Goal: Transaction & Acquisition: Purchase product/service

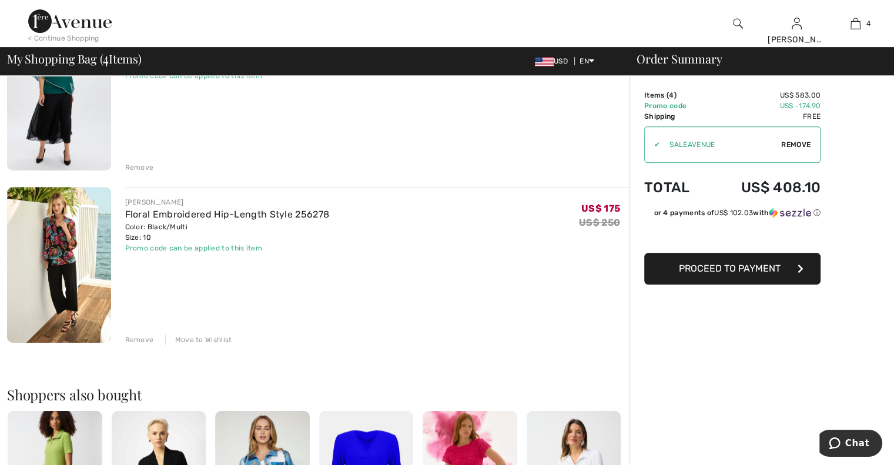
scroll to position [454, 0]
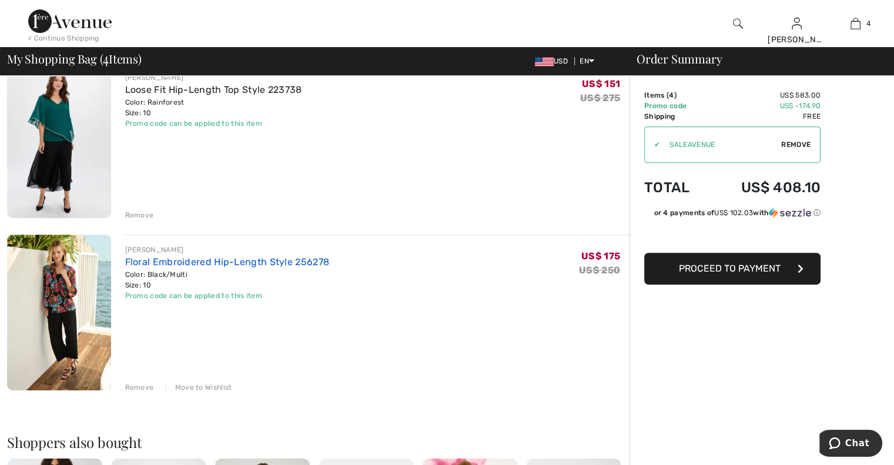
click at [229, 256] on div "Floral Embroidered Hip-Length Style 256278" at bounding box center [227, 262] width 205 height 14
click at [229, 260] on link "Floral Embroidered Hip-Length Style 256278" at bounding box center [227, 261] width 205 height 11
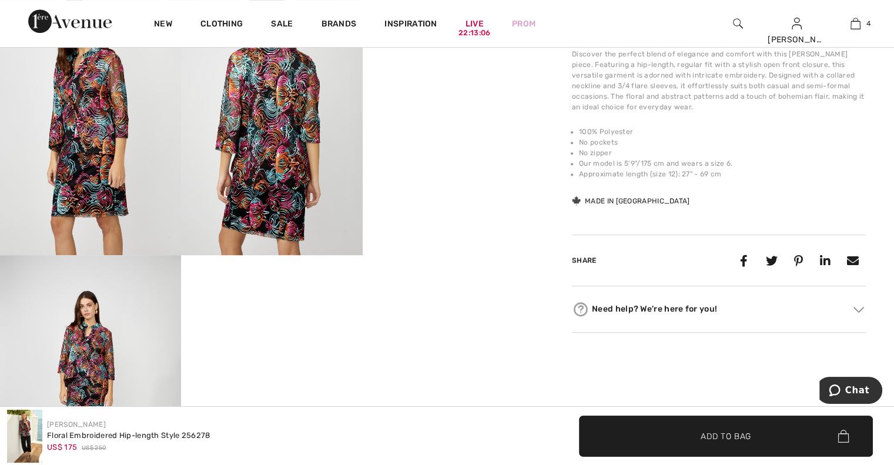
scroll to position [559, 0]
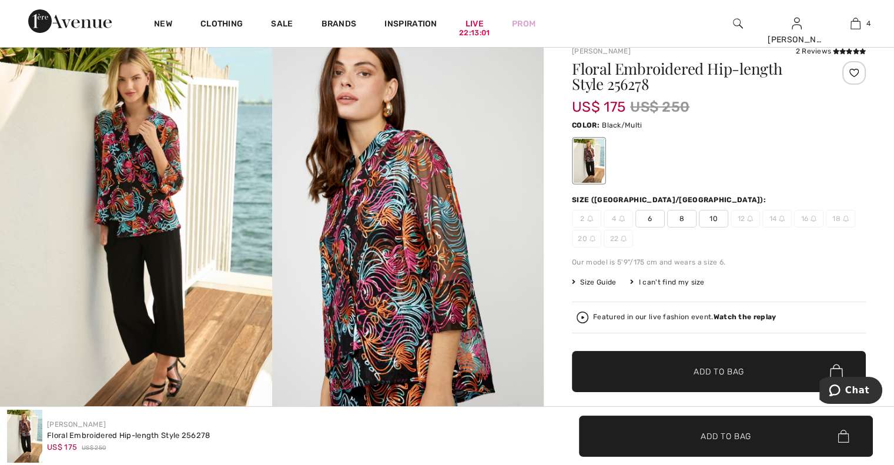
click at [139, 197] on img at bounding box center [136, 236] width 272 height 408
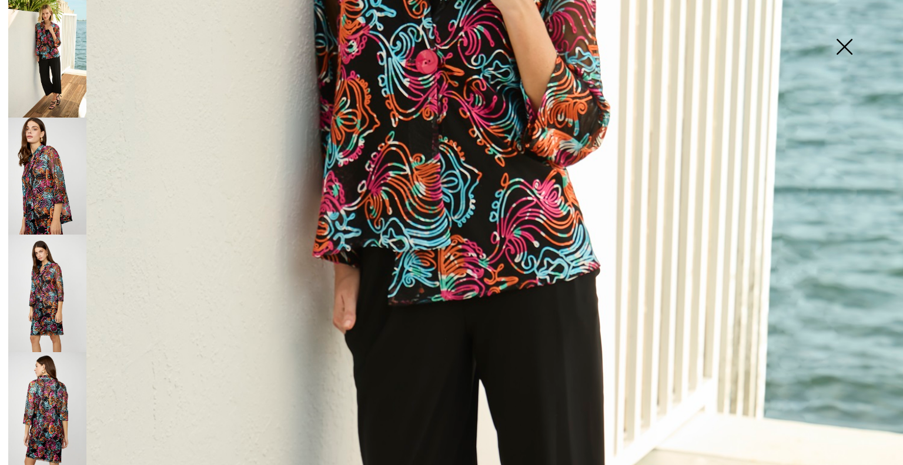
scroll to position [380, 0]
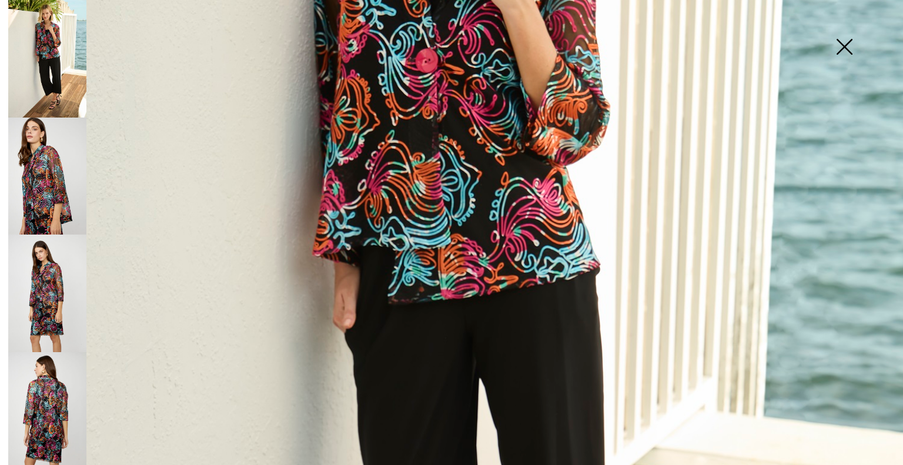
click at [38, 179] on img at bounding box center [47, 177] width 78 height 118
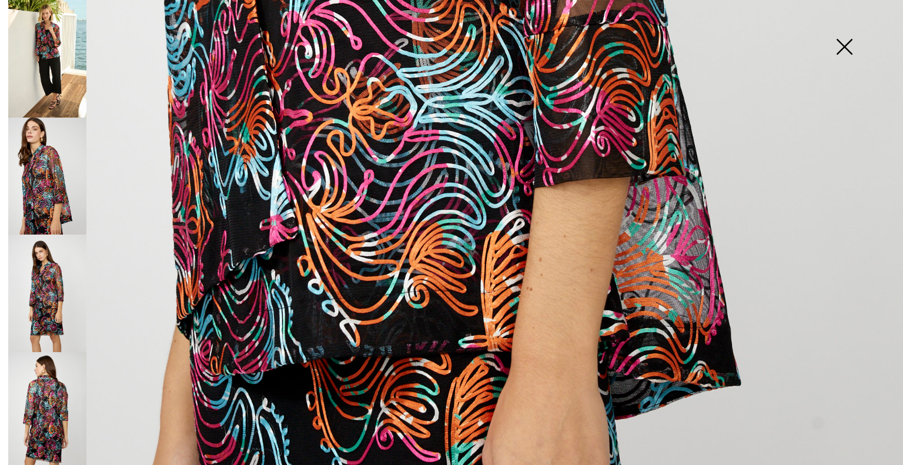
scroll to position [821, 0]
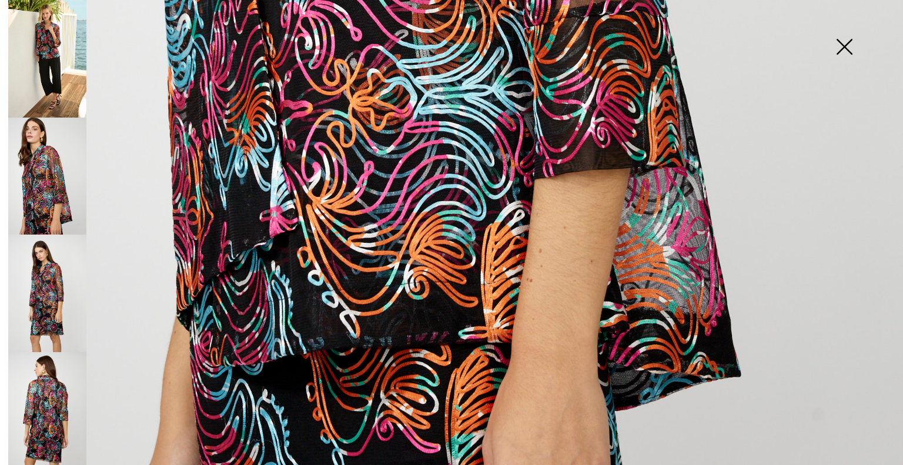
click at [44, 300] on img at bounding box center [47, 293] width 78 height 118
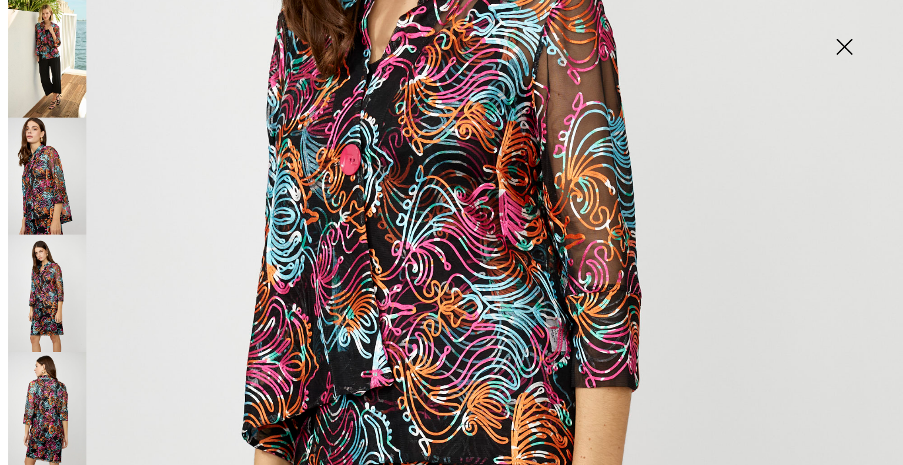
scroll to position [350, 0]
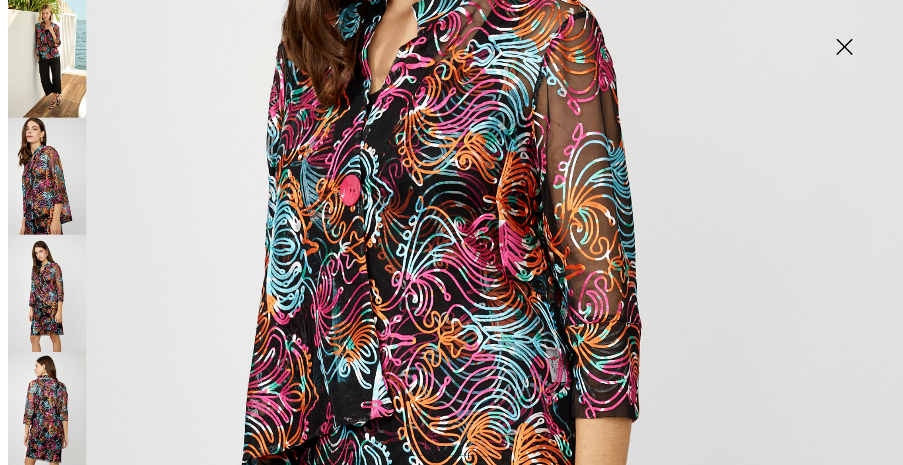
click at [41, 404] on img at bounding box center [47, 411] width 78 height 118
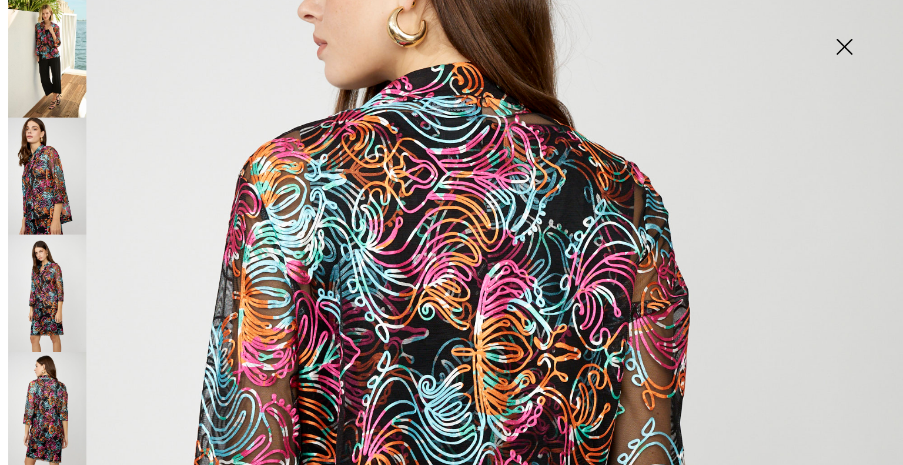
scroll to position [0, 0]
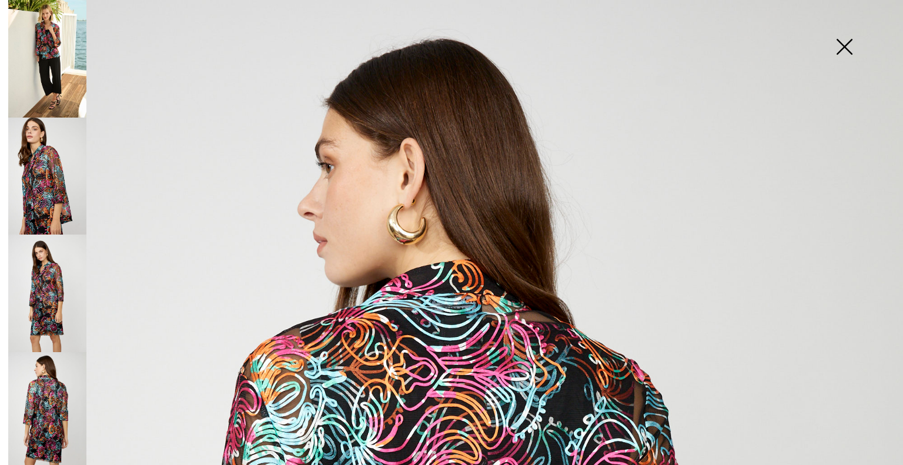
click at [846, 48] on img at bounding box center [844, 48] width 59 height 61
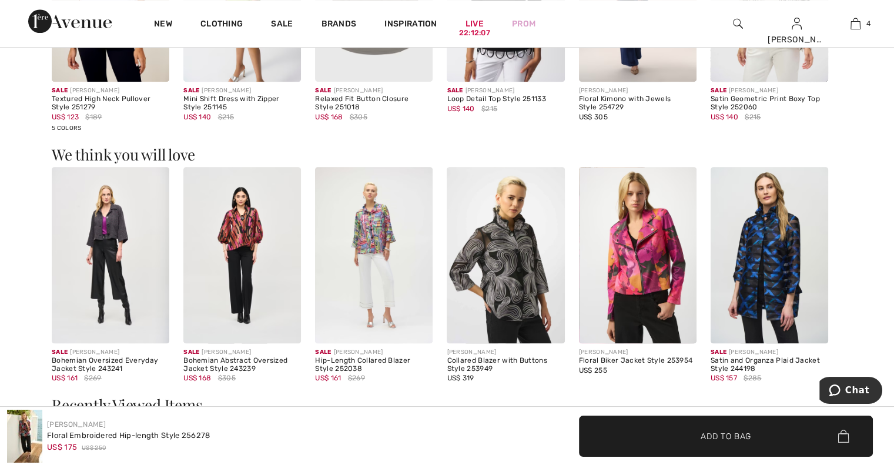
scroll to position [1218, 0]
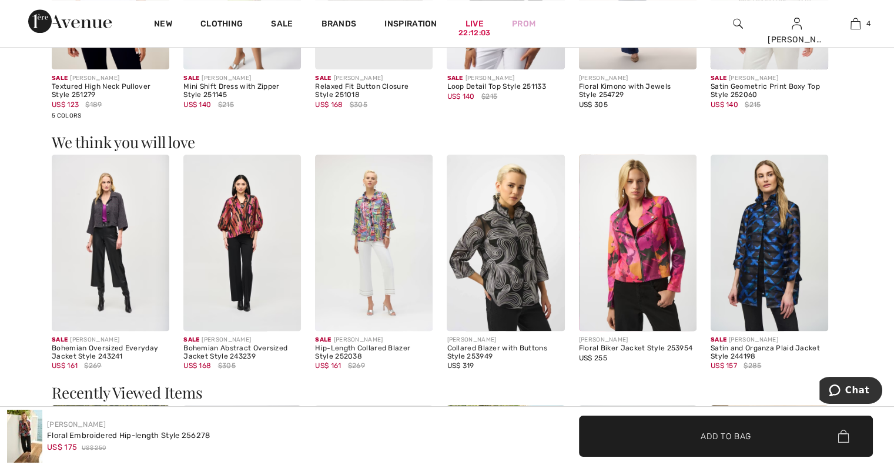
click at [384, 242] on img at bounding box center [374, 243] width 118 height 176
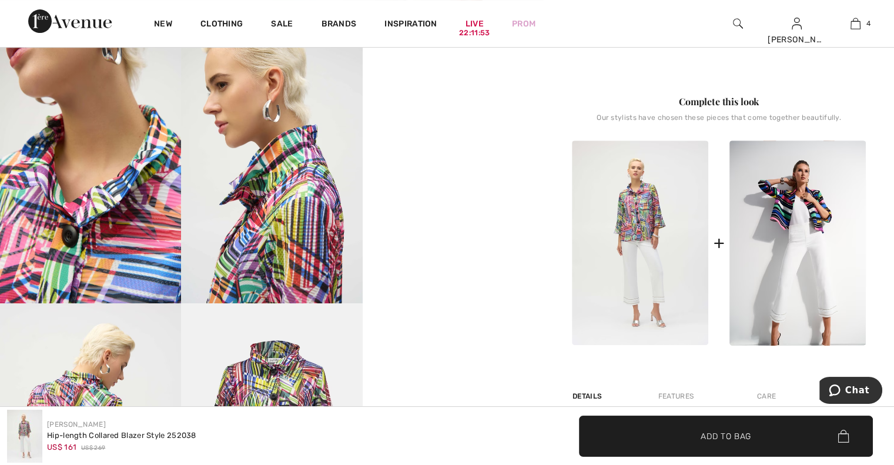
scroll to position [508, 0]
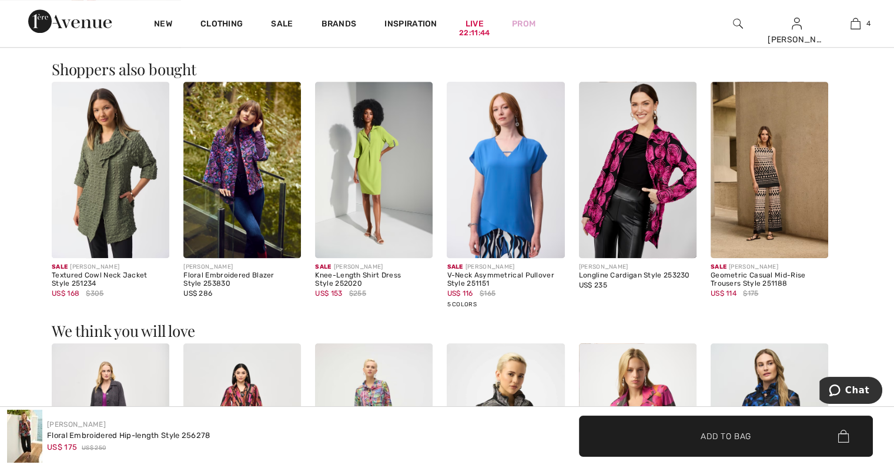
scroll to position [1024, 0]
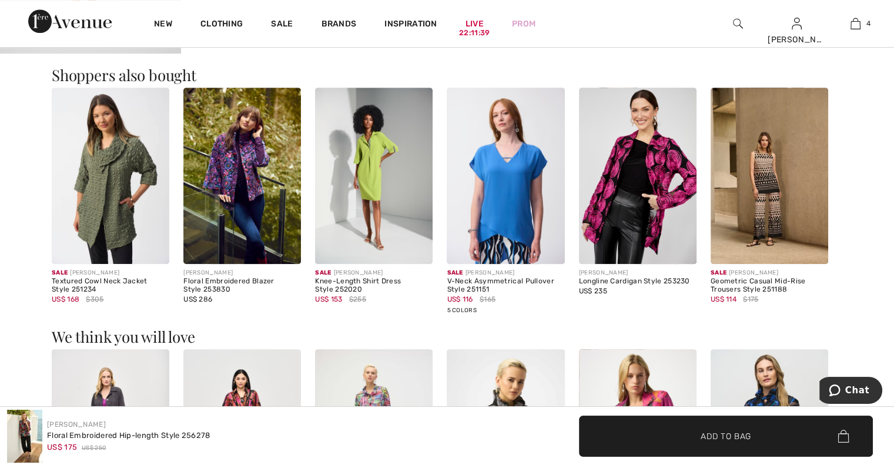
click at [236, 203] on img at bounding box center [242, 176] width 118 height 176
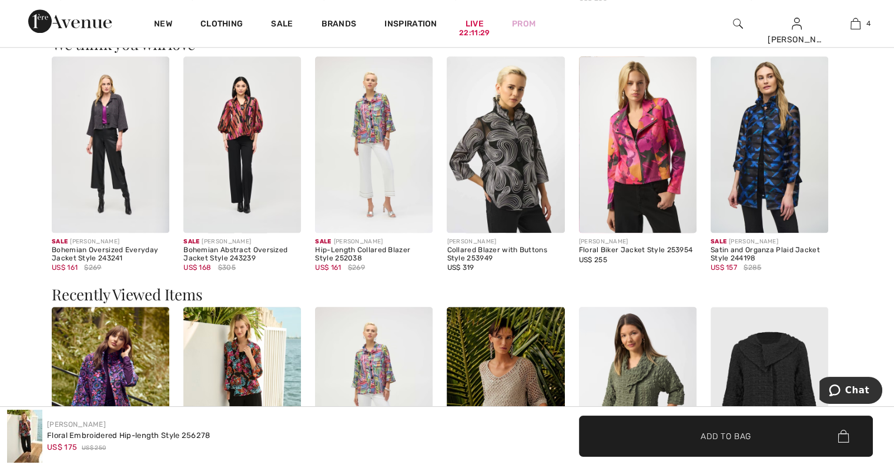
scroll to position [1347, 0]
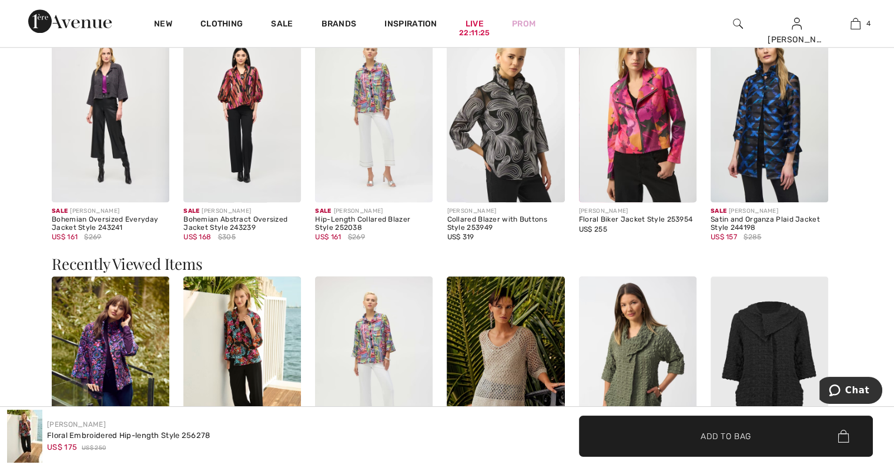
click at [232, 131] on img at bounding box center [242, 114] width 118 height 176
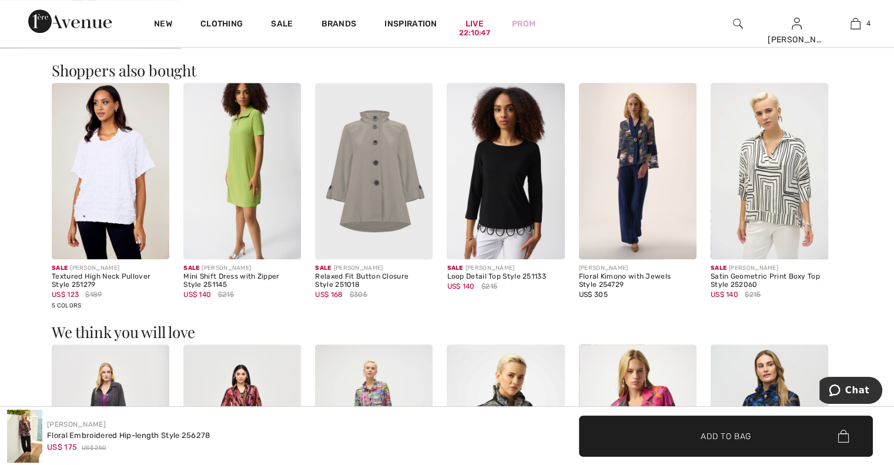
scroll to position [994, 0]
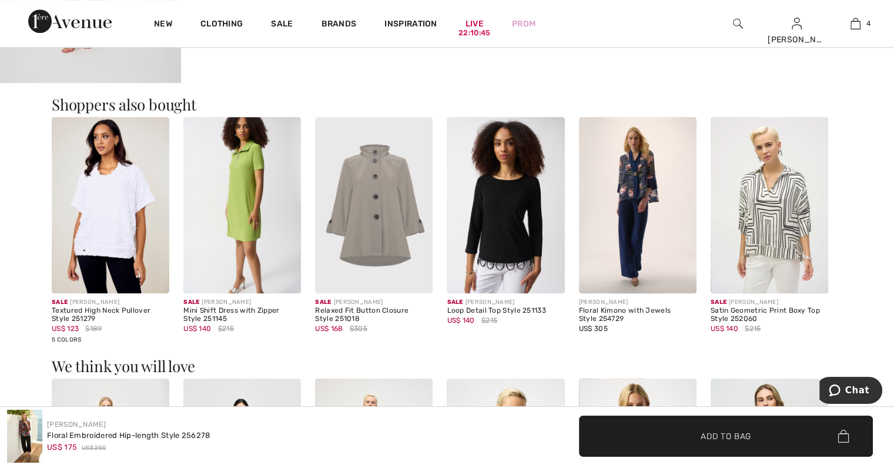
click at [387, 234] on img at bounding box center [374, 205] width 118 height 176
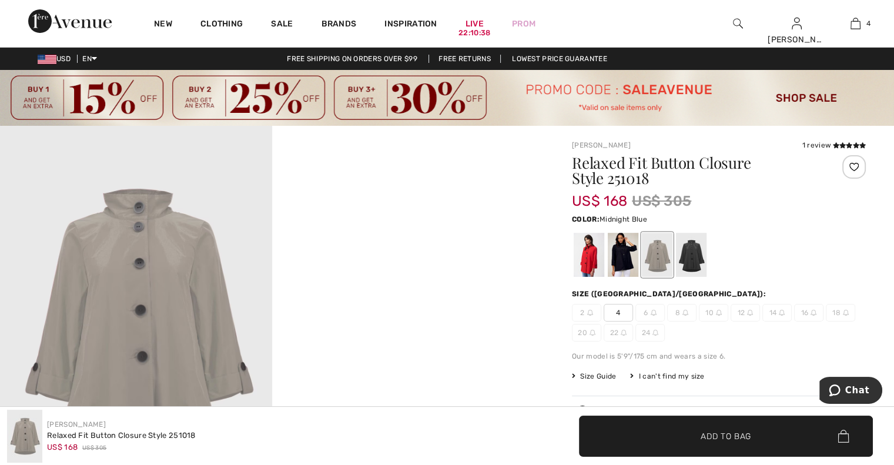
click at [625, 260] on div at bounding box center [623, 255] width 31 height 44
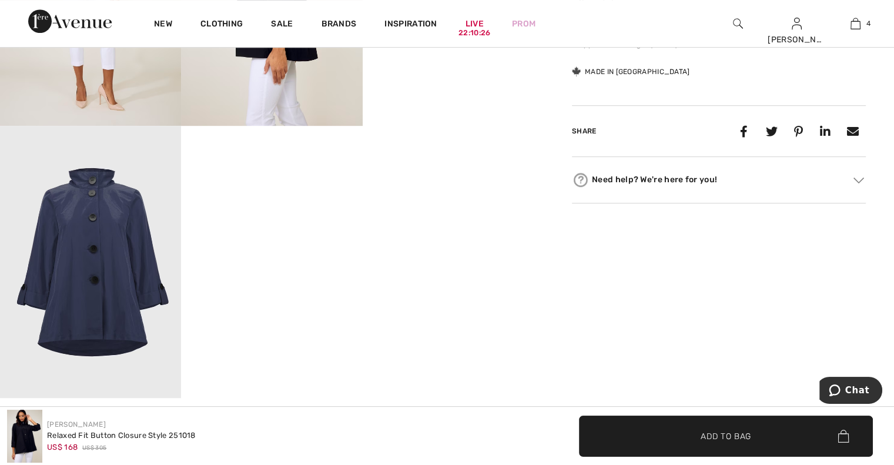
scroll to position [732, 0]
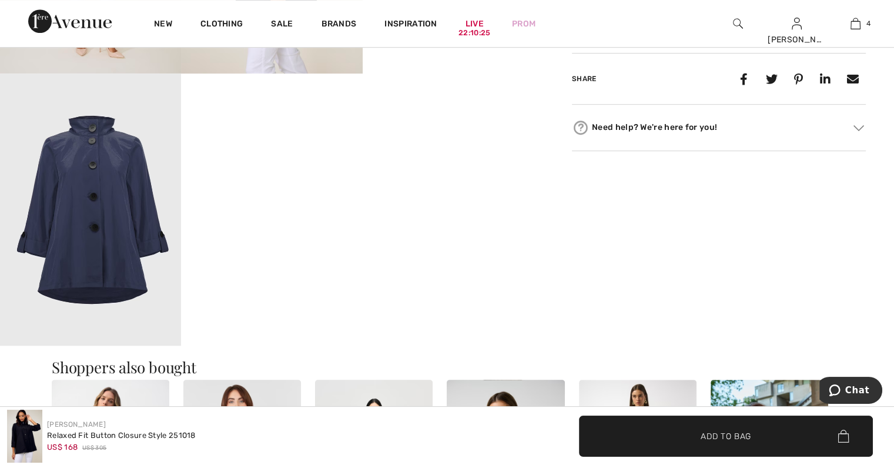
click at [100, 246] on img at bounding box center [90, 209] width 181 height 272
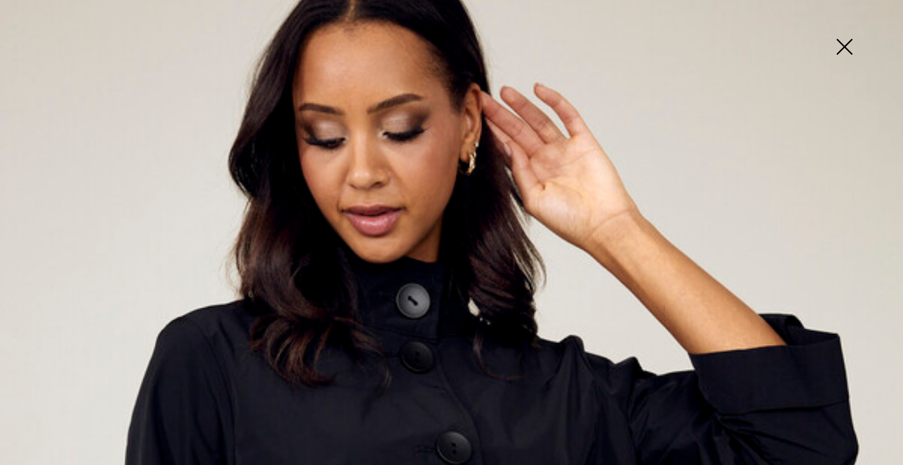
scroll to position [0, 0]
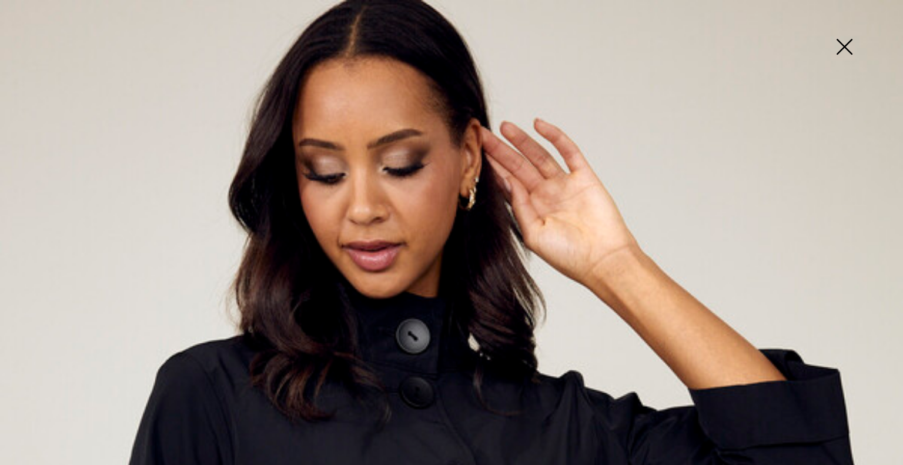
click at [836, 43] on img at bounding box center [844, 48] width 59 height 61
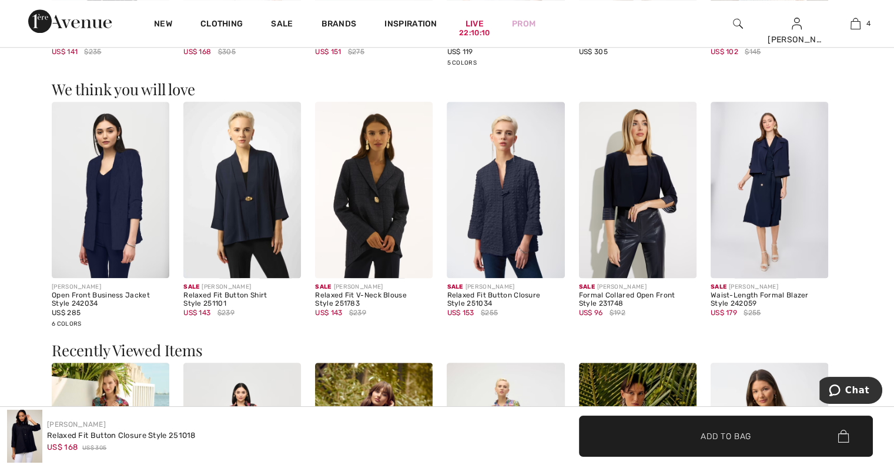
scroll to position [1281, 0]
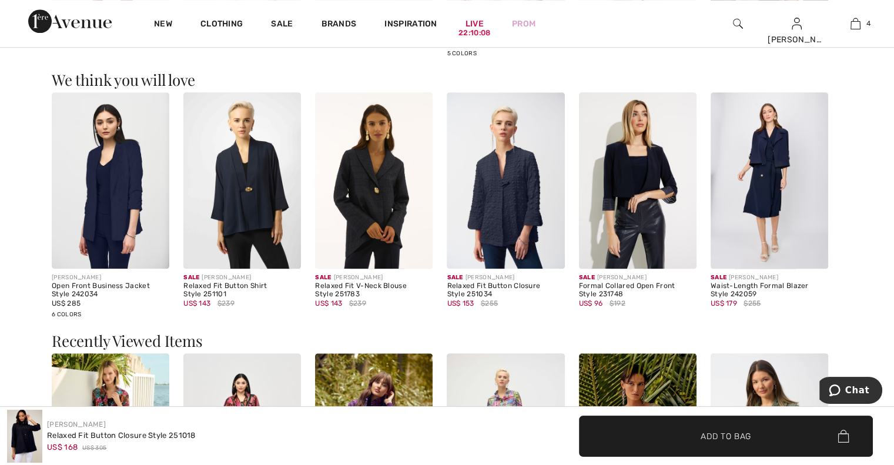
click at [239, 195] on img at bounding box center [242, 180] width 118 height 176
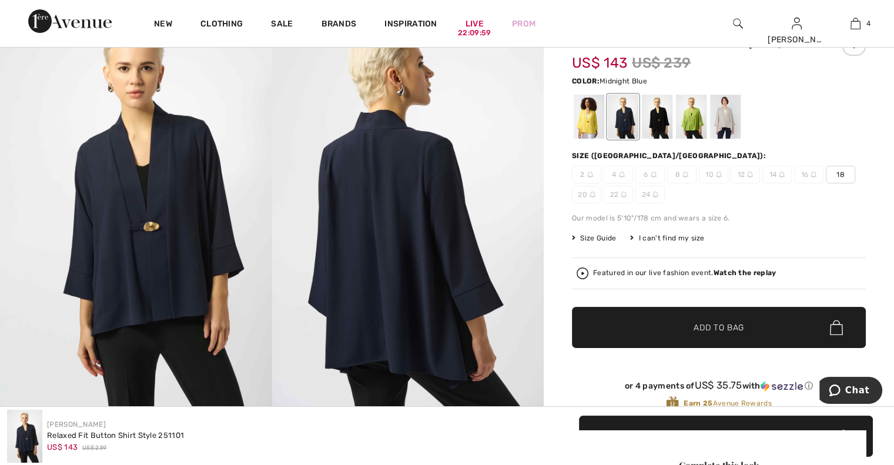
scroll to position [106, 0]
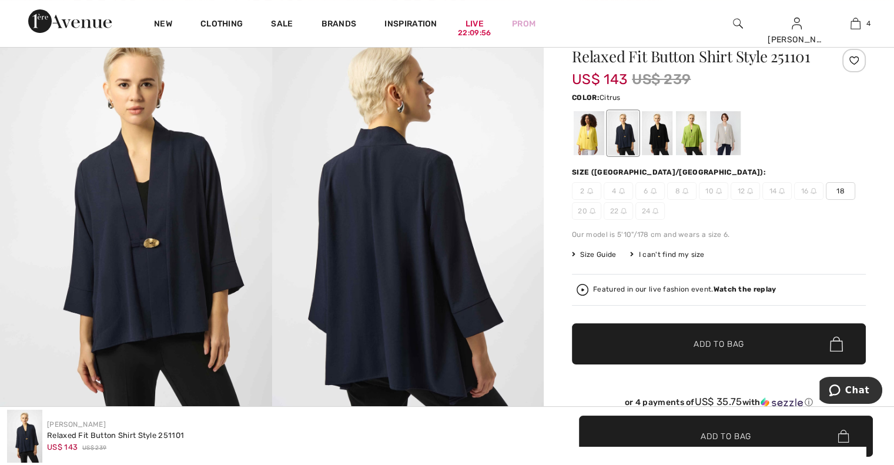
click at [585, 138] on div at bounding box center [589, 133] width 31 height 44
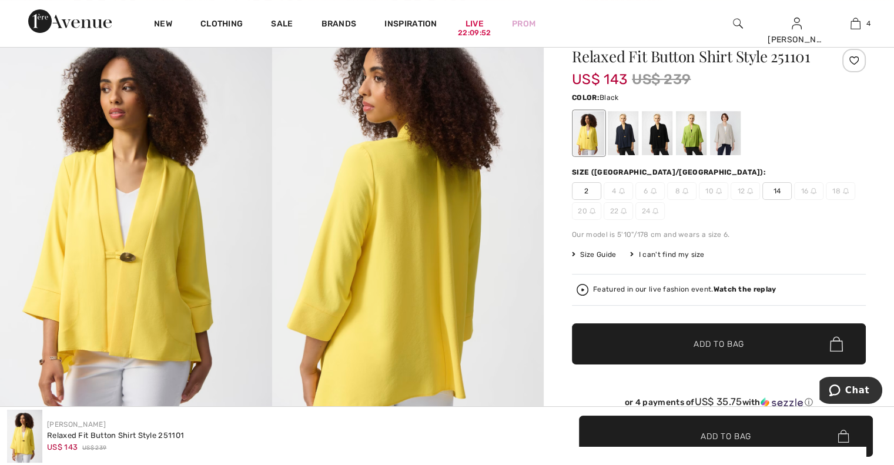
click at [656, 136] on div at bounding box center [657, 133] width 31 height 44
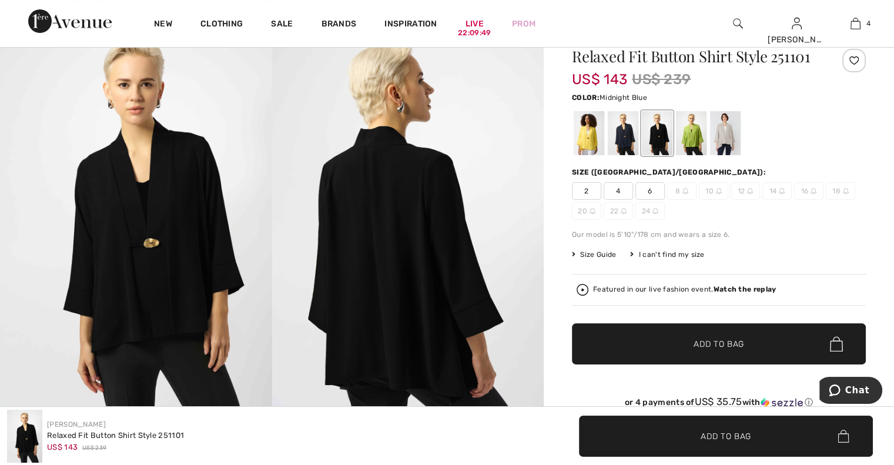
click at [618, 141] on div at bounding box center [623, 133] width 31 height 44
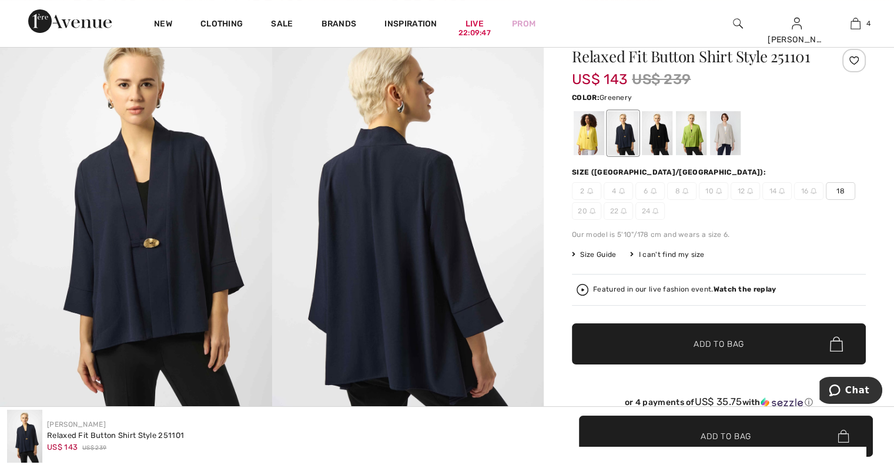
click at [690, 140] on div at bounding box center [691, 133] width 31 height 44
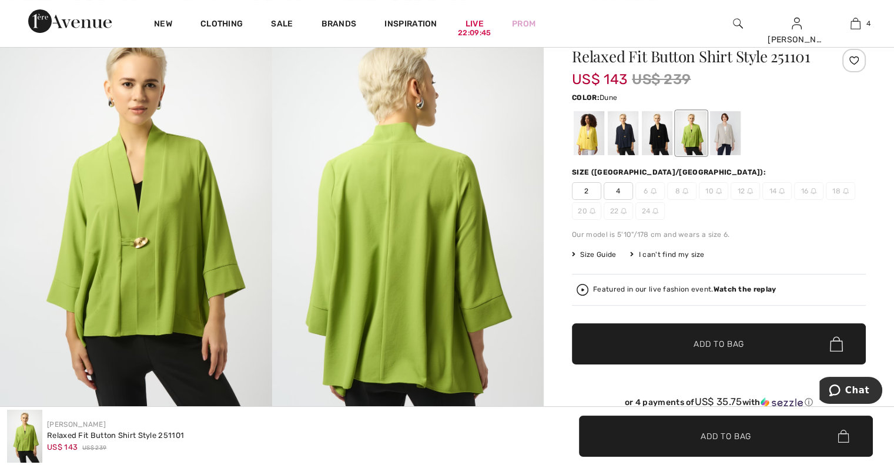
click at [722, 145] on div at bounding box center [725, 133] width 31 height 44
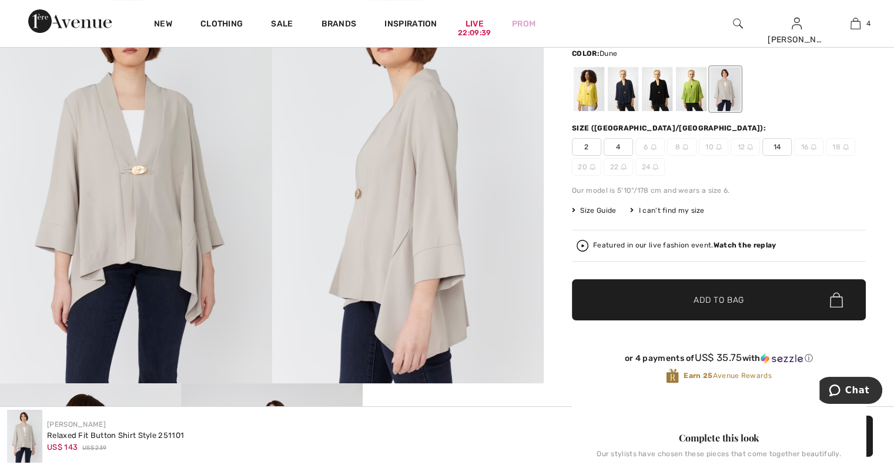
scroll to position [127, 0]
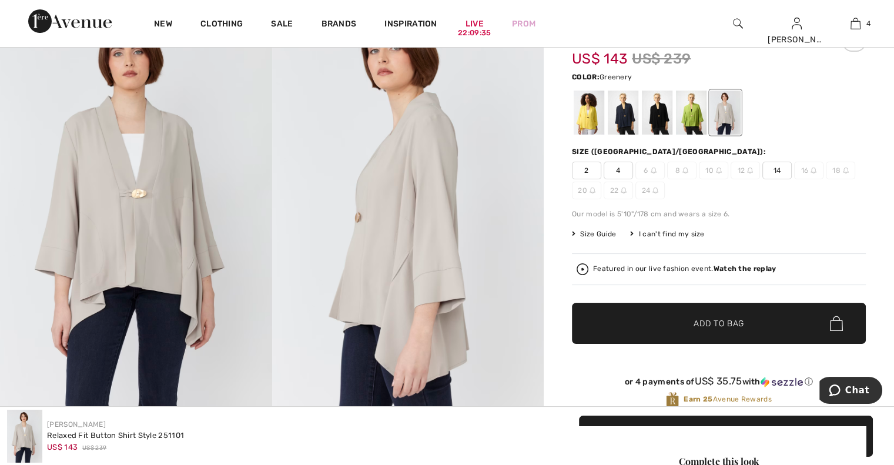
click at [695, 117] on div at bounding box center [691, 113] width 31 height 44
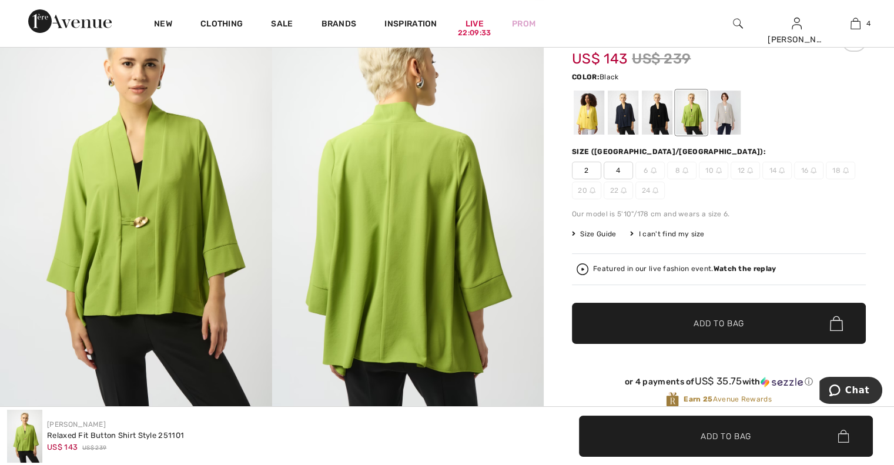
click at [659, 120] on div at bounding box center [657, 113] width 31 height 44
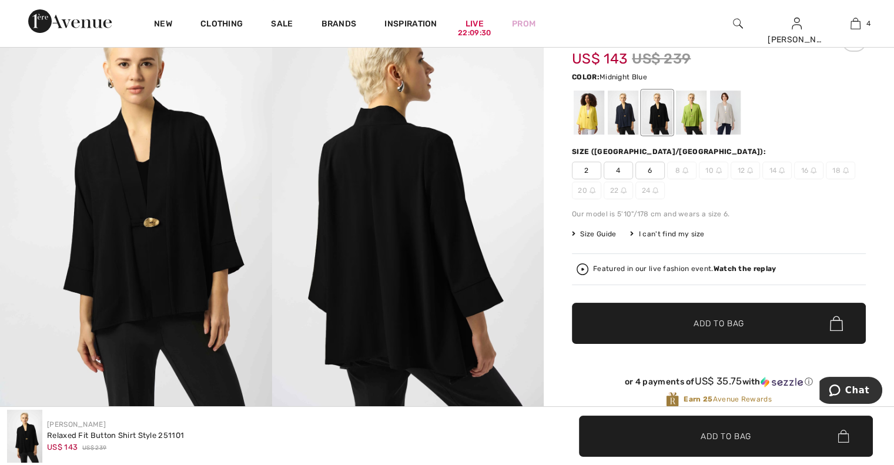
click at [619, 126] on div at bounding box center [623, 113] width 31 height 44
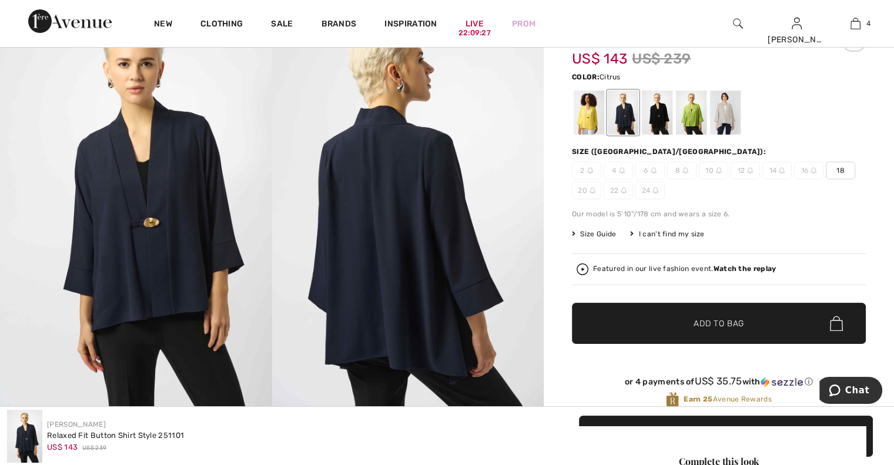
click at [591, 126] on div at bounding box center [589, 113] width 31 height 44
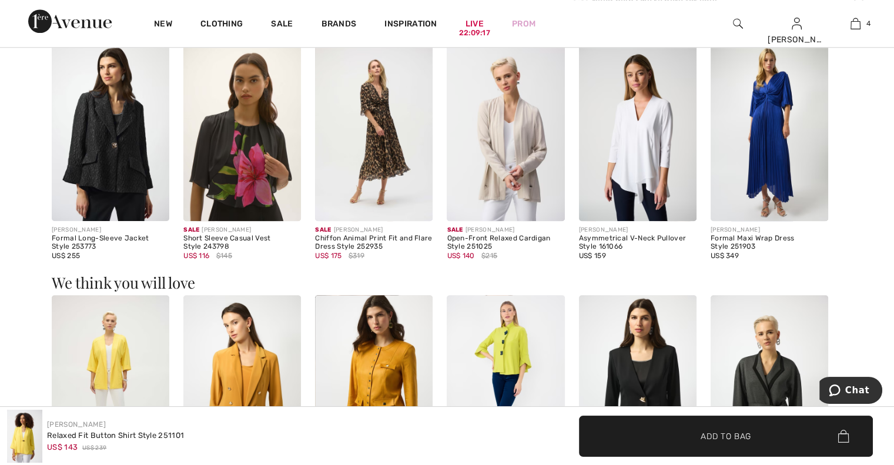
scroll to position [1168, 0]
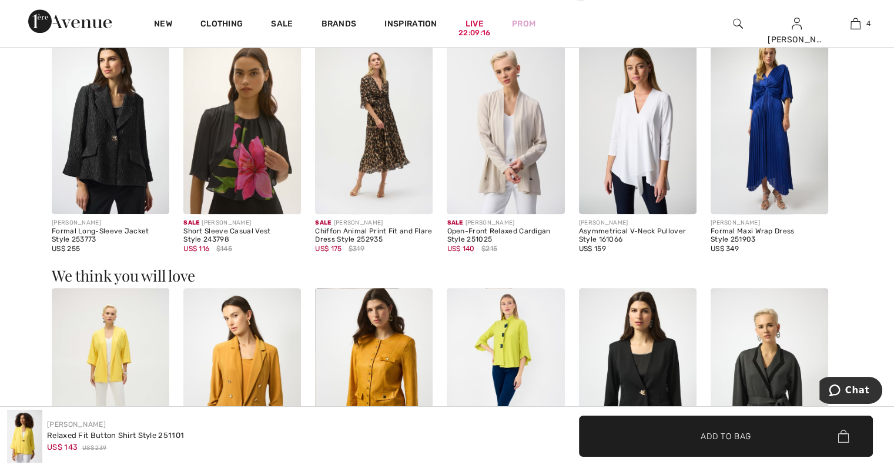
click at [642, 170] on img at bounding box center [638, 126] width 118 height 176
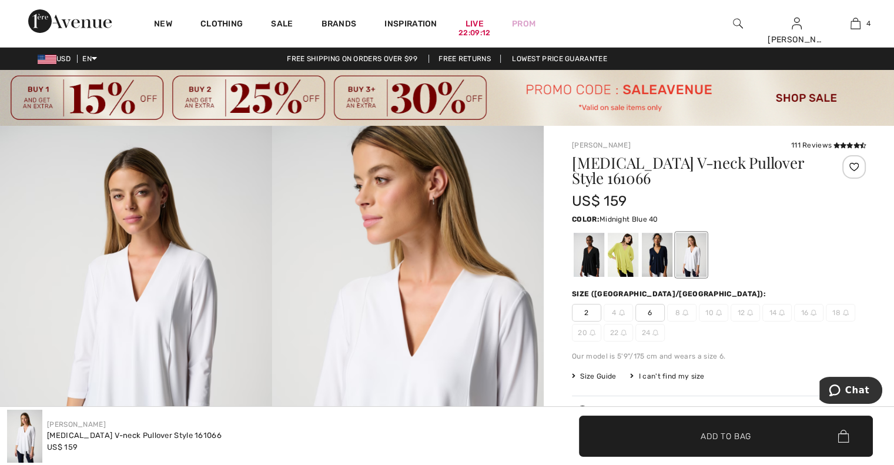
click at [654, 263] on div at bounding box center [657, 255] width 31 height 44
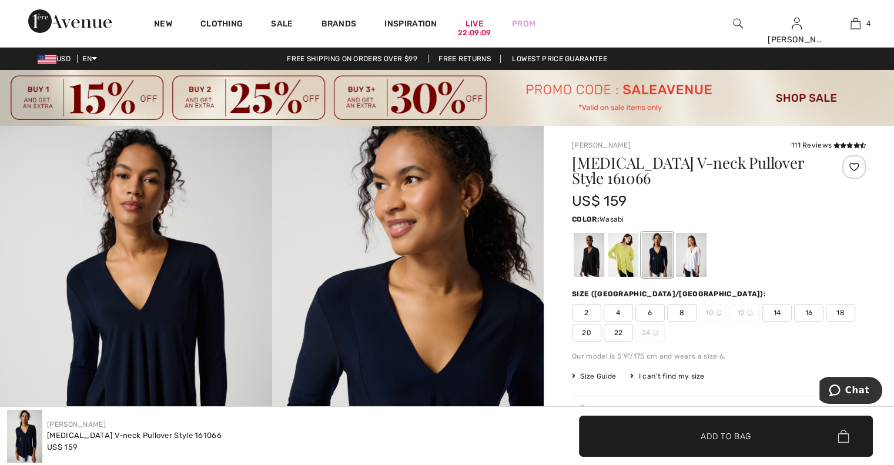
click at [625, 265] on div at bounding box center [623, 255] width 31 height 44
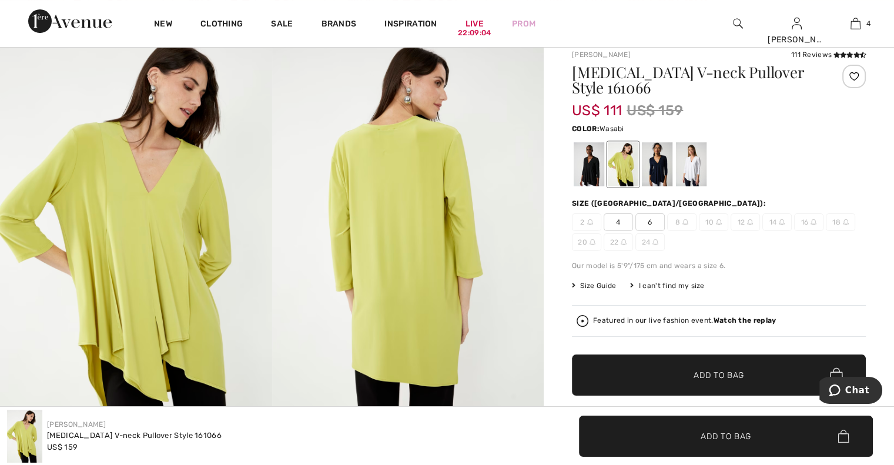
scroll to position [81, 0]
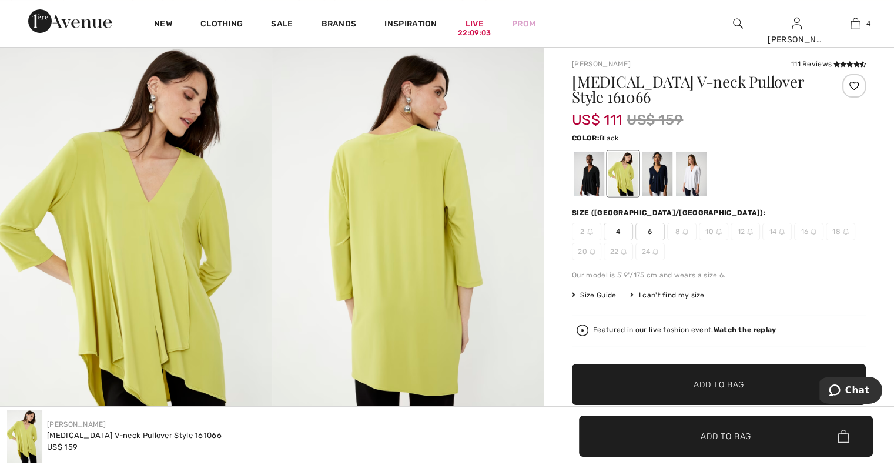
click at [592, 182] on div at bounding box center [589, 174] width 31 height 44
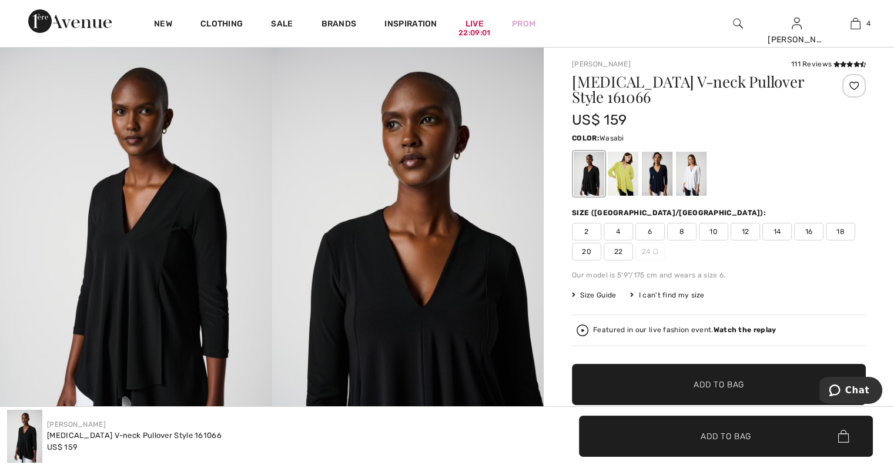
click at [624, 185] on div at bounding box center [623, 174] width 31 height 44
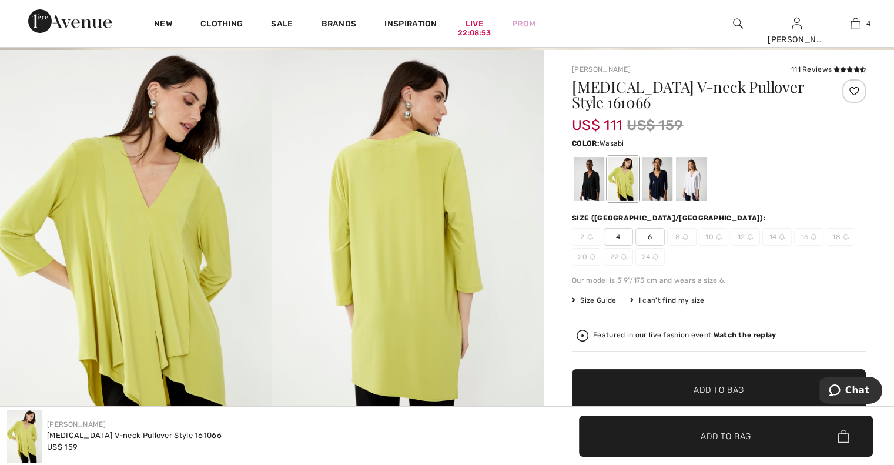
scroll to position [70, 0]
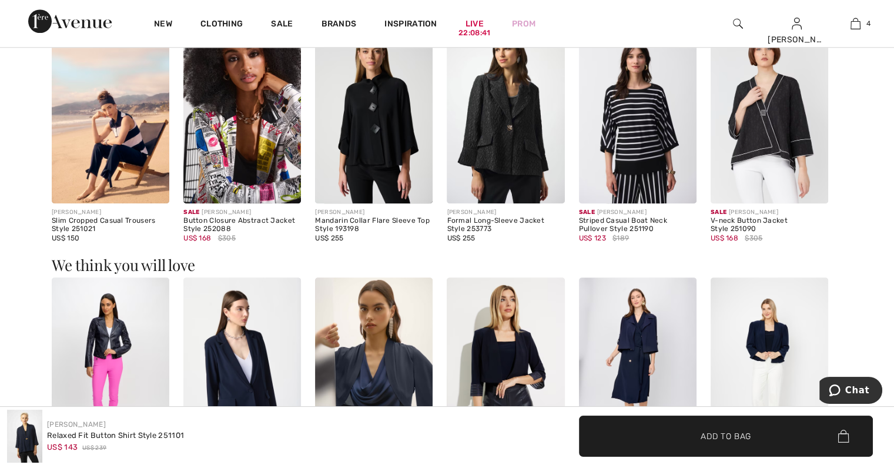
scroll to position [1169, 0]
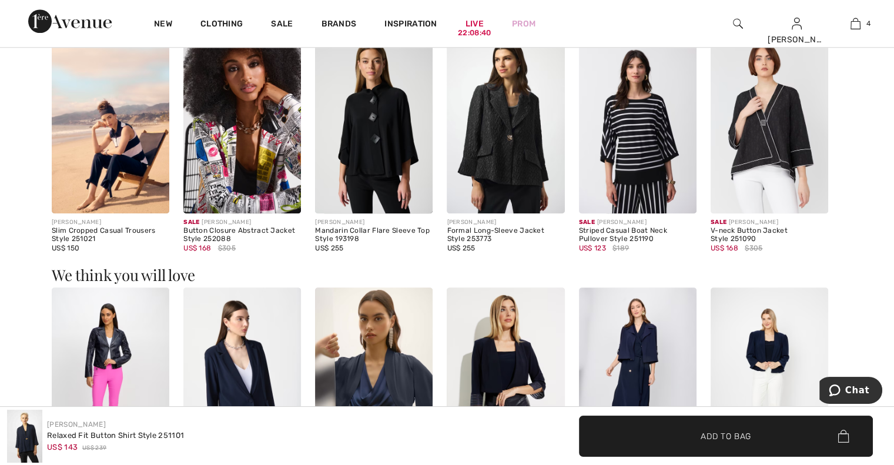
click at [256, 175] on img at bounding box center [242, 125] width 118 height 176
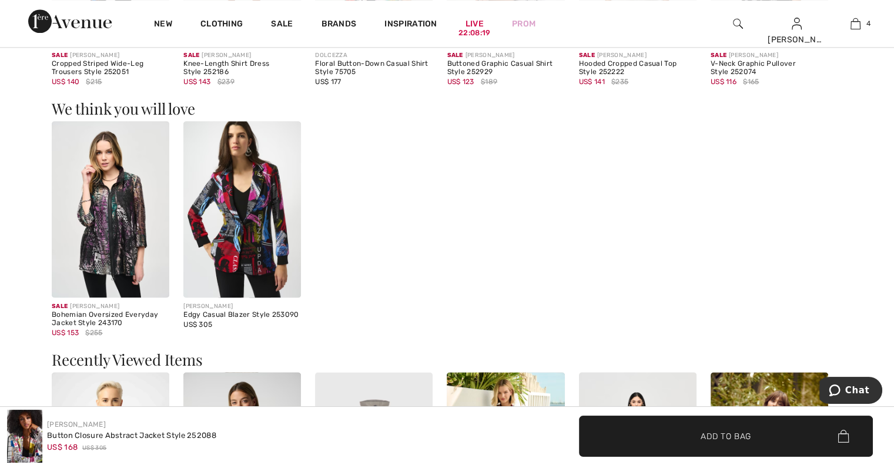
scroll to position [1543, 0]
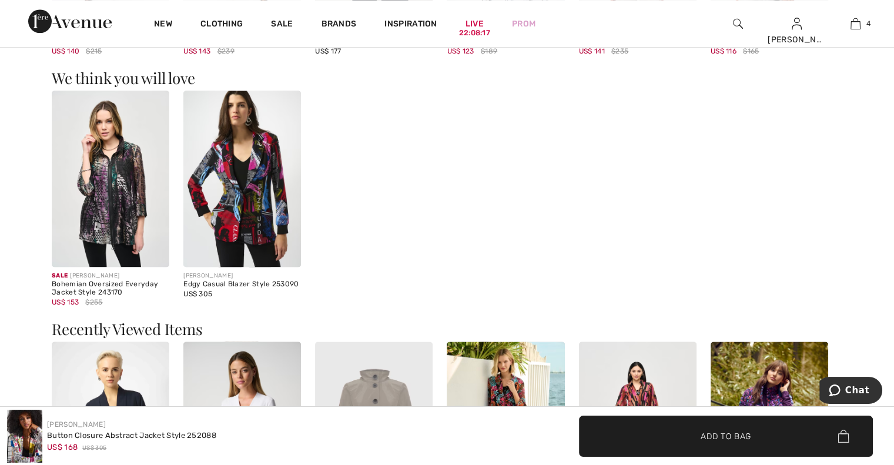
click at [122, 209] on img at bounding box center [111, 179] width 118 height 176
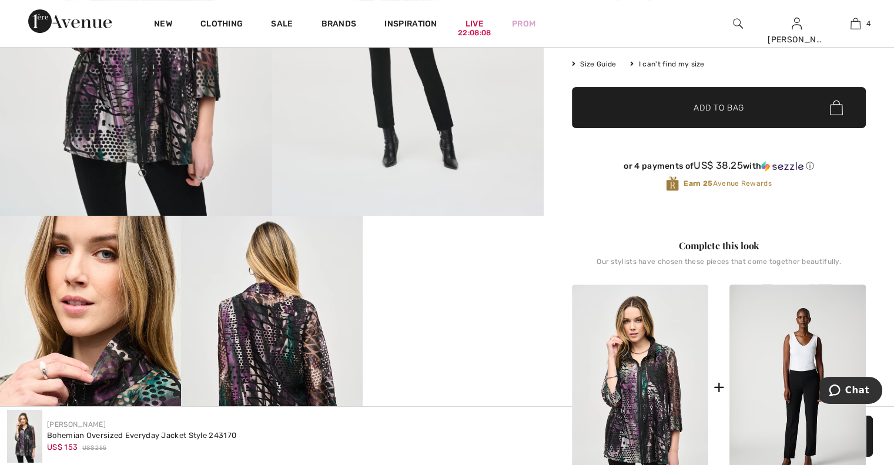
scroll to position [301, 0]
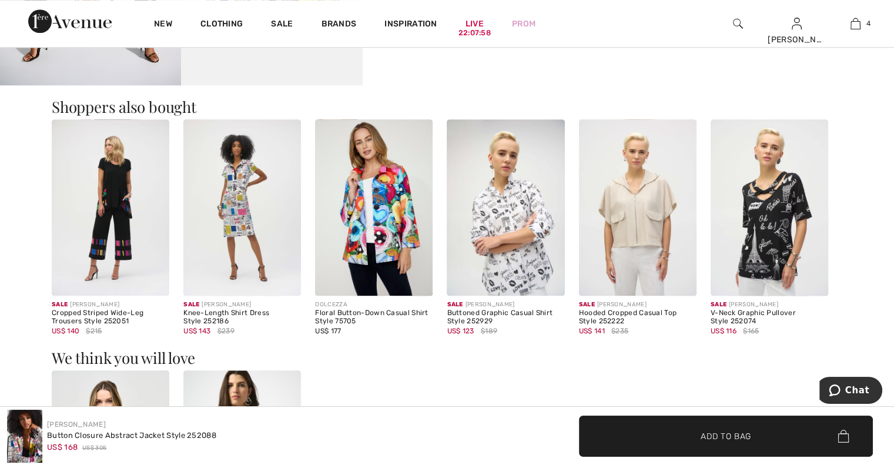
scroll to position [1260, 0]
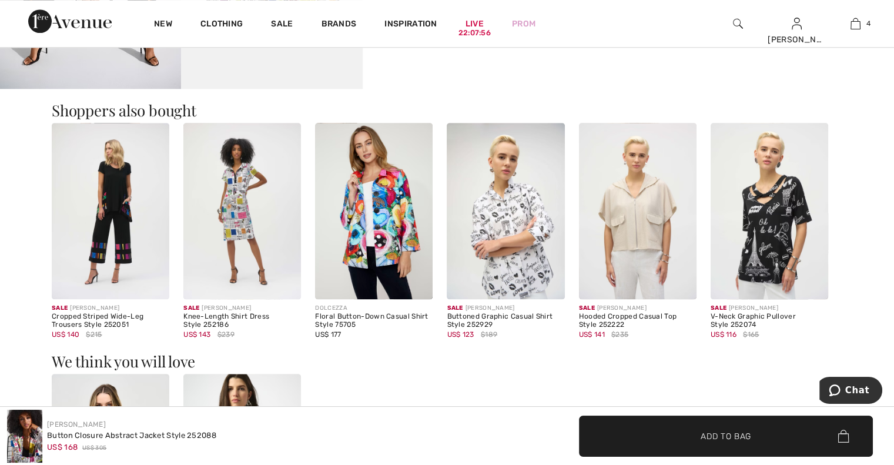
click at [86, 237] on img at bounding box center [111, 211] width 118 height 176
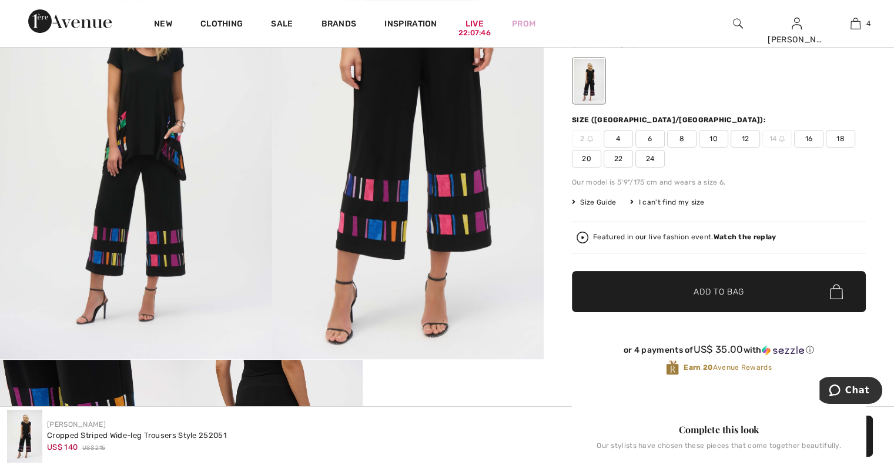
scroll to position [167, 0]
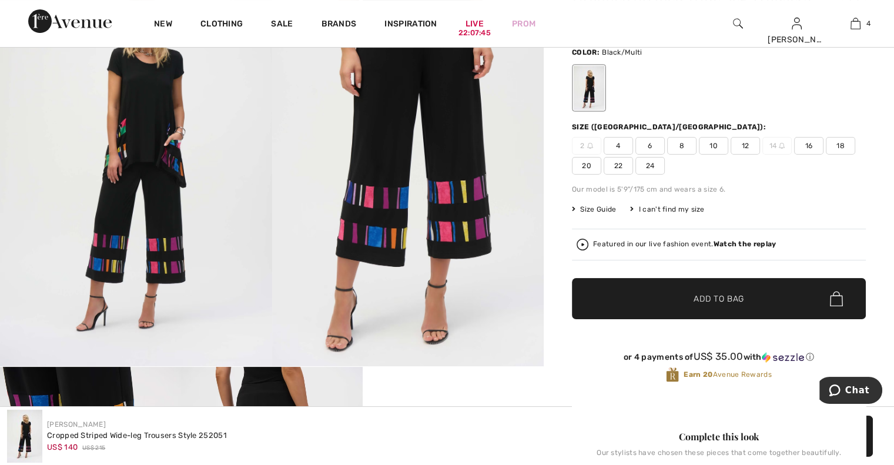
click at [718, 148] on span "10" at bounding box center [713, 146] width 29 height 18
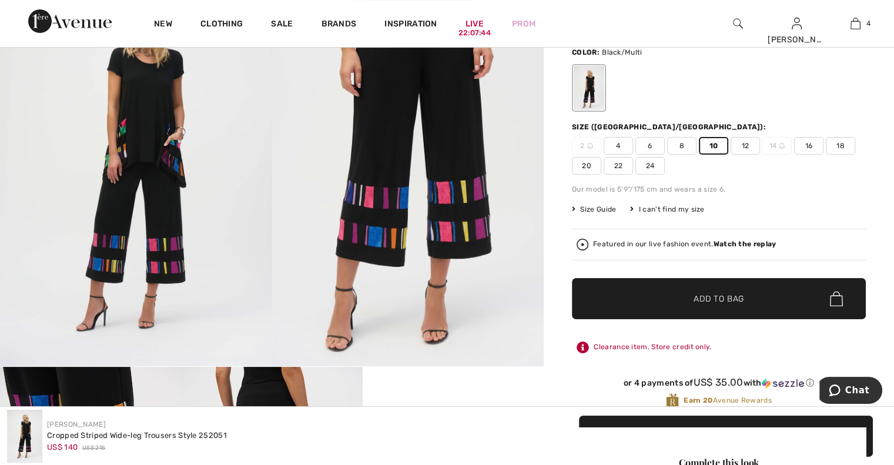
click at [716, 297] on span "Add to Bag" at bounding box center [718, 299] width 51 height 12
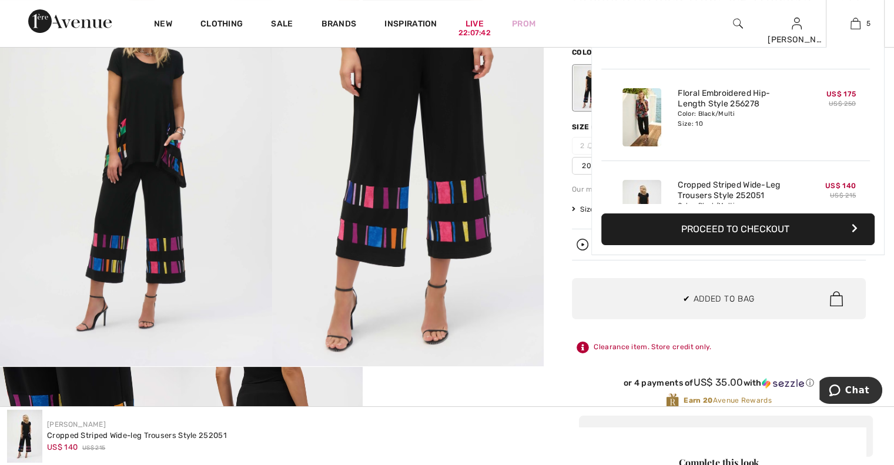
scroll to position [310, 0]
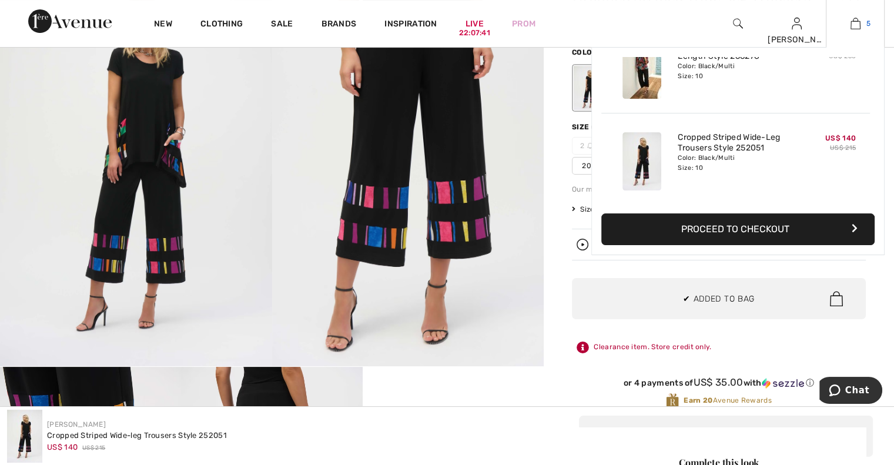
click at [859, 23] on img at bounding box center [855, 23] width 10 height 14
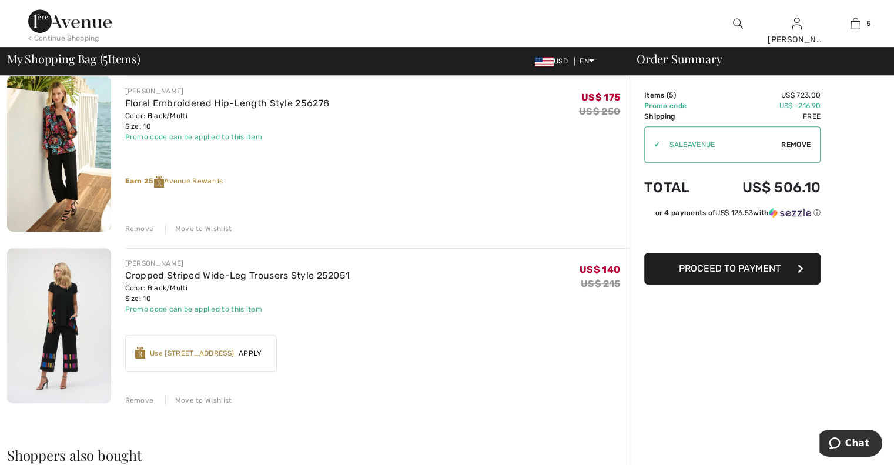
scroll to position [631, 0]
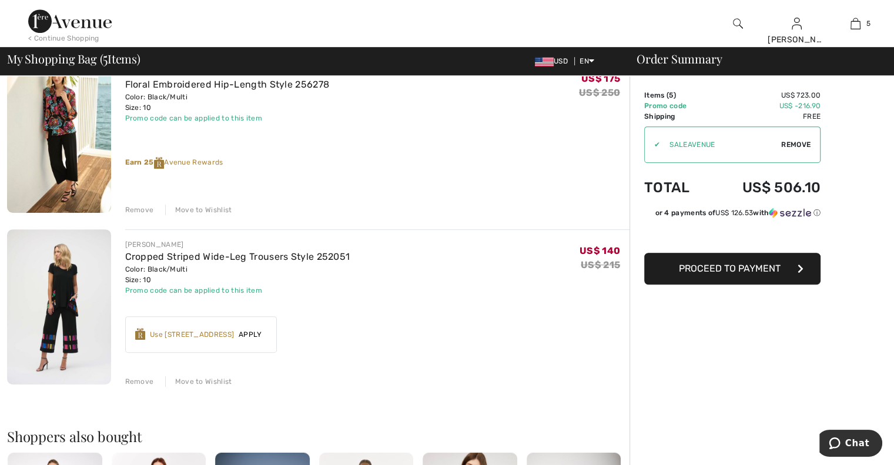
click at [145, 376] on div "Remove" at bounding box center [139, 381] width 29 height 11
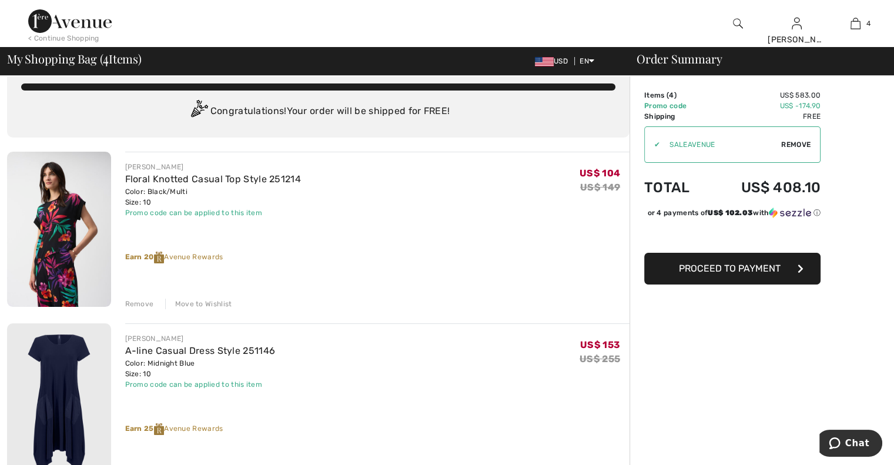
scroll to position [8, 0]
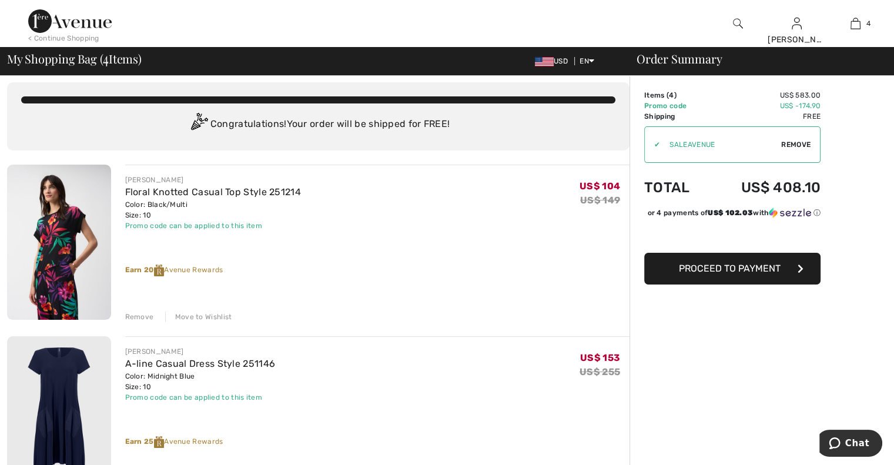
click at [134, 314] on div "Remove" at bounding box center [139, 316] width 29 height 11
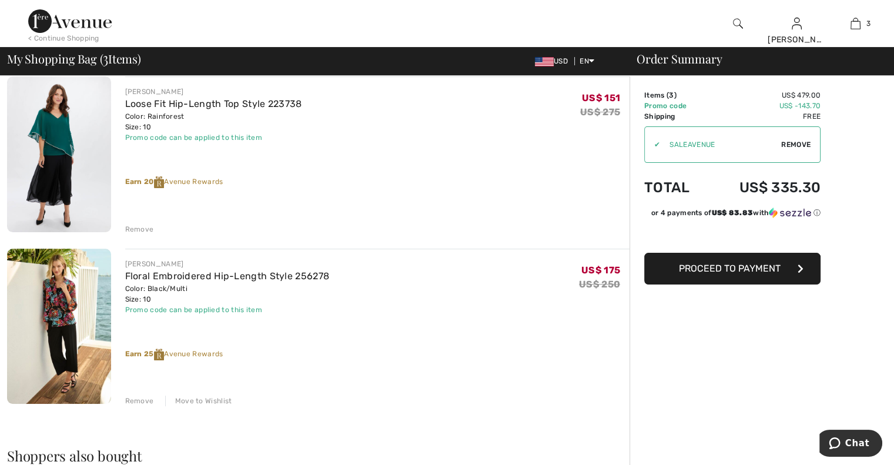
scroll to position [249, 0]
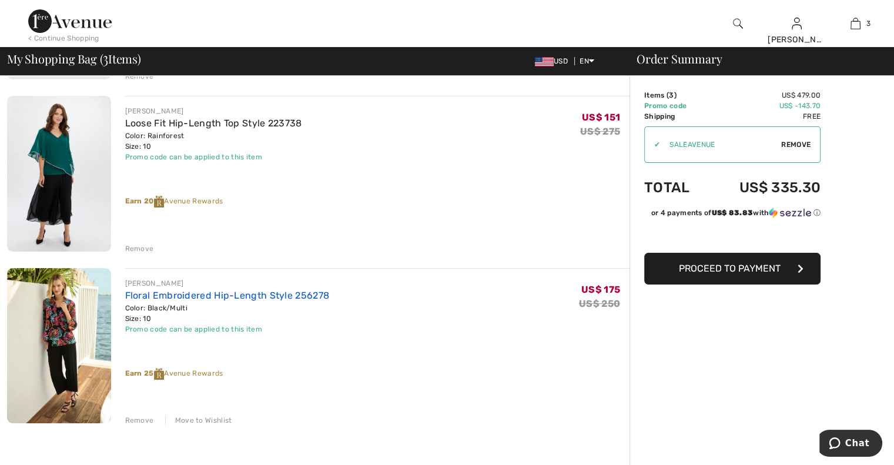
click at [231, 292] on link "Floral Embroidered Hip-Length Style 256278" at bounding box center [227, 295] width 205 height 11
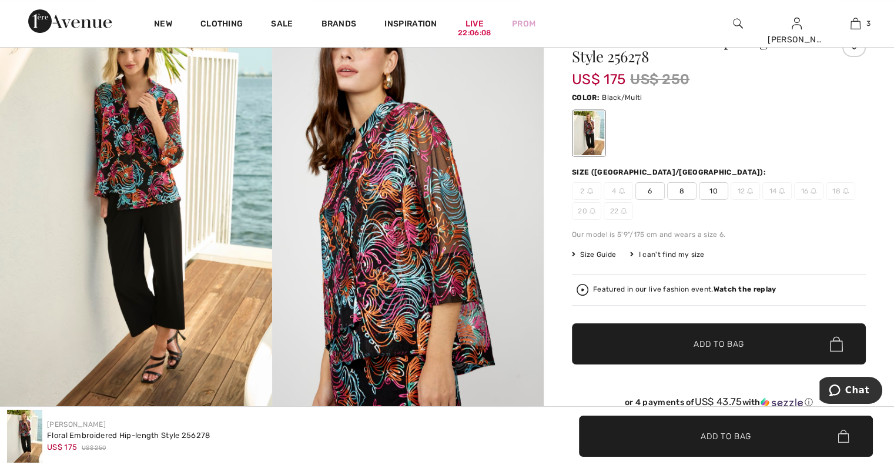
scroll to position [112, 0]
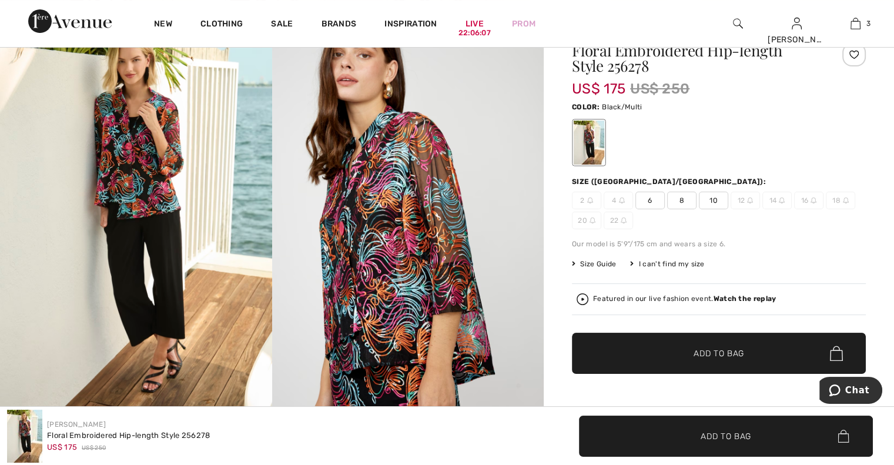
click at [414, 241] on img at bounding box center [408, 218] width 272 height 408
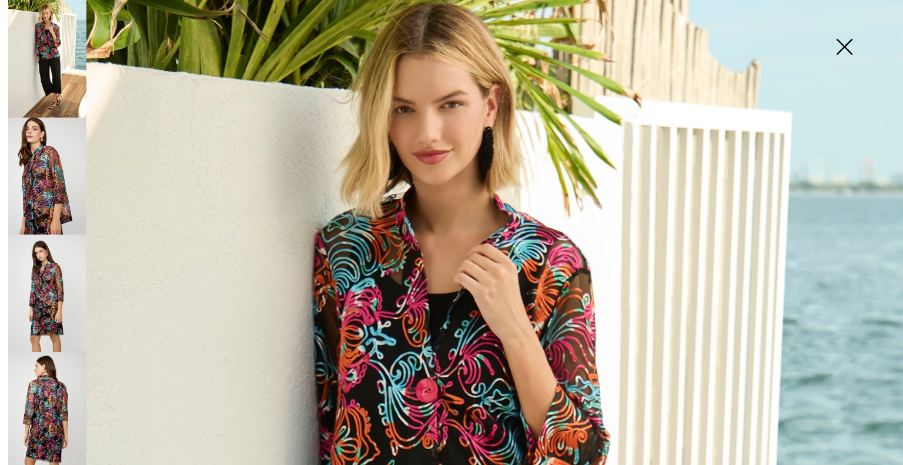
scroll to position [46, 0]
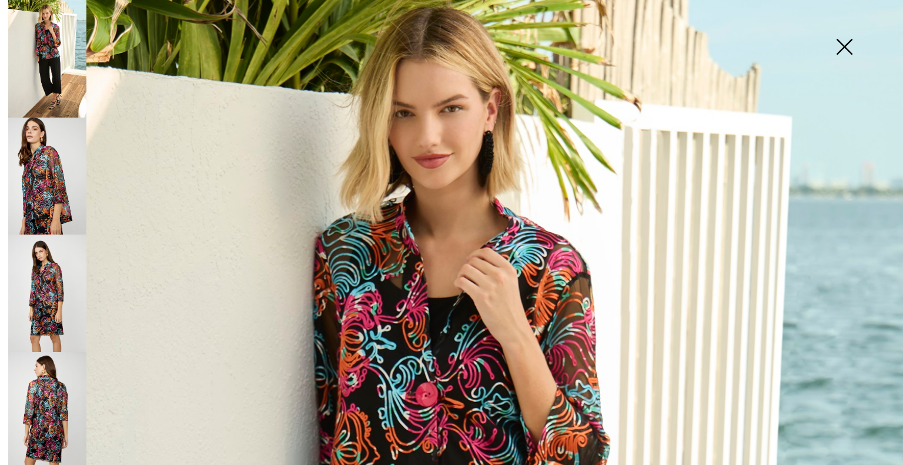
click at [842, 43] on img at bounding box center [844, 48] width 59 height 61
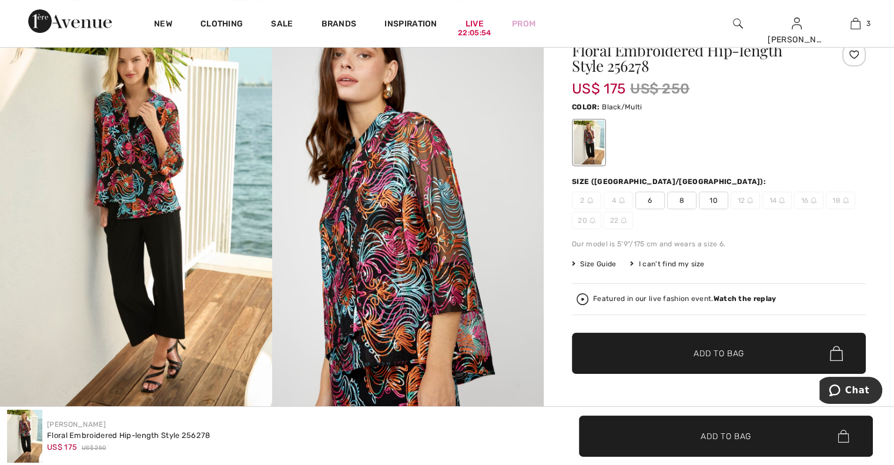
scroll to position [0, 0]
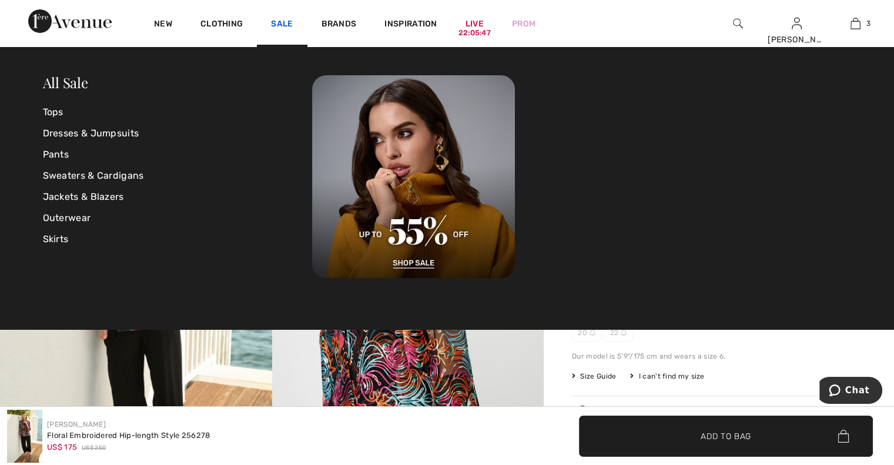
click at [280, 25] on link "Sale" at bounding box center [282, 25] width 22 height 12
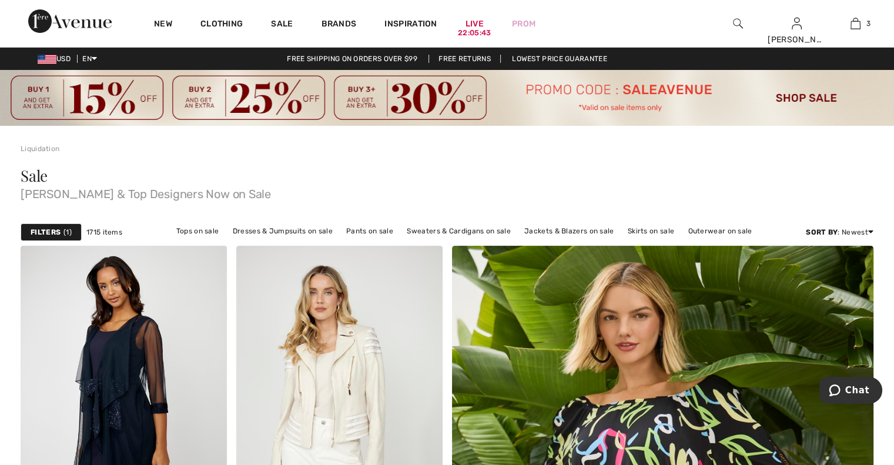
click at [52, 234] on strong "Filters" at bounding box center [46, 232] width 30 height 11
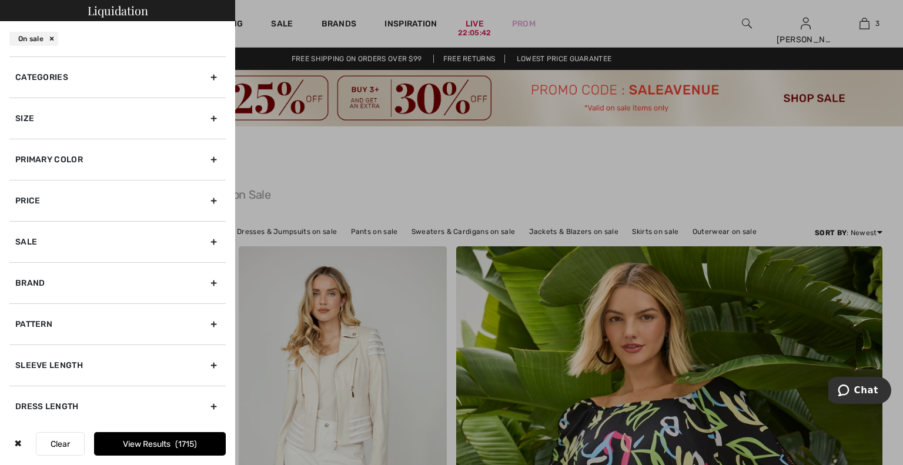
click at [94, 71] on div "Categories" at bounding box center [117, 76] width 216 height 41
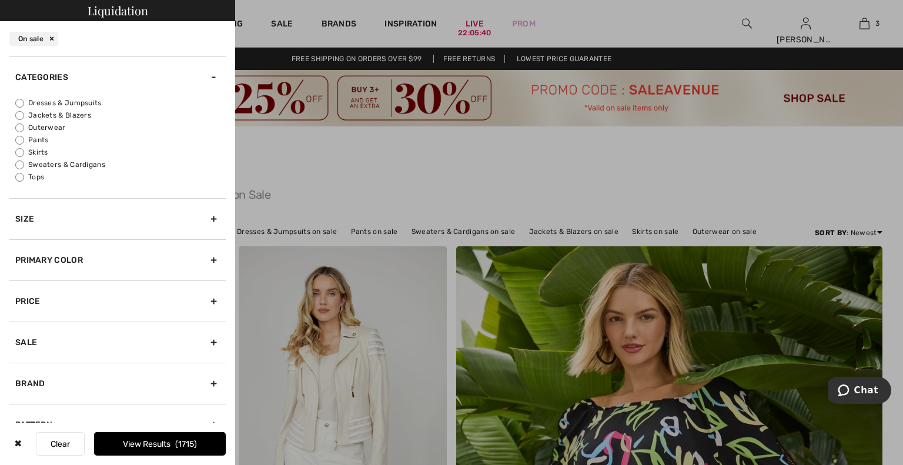
click at [40, 175] on label "Tops" at bounding box center [120, 177] width 210 height 11
click at [24, 175] on input "Tops" at bounding box center [19, 177] width 9 height 9
radio input "true"
click at [155, 445] on button "View Results 609" at bounding box center [160, 444] width 132 height 24
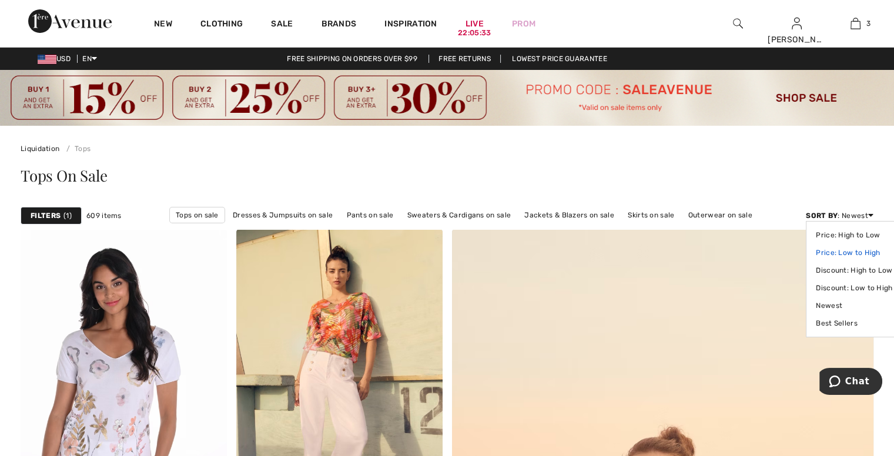
click at [854, 251] on link "Price: Low to High" at bounding box center [854, 253] width 76 height 18
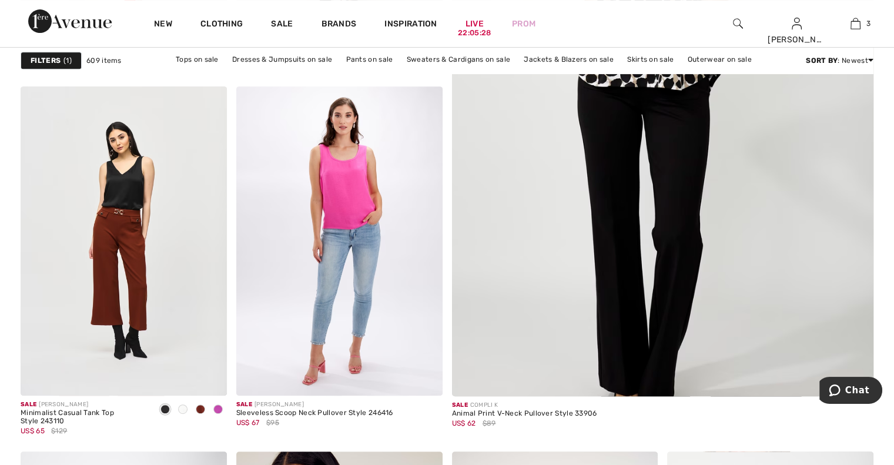
scroll to position [515, 0]
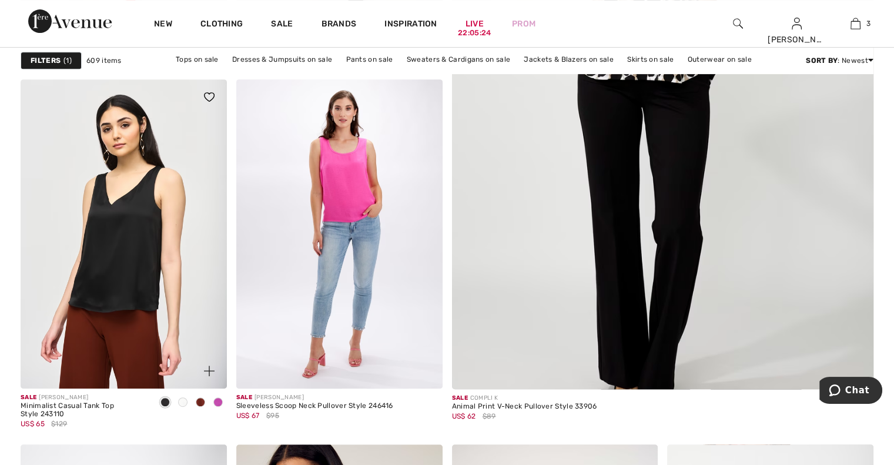
click at [118, 272] on img at bounding box center [124, 233] width 206 height 309
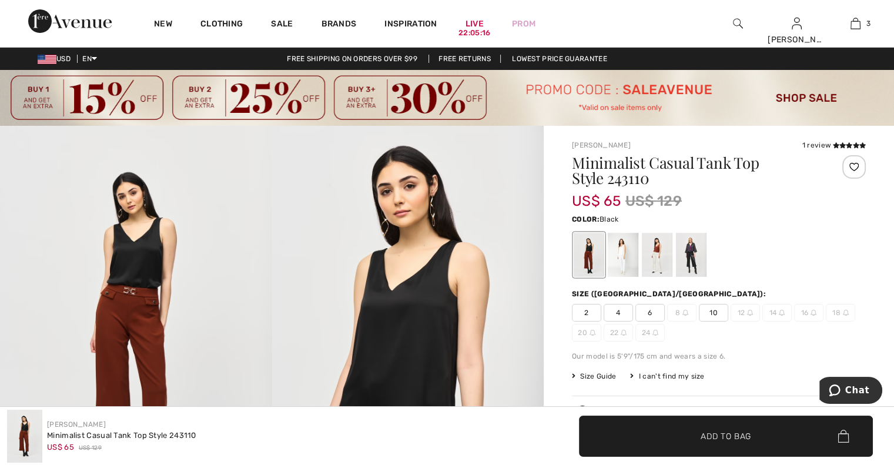
scroll to position [85, 0]
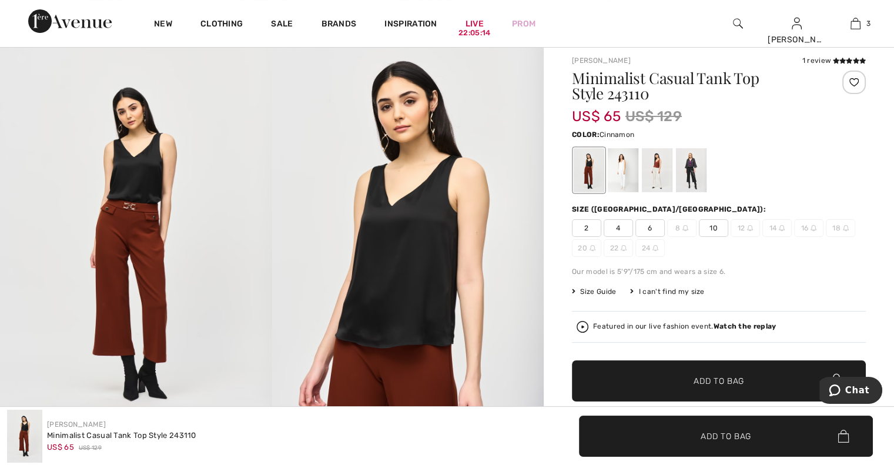
click at [651, 171] on div at bounding box center [657, 170] width 31 height 44
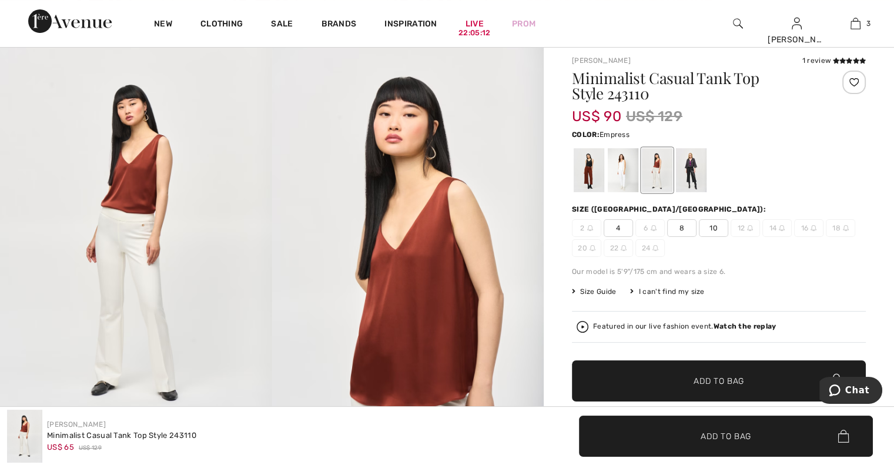
click at [693, 175] on div at bounding box center [691, 170] width 31 height 44
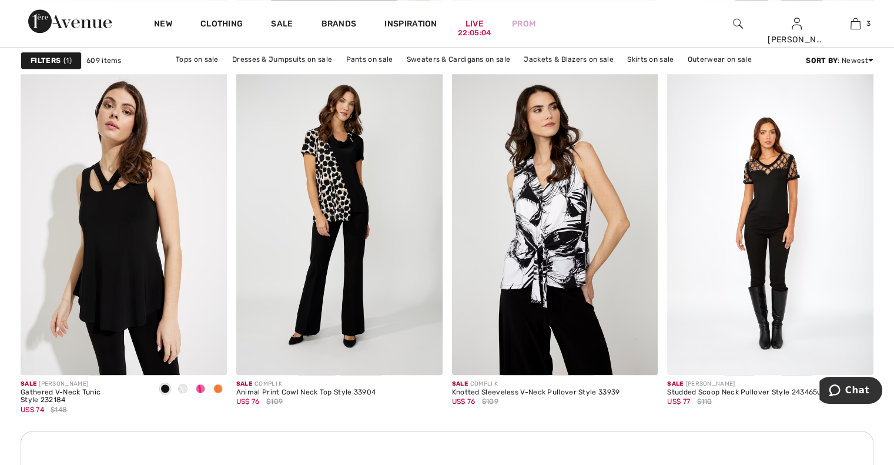
scroll to position [1272, 0]
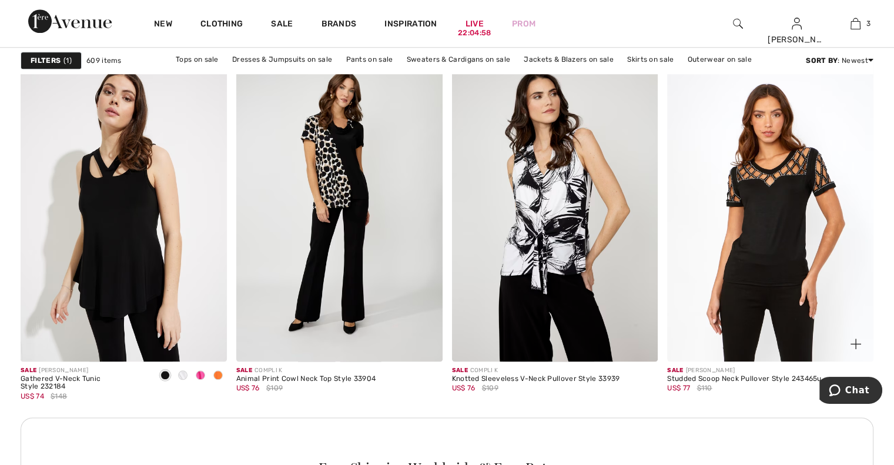
click at [770, 207] on img at bounding box center [770, 206] width 206 height 309
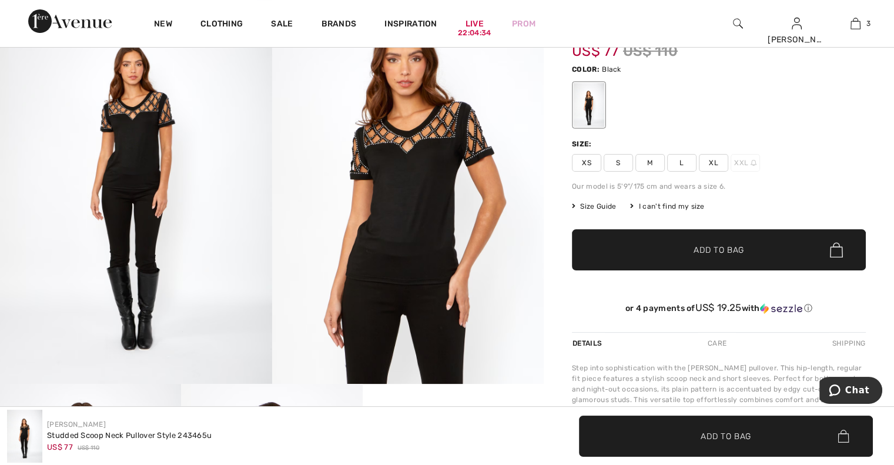
scroll to position [138, 0]
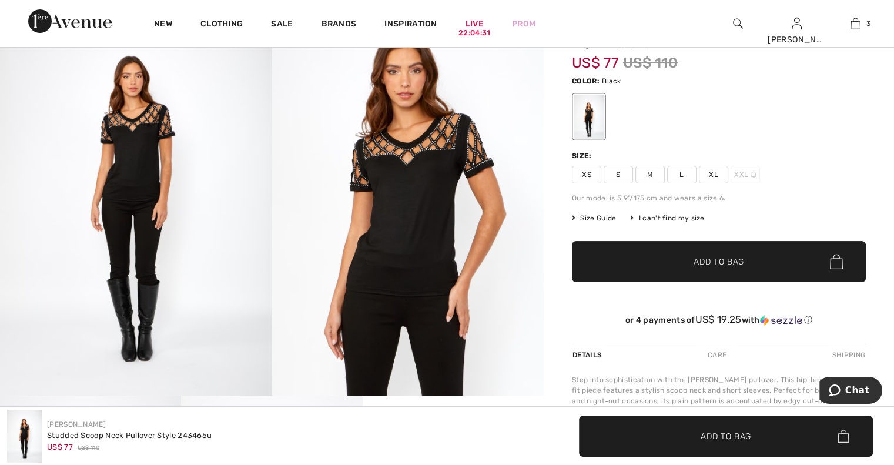
click at [122, 178] on img at bounding box center [136, 192] width 272 height 408
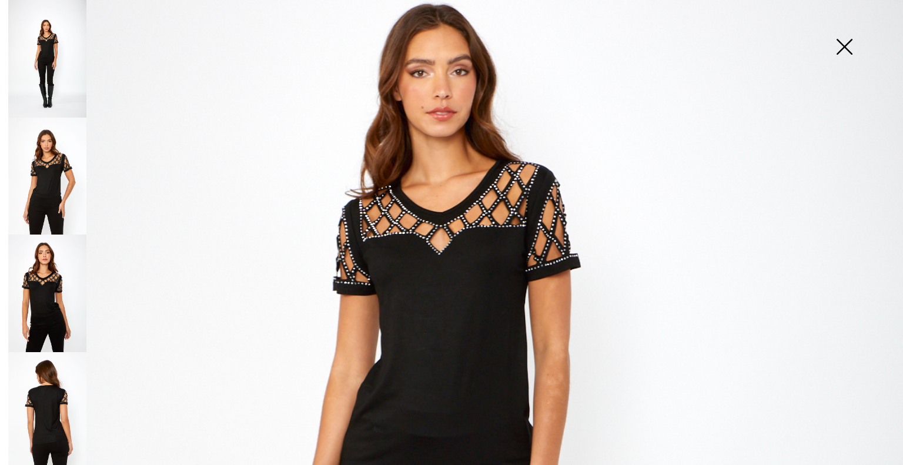
scroll to position [242, 0]
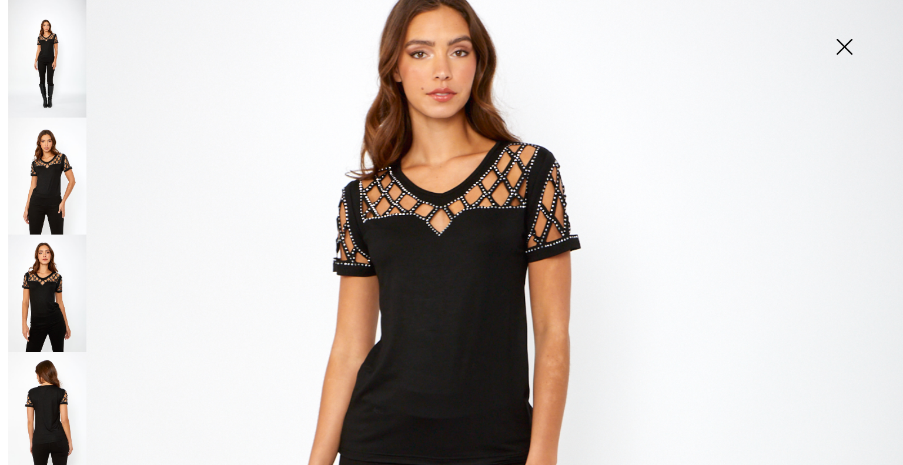
click at [47, 180] on img at bounding box center [47, 177] width 78 height 118
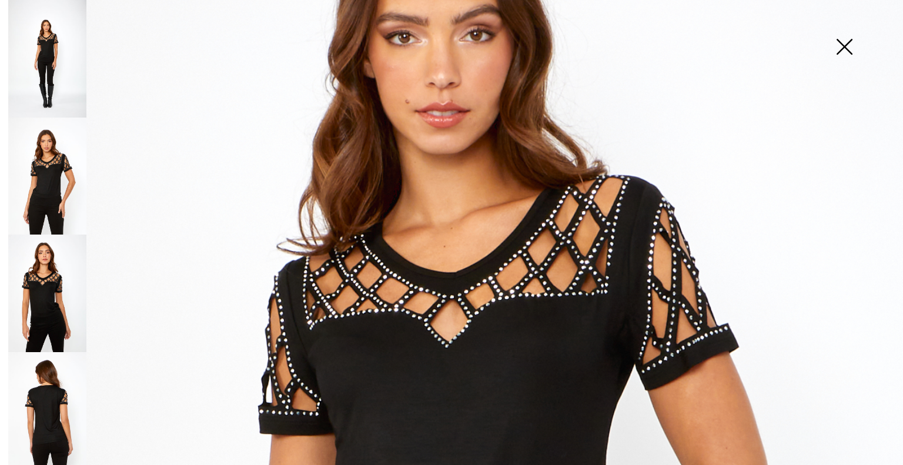
click at [42, 277] on img at bounding box center [47, 293] width 78 height 118
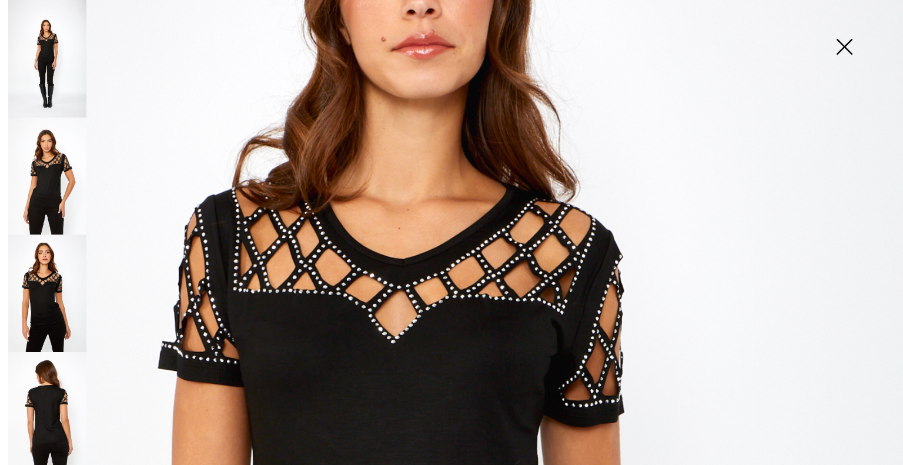
click at [843, 44] on img at bounding box center [844, 48] width 59 height 61
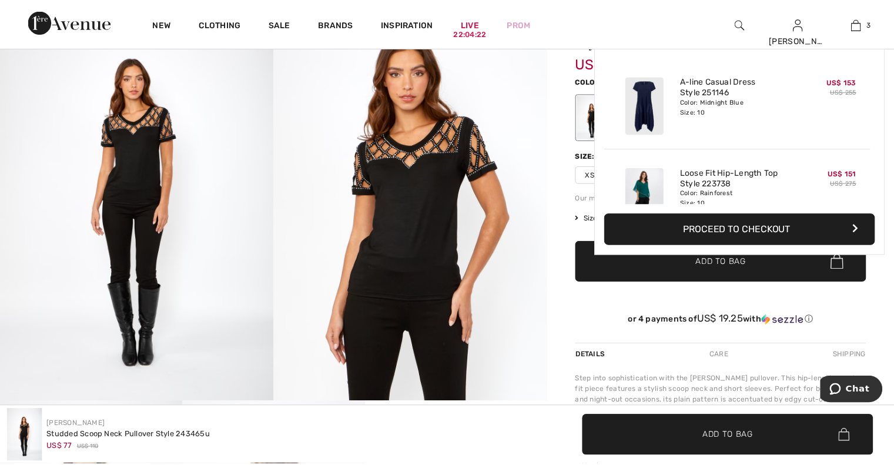
scroll to position [138, 0]
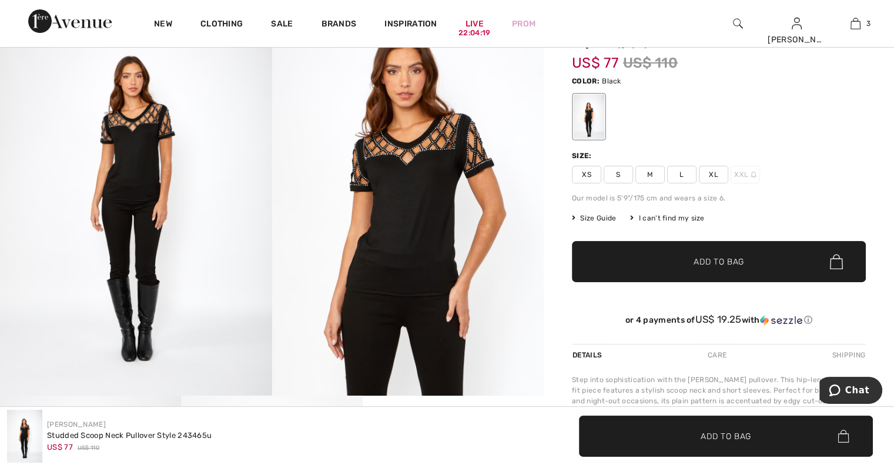
click at [685, 177] on span "L" at bounding box center [681, 175] width 29 height 18
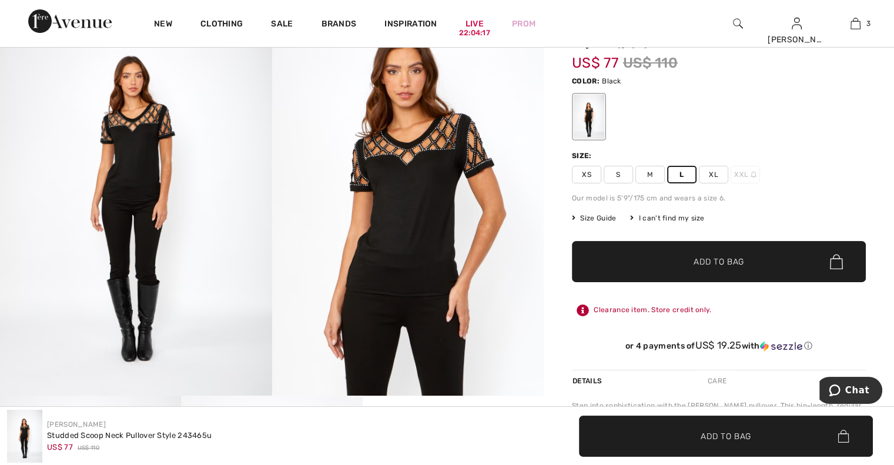
click at [745, 265] on span "✔ Added to Bag Add to Bag" at bounding box center [719, 261] width 294 height 41
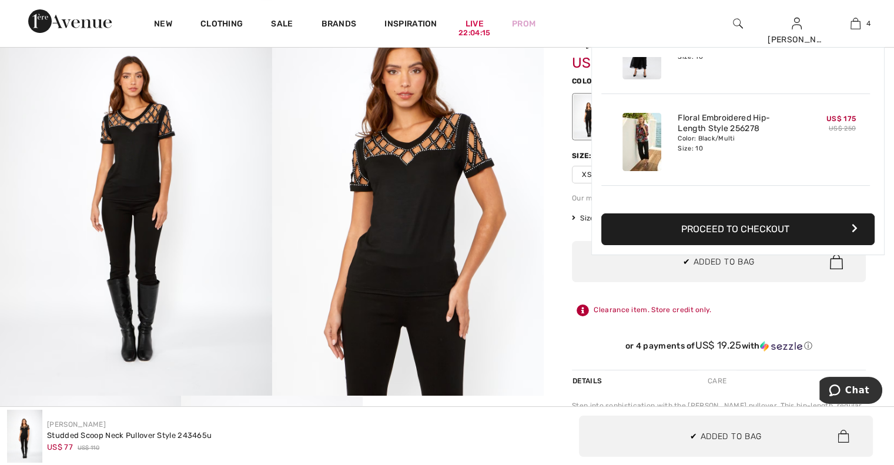
scroll to position [219, 0]
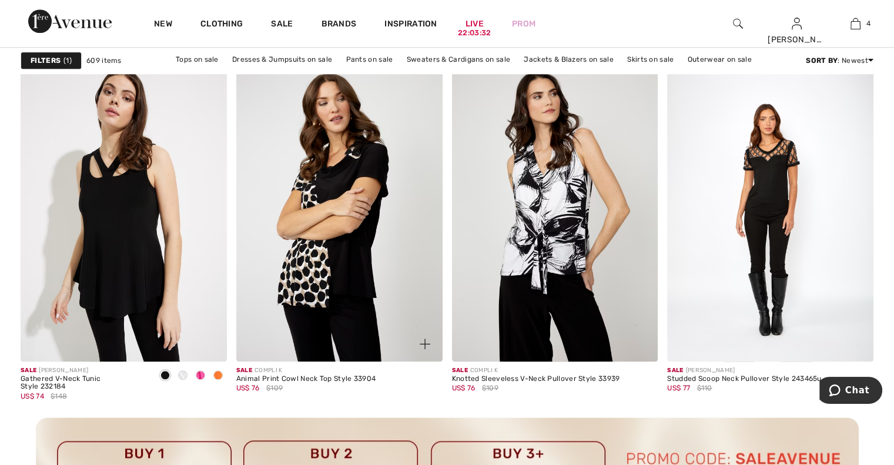
click at [341, 272] on img at bounding box center [339, 206] width 206 height 309
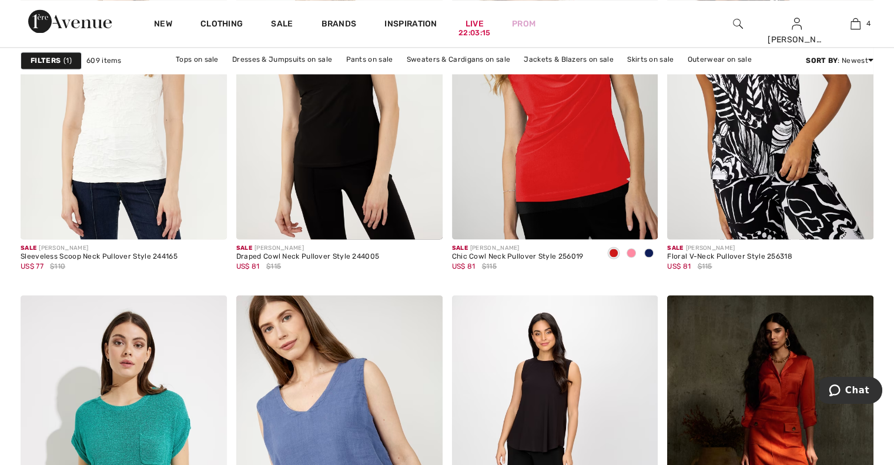
scroll to position [1760, 0]
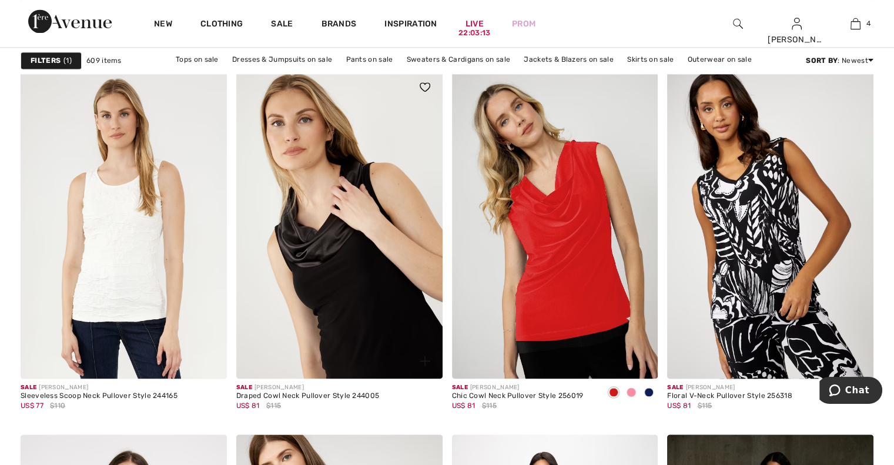
click at [330, 264] on img at bounding box center [339, 223] width 206 height 309
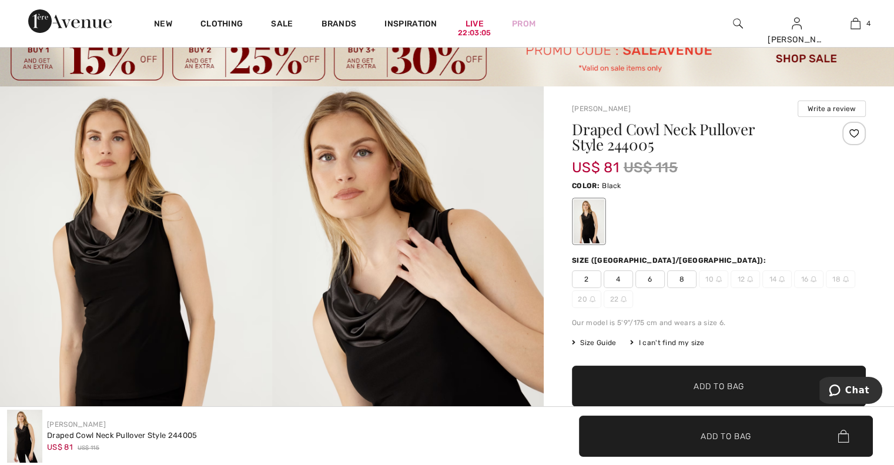
scroll to position [36, 0]
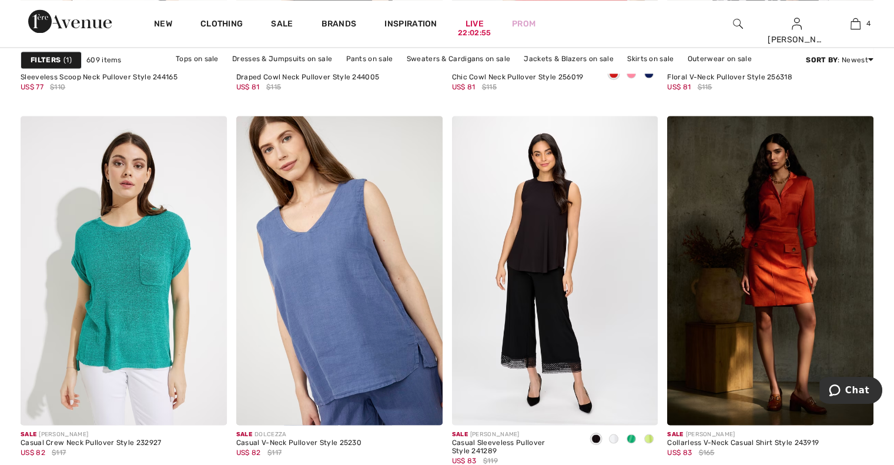
scroll to position [2128, 0]
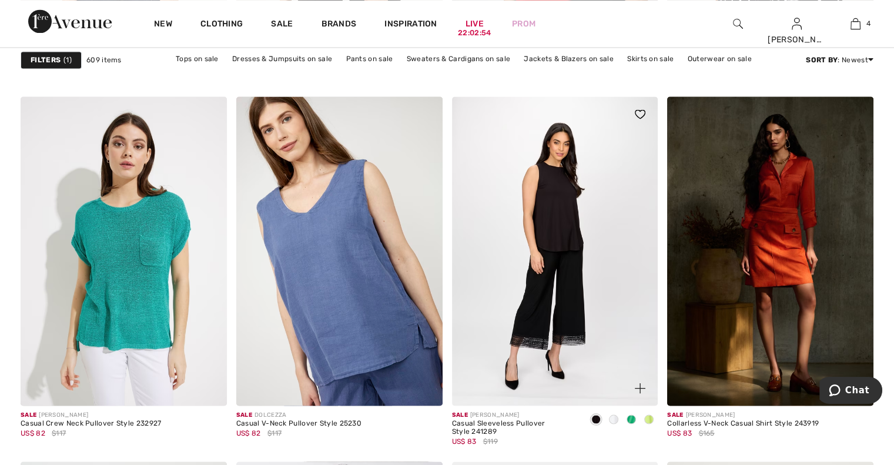
click at [548, 221] on img at bounding box center [555, 250] width 206 height 309
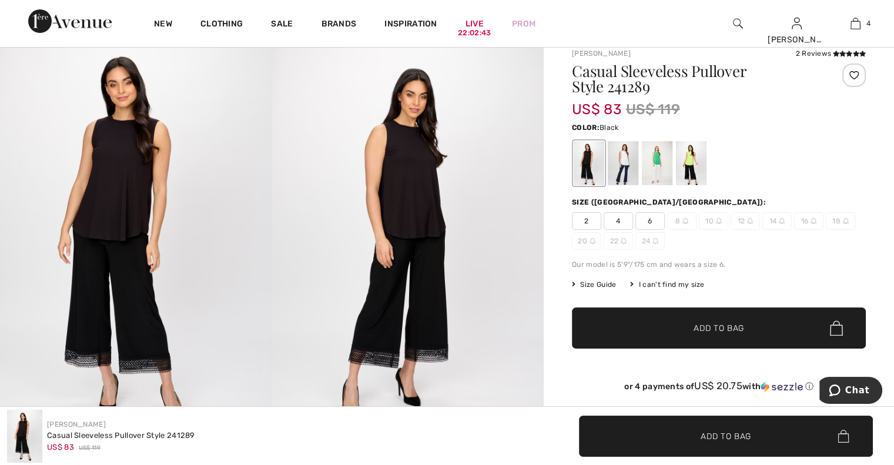
scroll to position [89, 0]
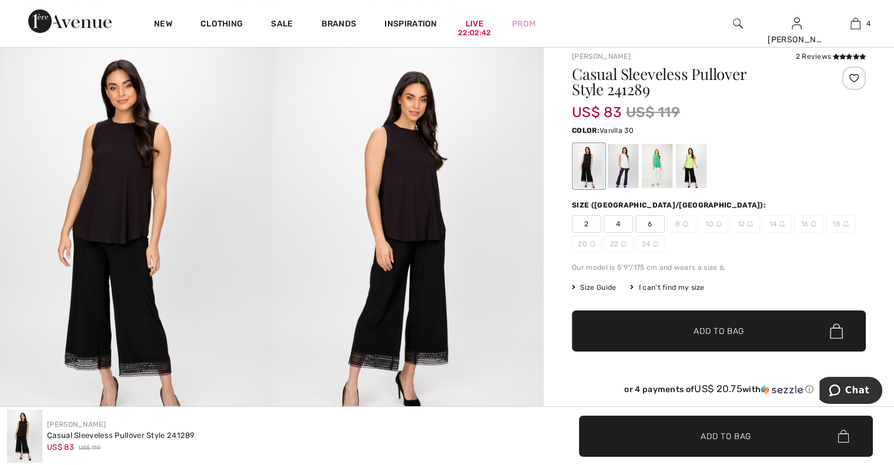
click at [618, 179] on div at bounding box center [623, 166] width 31 height 44
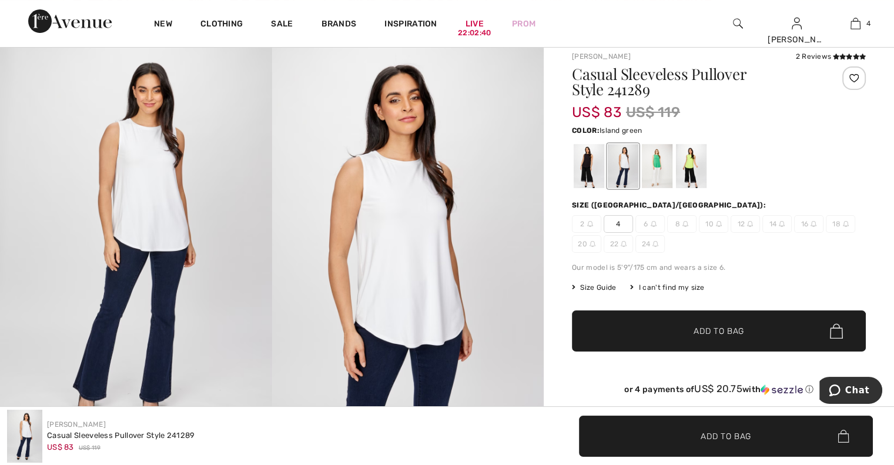
click at [662, 179] on div at bounding box center [657, 166] width 31 height 44
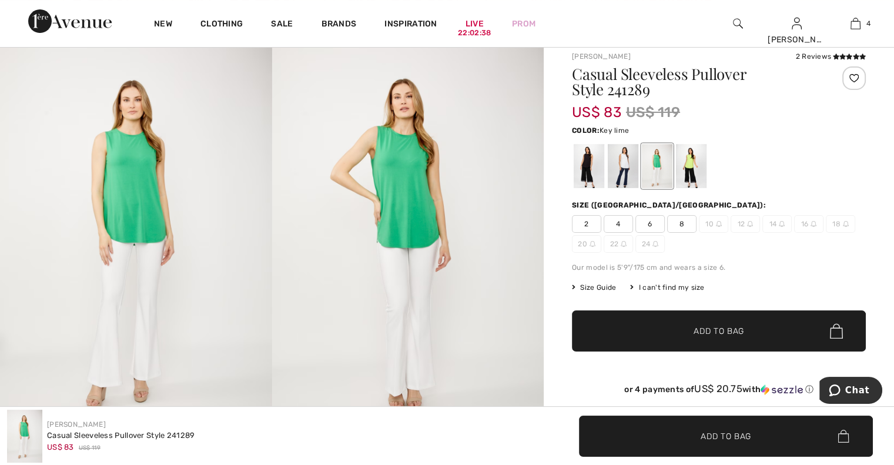
click at [684, 178] on div at bounding box center [691, 166] width 31 height 44
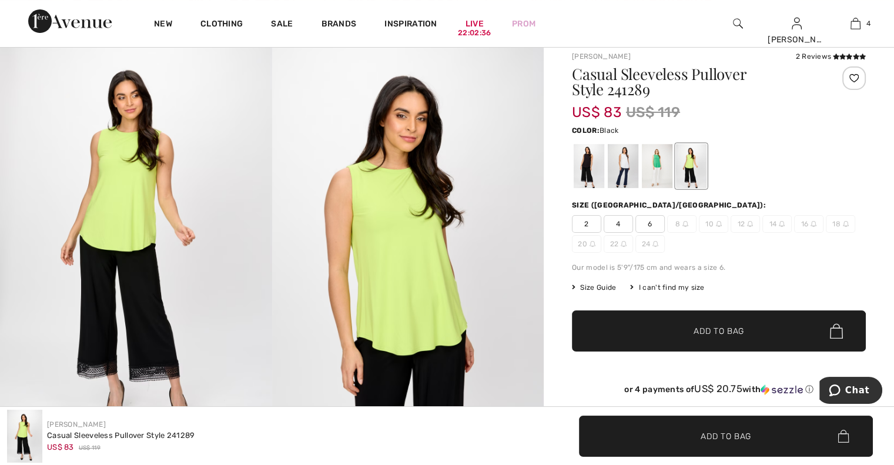
click at [587, 173] on div at bounding box center [589, 166] width 31 height 44
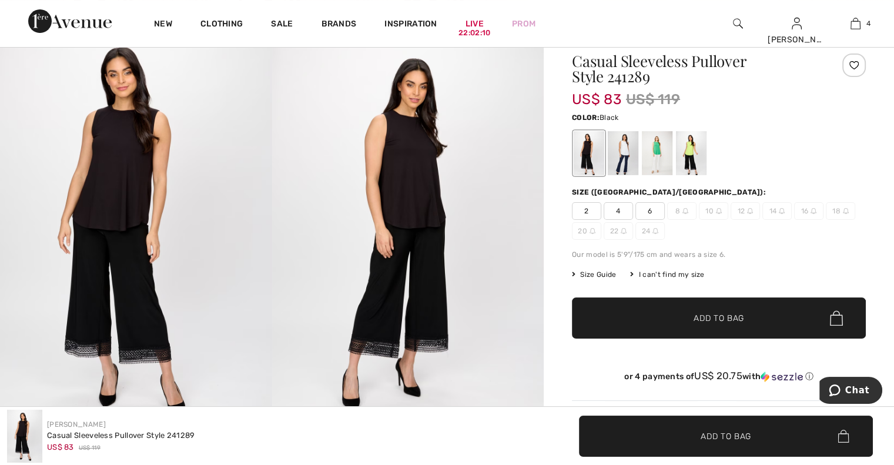
scroll to position [86, 0]
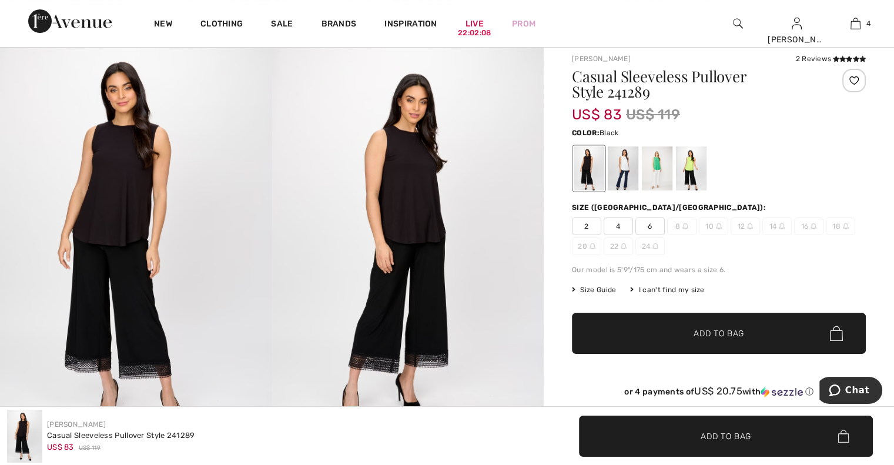
click at [405, 192] on img at bounding box center [408, 243] width 272 height 408
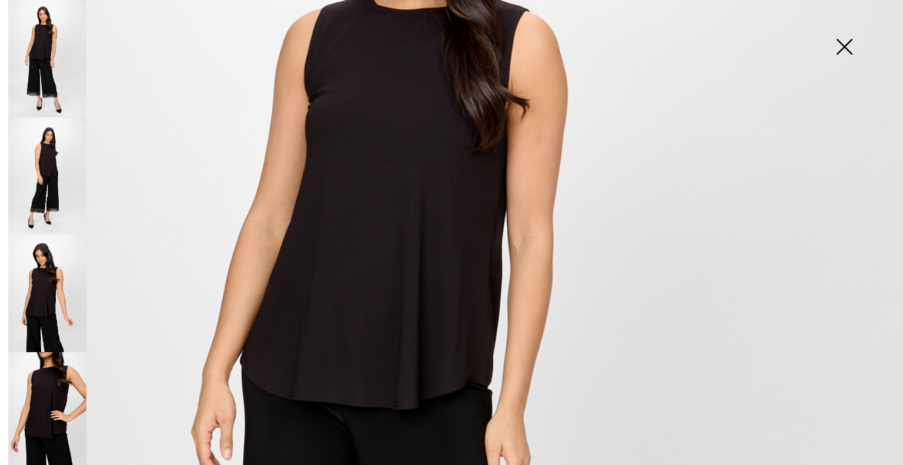
scroll to position [256, 0]
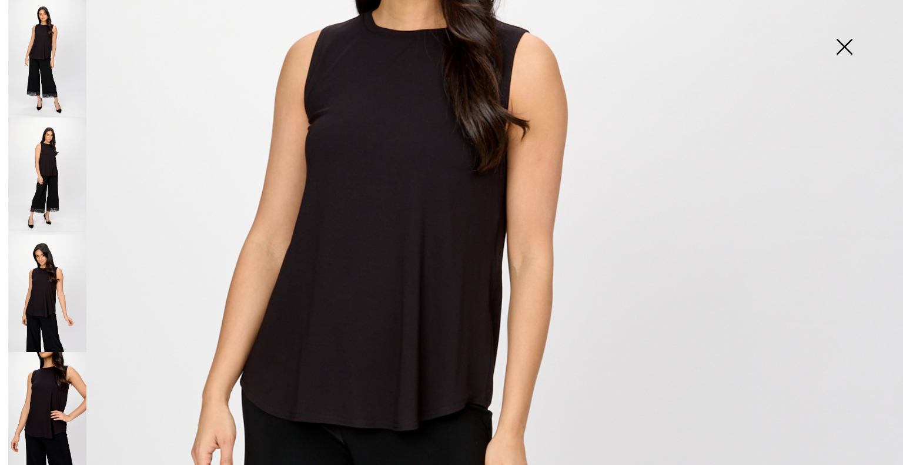
click at [38, 288] on img at bounding box center [47, 293] width 78 height 118
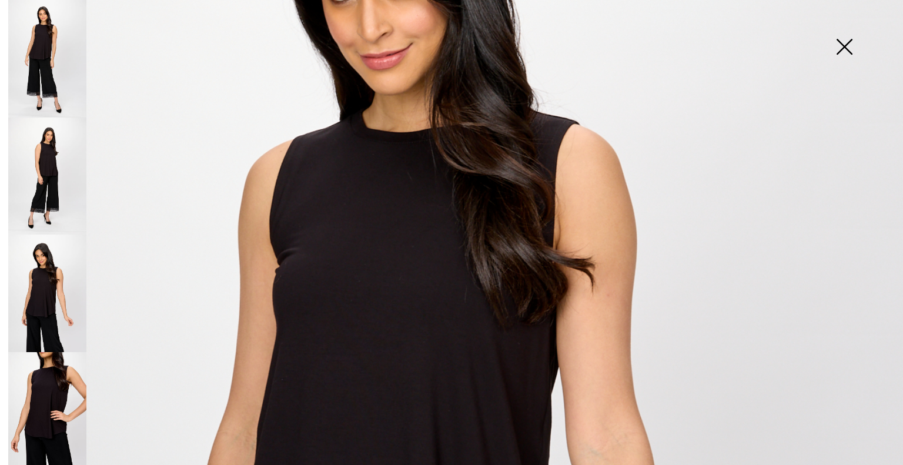
click at [60, 387] on img at bounding box center [47, 411] width 78 height 118
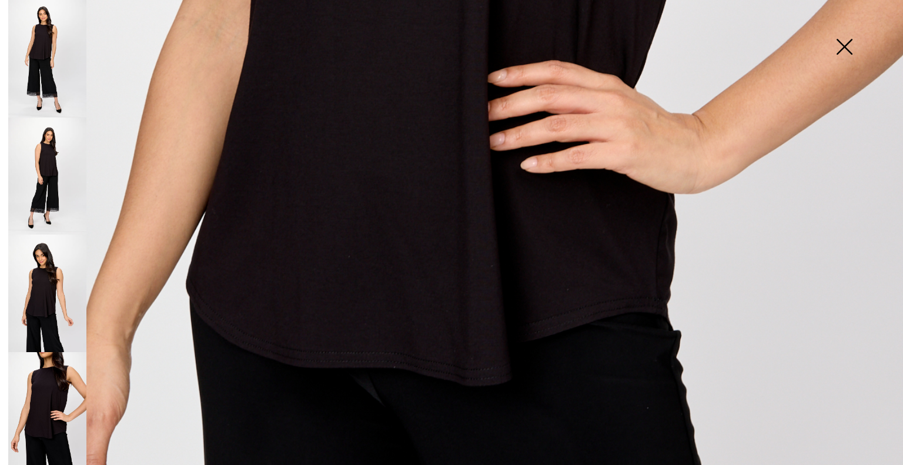
scroll to position [538, 0]
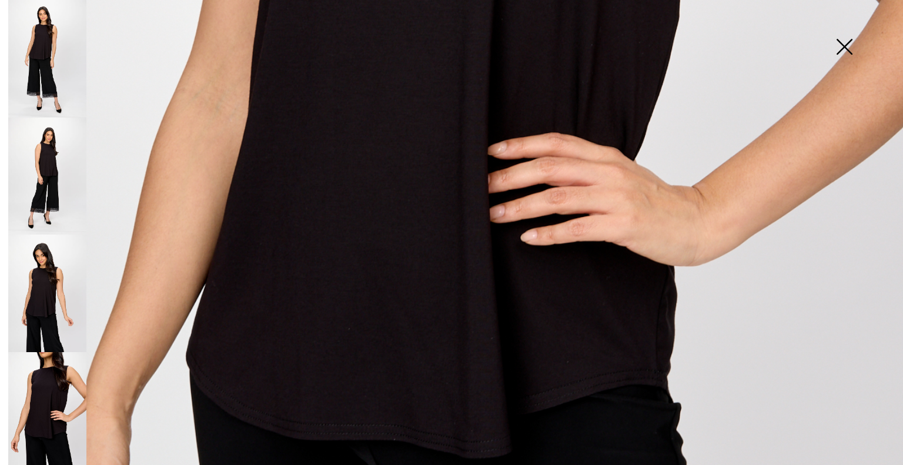
click at [58, 166] on img at bounding box center [47, 177] width 78 height 118
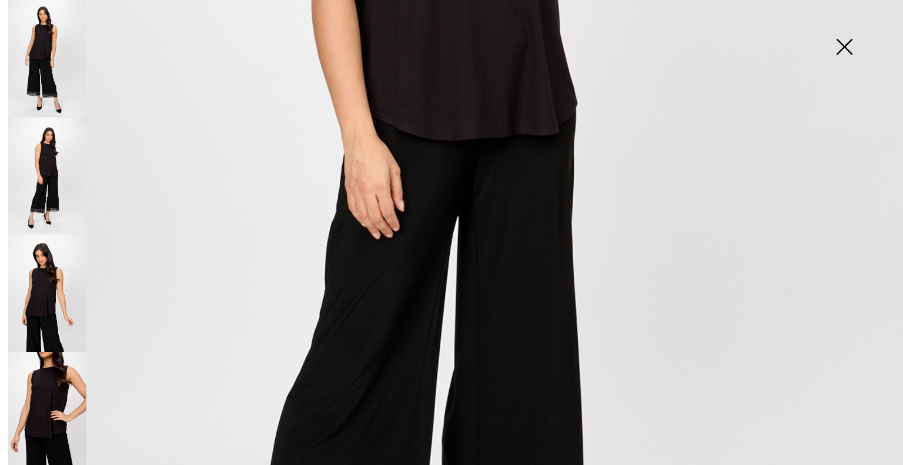
click at [846, 46] on img at bounding box center [844, 48] width 59 height 61
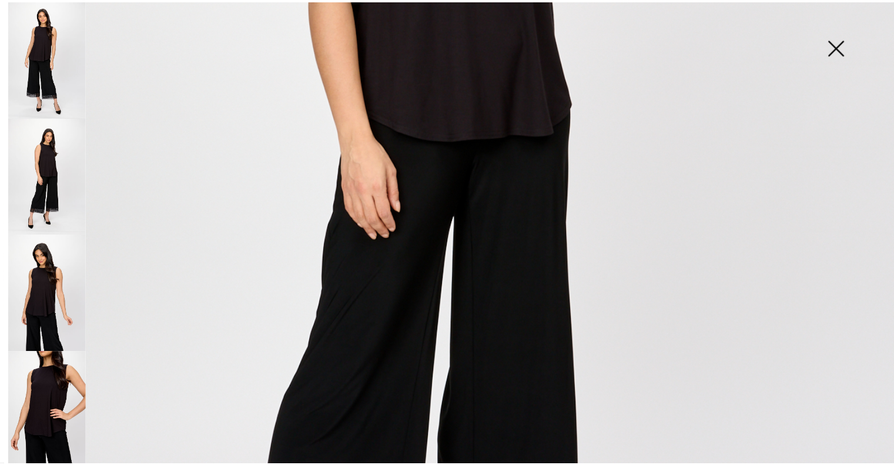
scroll to position [86, 0]
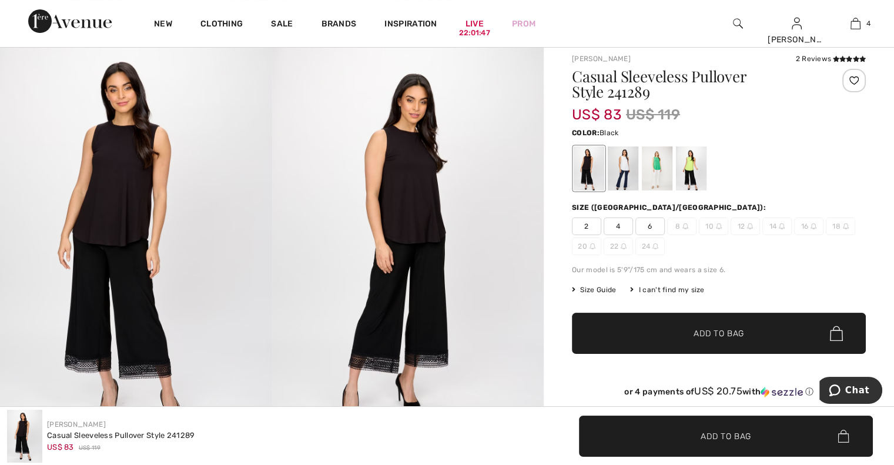
click at [425, 236] on img at bounding box center [408, 243] width 272 height 408
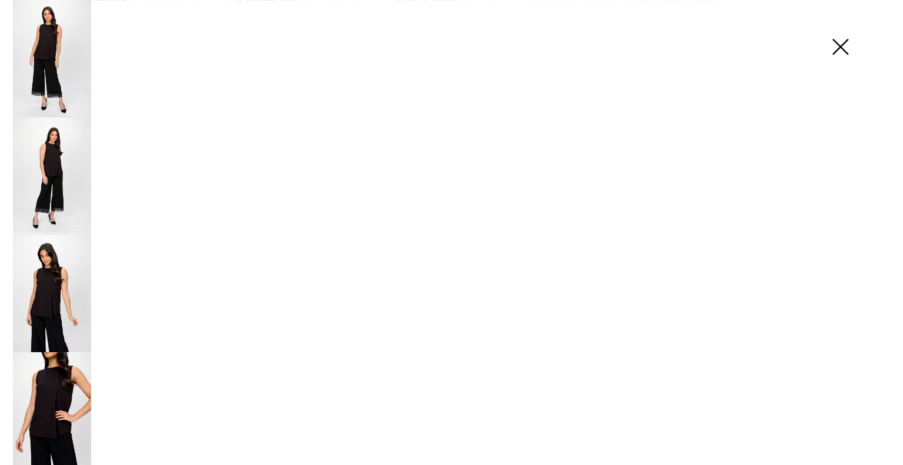
scroll to position [87, 0]
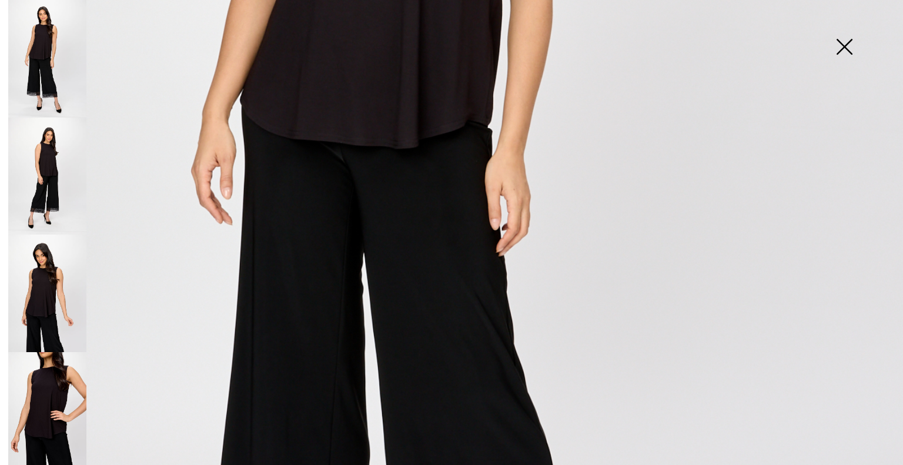
click at [852, 46] on img at bounding box center [844, 48] width 59 height 61
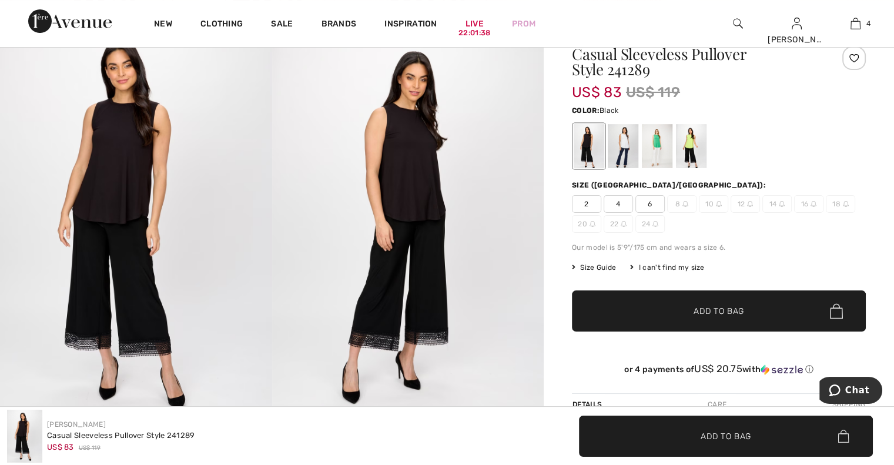
scroll to position [0, 0]
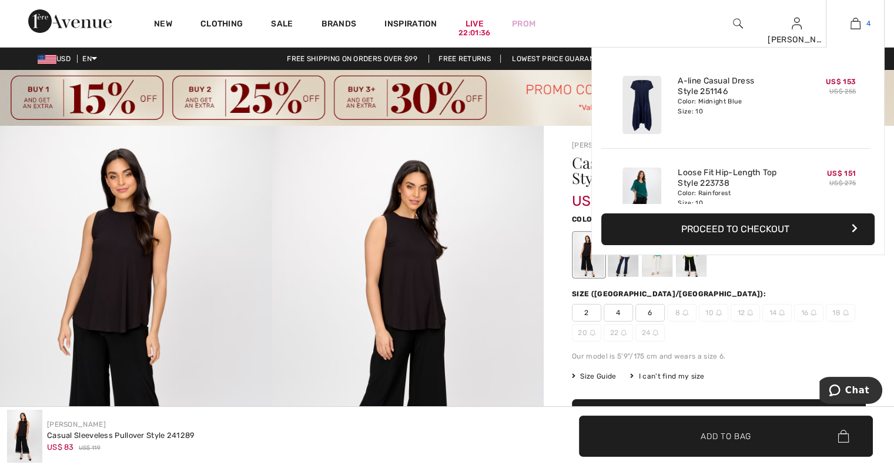
click at [852, 25] on img at bounding box center [855, 23] width 10 height 14
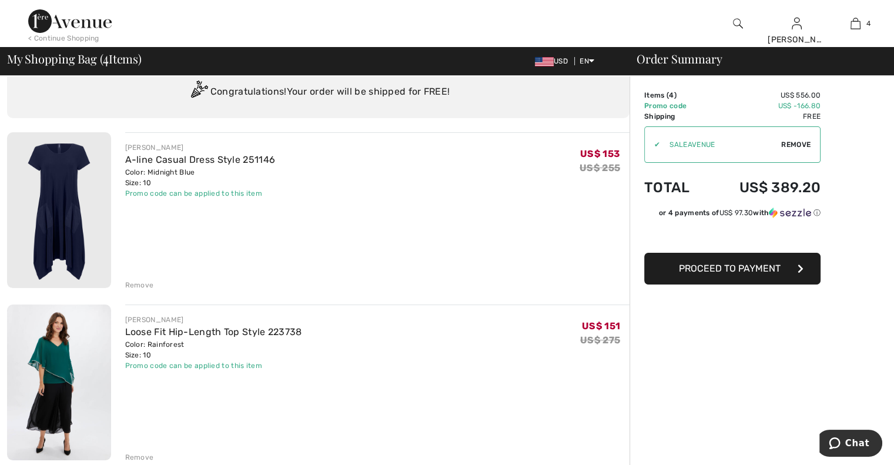
scroll to position [35, 0]
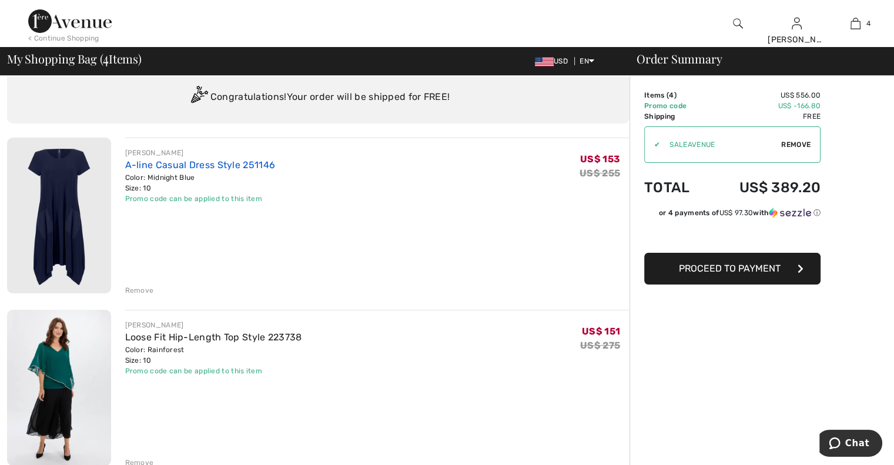
click at [223, 159] on link "A-line Casual Dress Style 251146" at bounding box center [200, 164] width 150 height 11
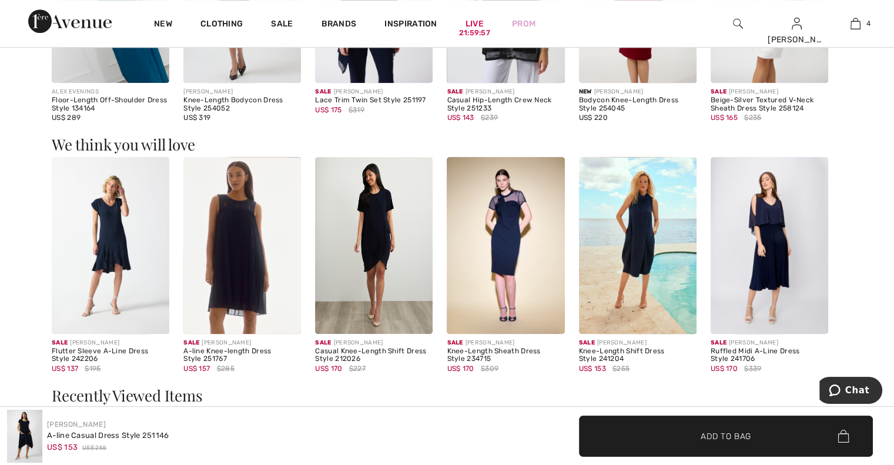
scroll to position [985, 0]
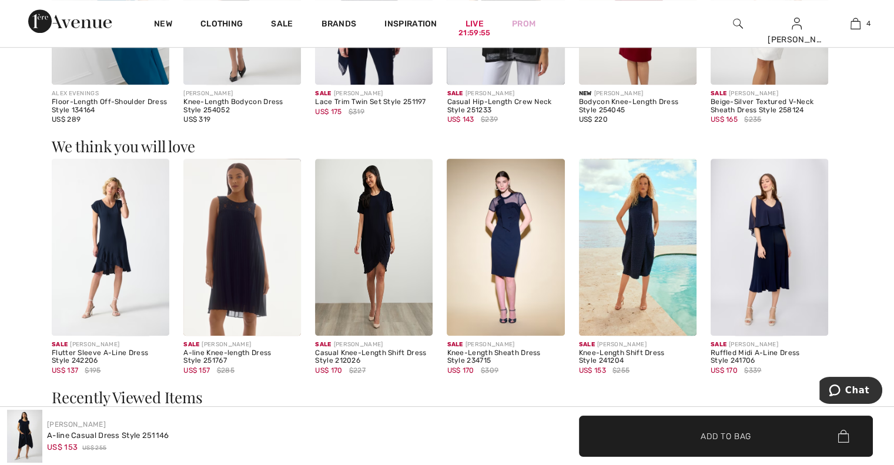
click at [769, 272] on img at bounding box center [770, 247] width 118 height 176
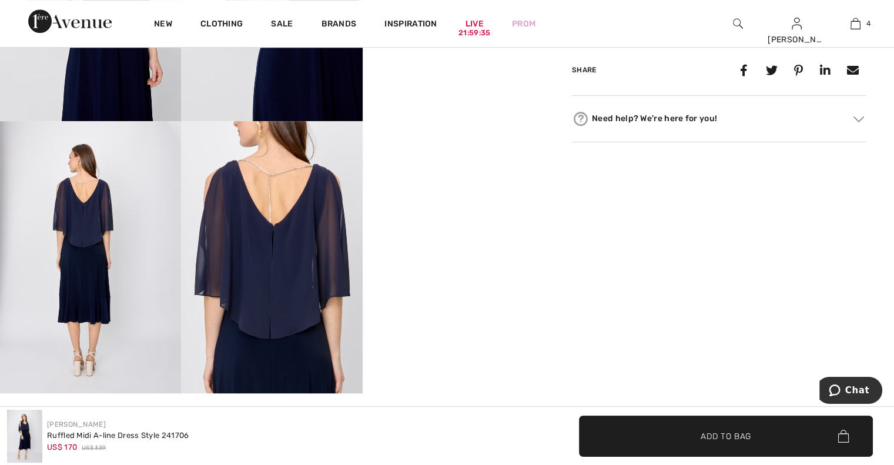
scroll to position [729, 0]
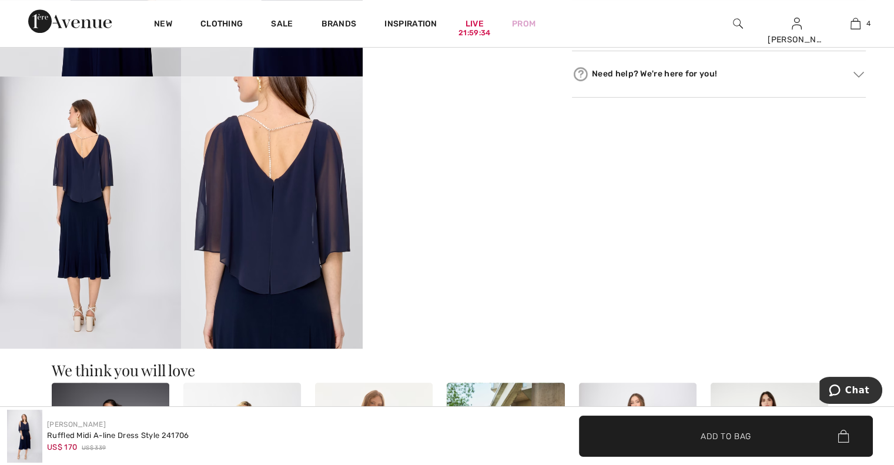
click at [66, 260] on img at bounding box center [90, 212] width 181 height 272
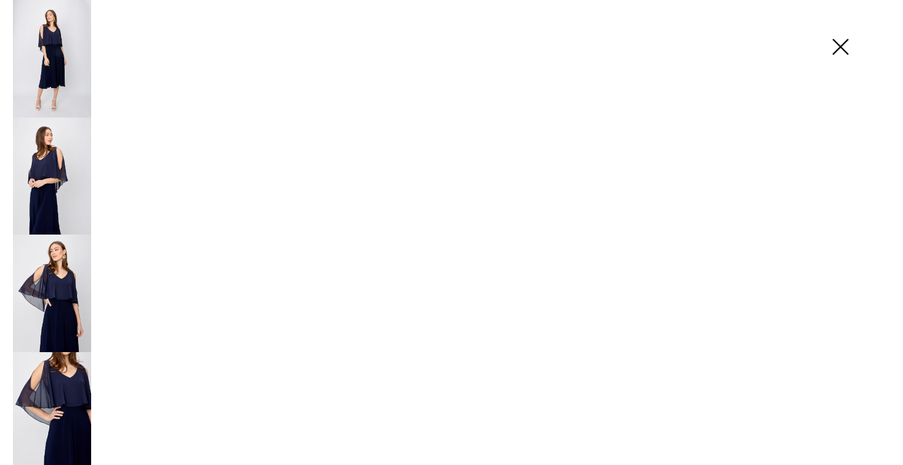
scroll to position [736, 0]
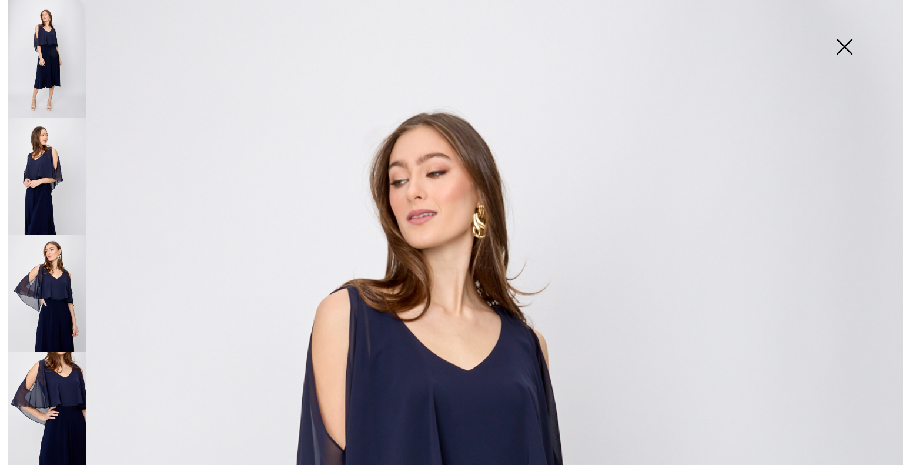
click at [64, 376] on img at bounding box center [47, 411] width 78 height 118
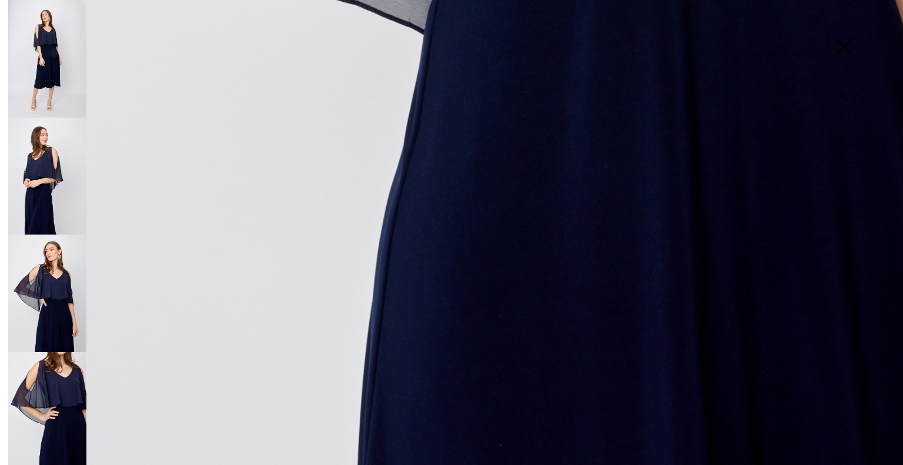
scroll to position [876, 0]
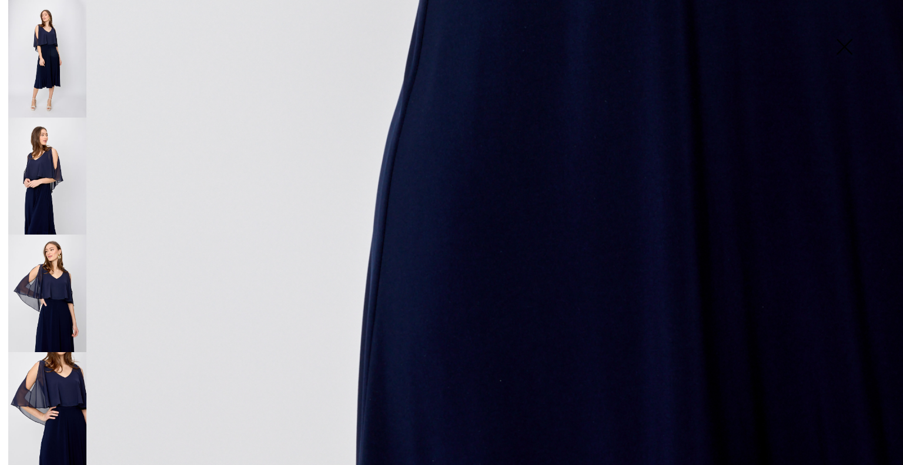
click at [66, 428] on img at bounding box center [47, 411] width 78 height 118
click at [61, 266] on img at bounding box center [47, 293] width 78 height 118
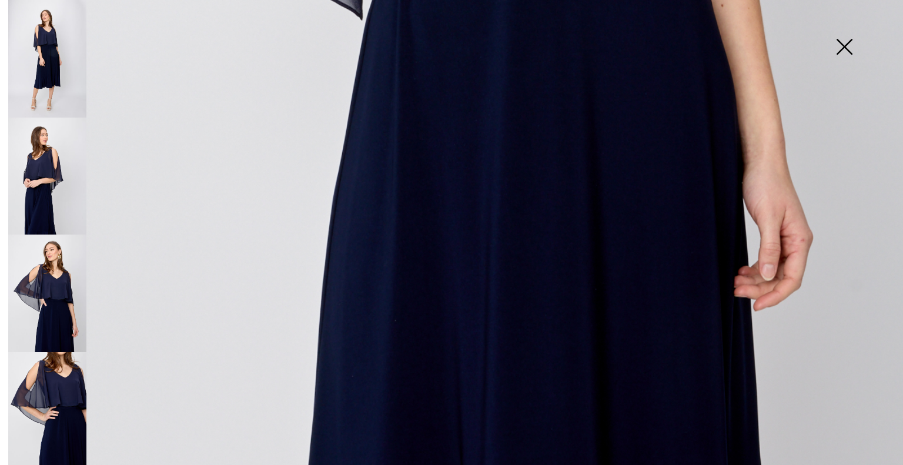
click at [45, 44] on img at bounding box center [47, 59] width 78 height 118
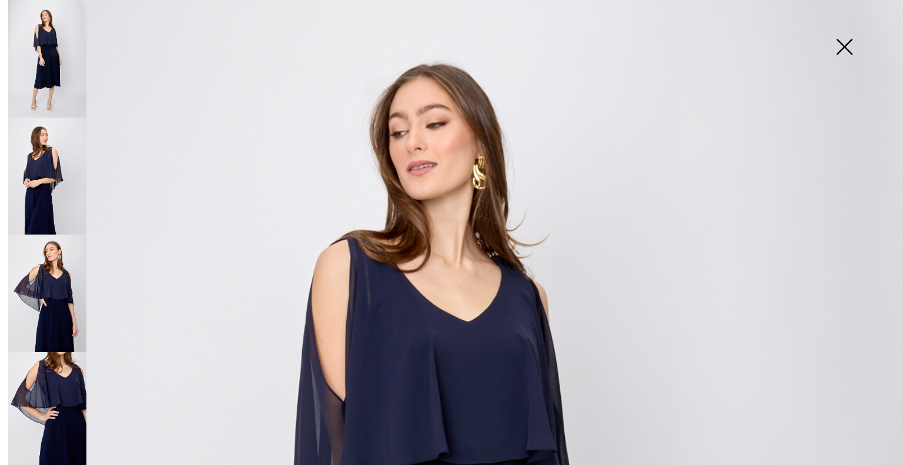
scroll to position [0, 0]
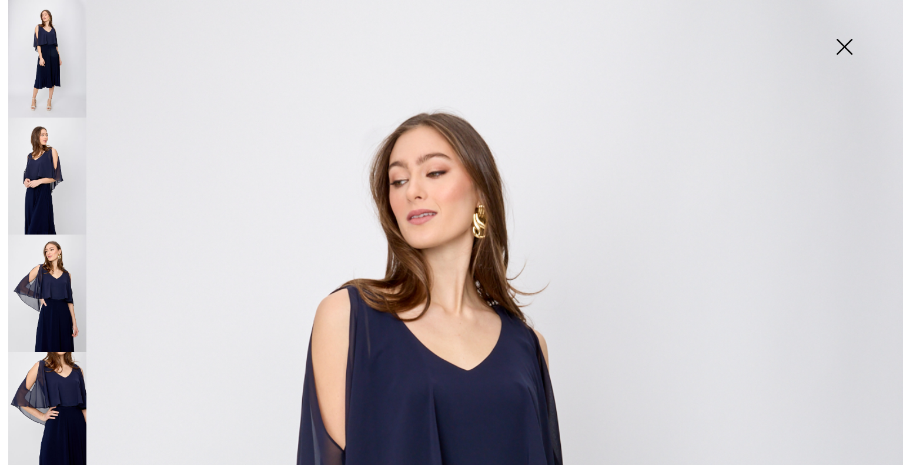
click at [59, 57] on img at bounding box center [47, 59] width 78 height 118
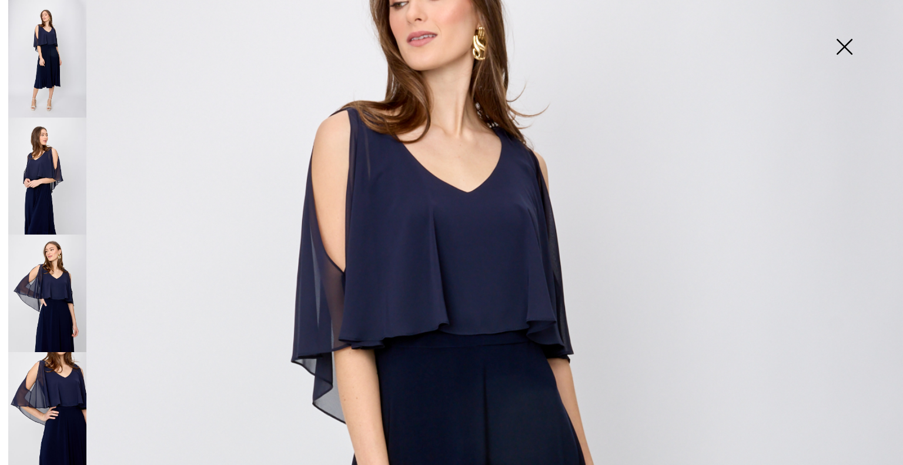
scroll to position [307, 0]
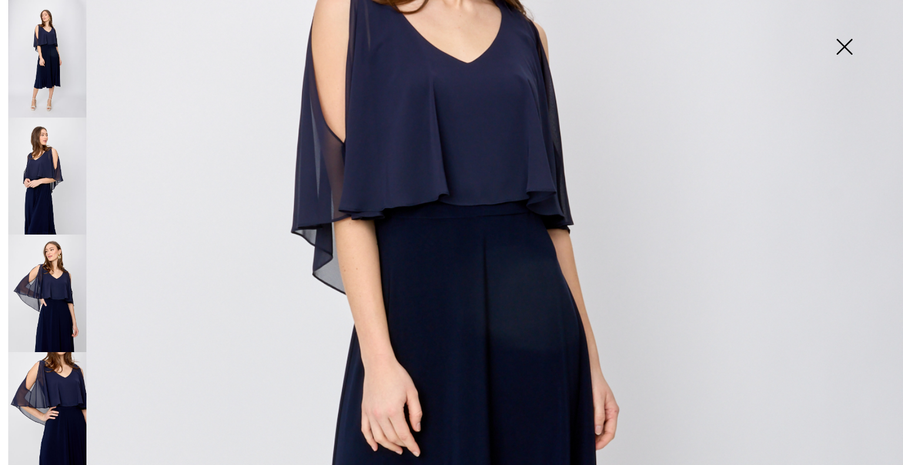
click at [33, 190] on img at bounding box center [47, 177] width 78 height 118
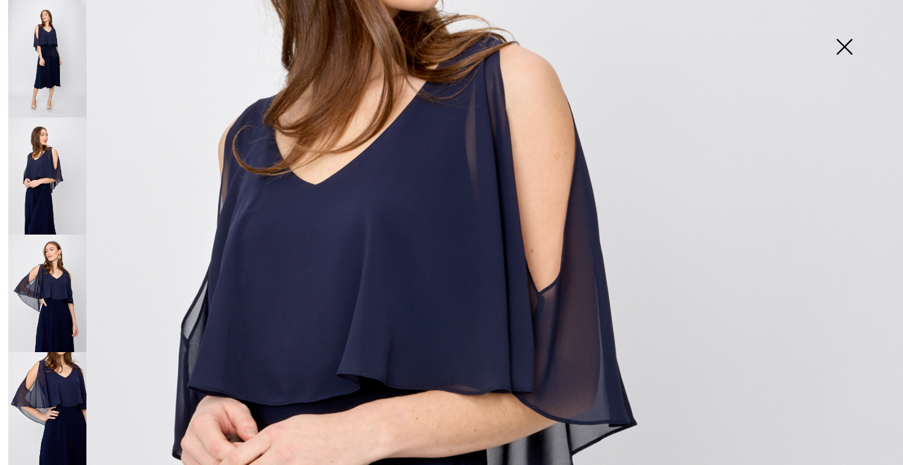
click at [52, 282] on img at bounding box center [47, 293] width 78 height 118
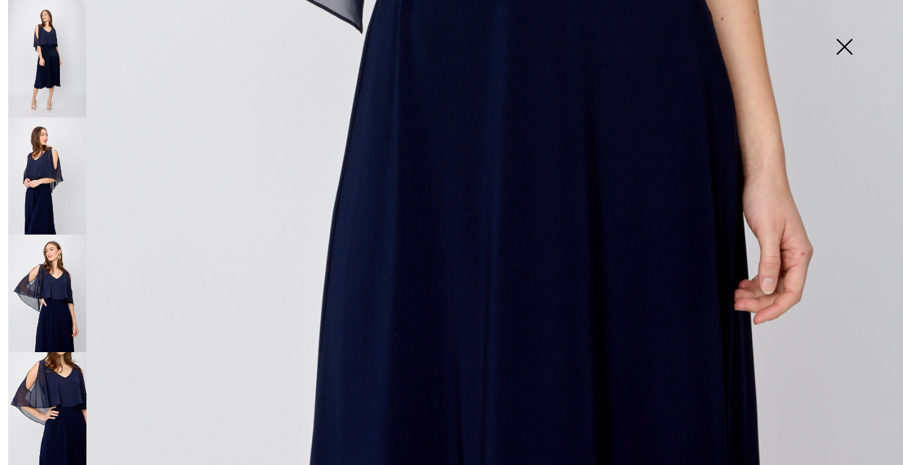
scroll to position [876, 0]
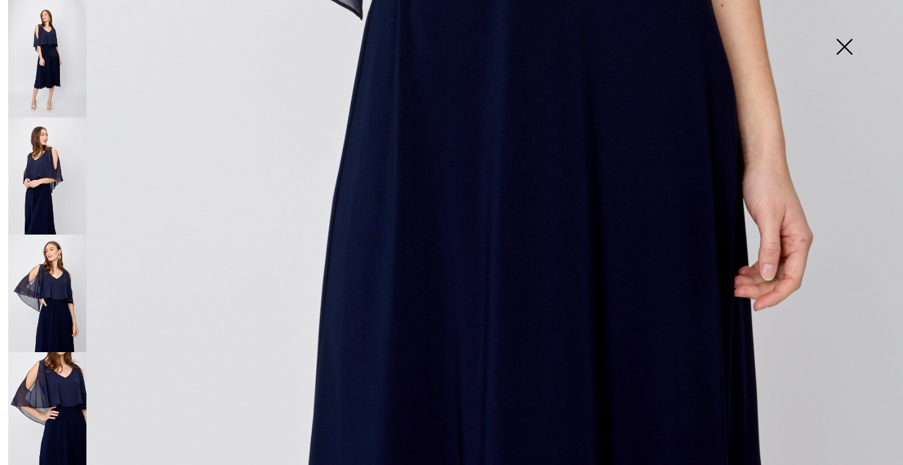
click at [62, 413] on img at bounding box center [47, 411] width 78 height 118
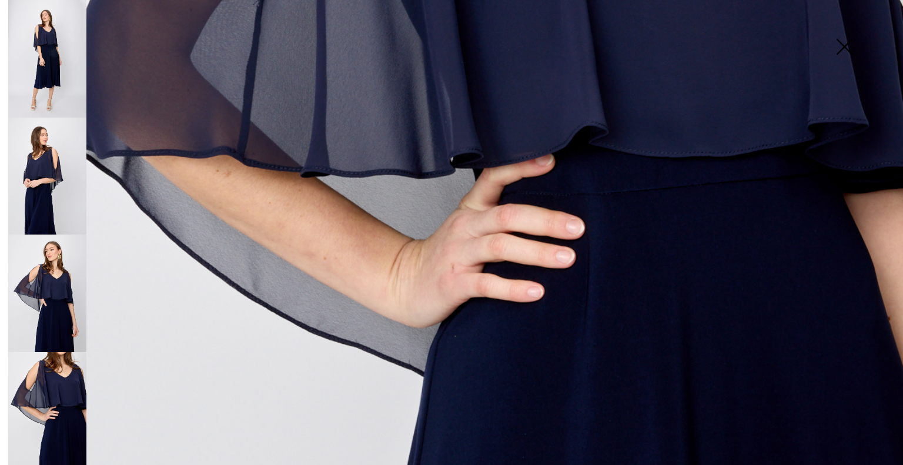
scroll to position [0, 0]
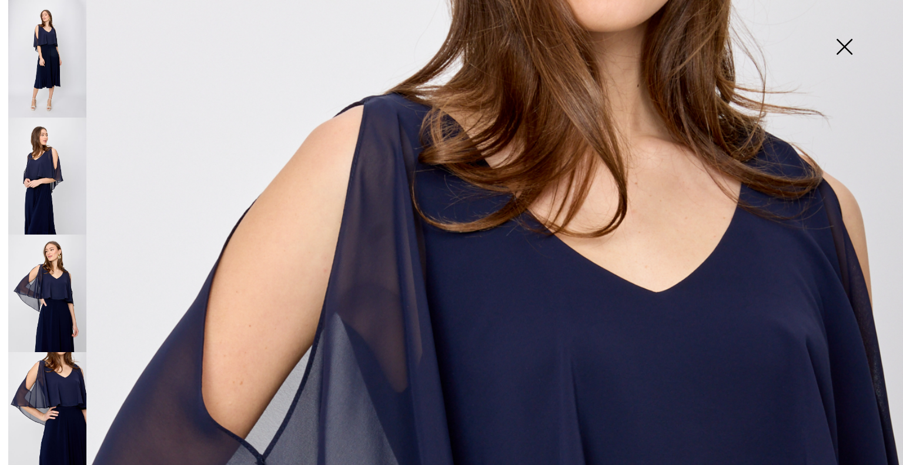
drag, startPoint x: 845, startPoint y: 49, endPoint x: 829, endPoint y: 51, distance: 16.6
click at [846, 49] on img at bounding box center [844, 48] width 59 height 61
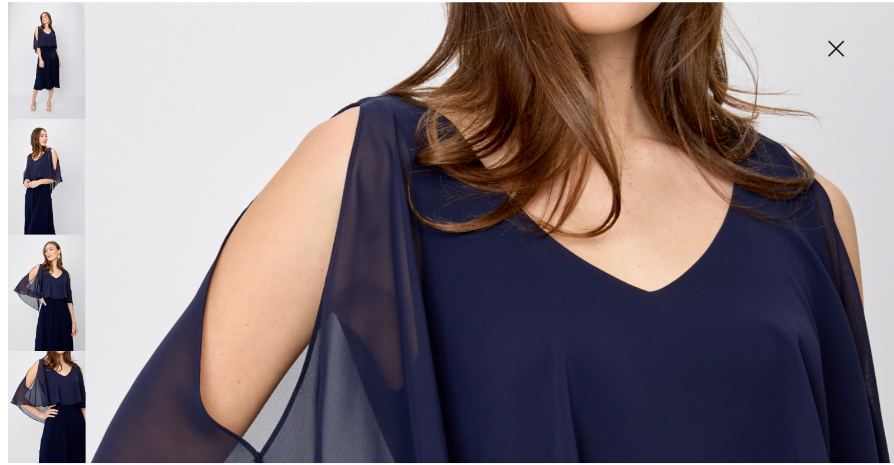
scroll to position [729, 0]
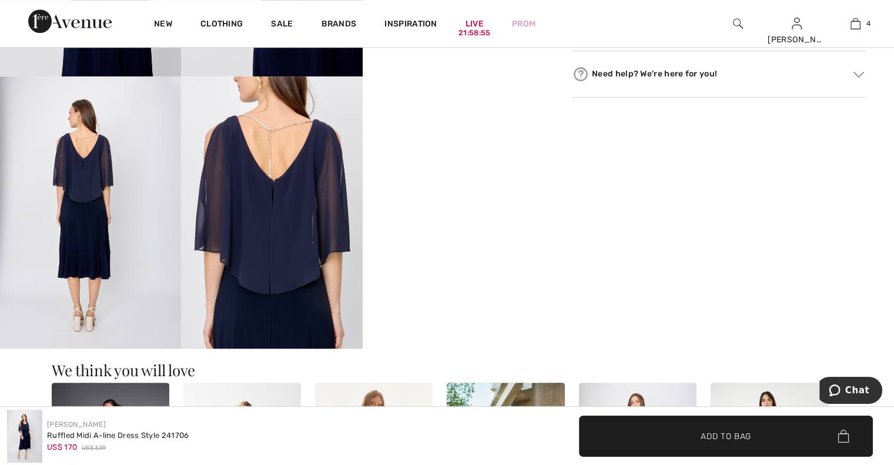
click at [274, 307] on img at bounding box center [271, 212] width 181 height 272
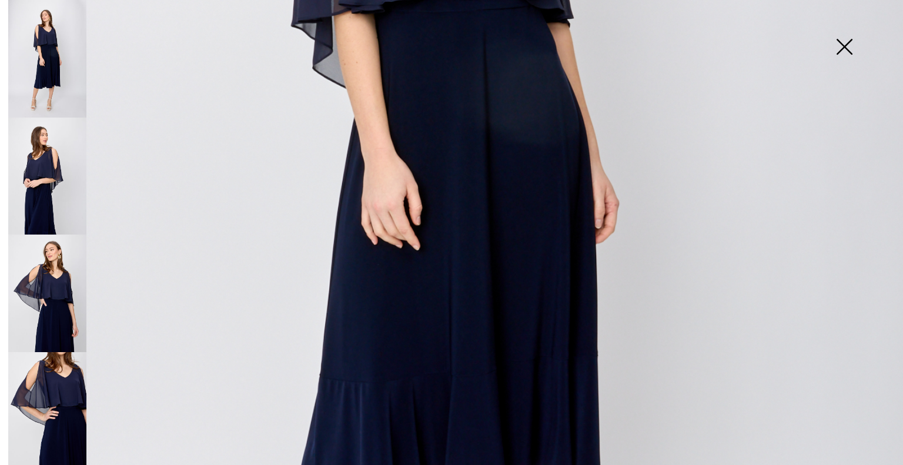
scroll to position [876, 0]
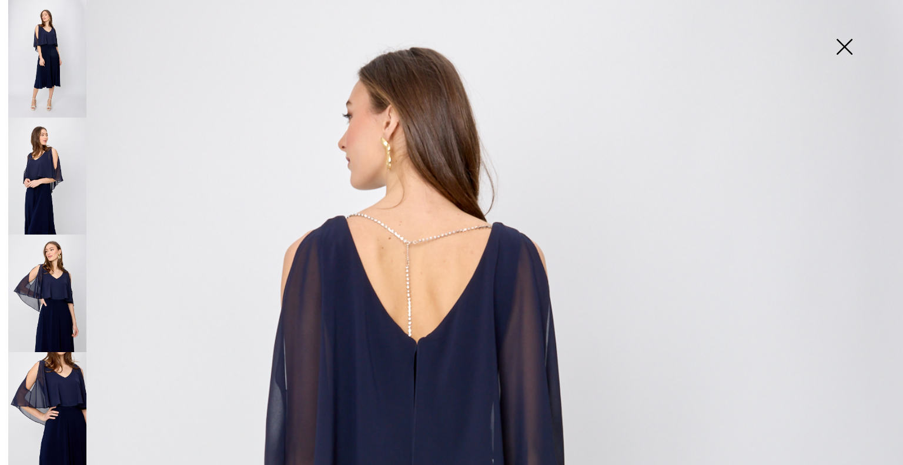
scroll to position [23, 0]
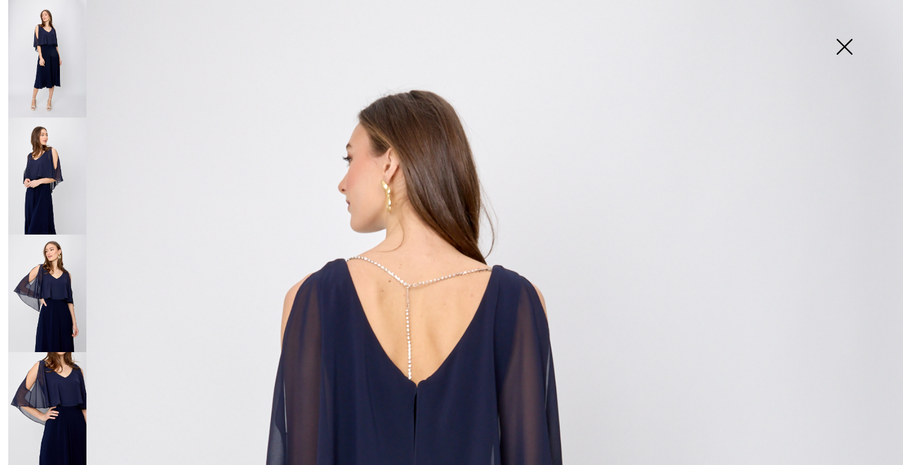
click at [842, 38] on img at bounding box center [844, 48] width 59 height 61
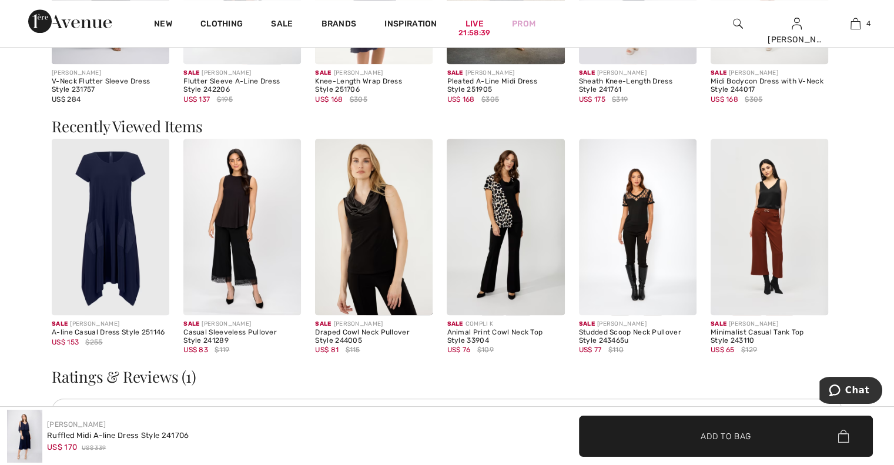
scroll to position [1316, 0]
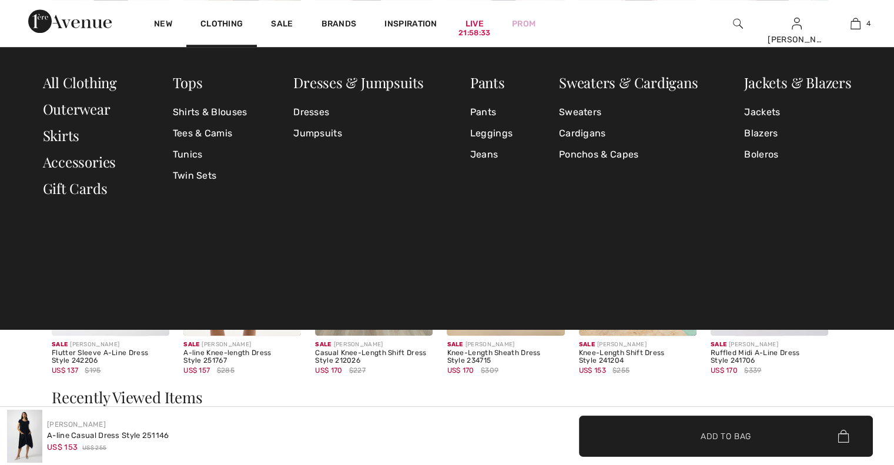
scroll to position [985, 0]
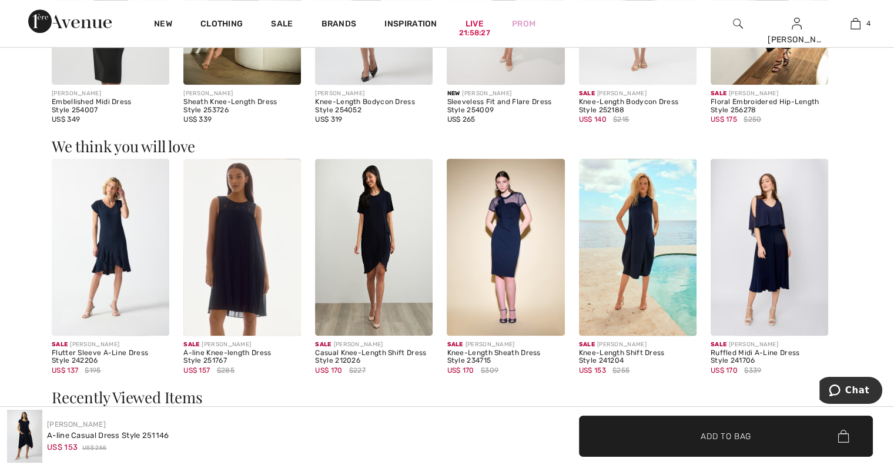
click at [119, 253] on img at bounding box center [111, 247] width 118 height 176
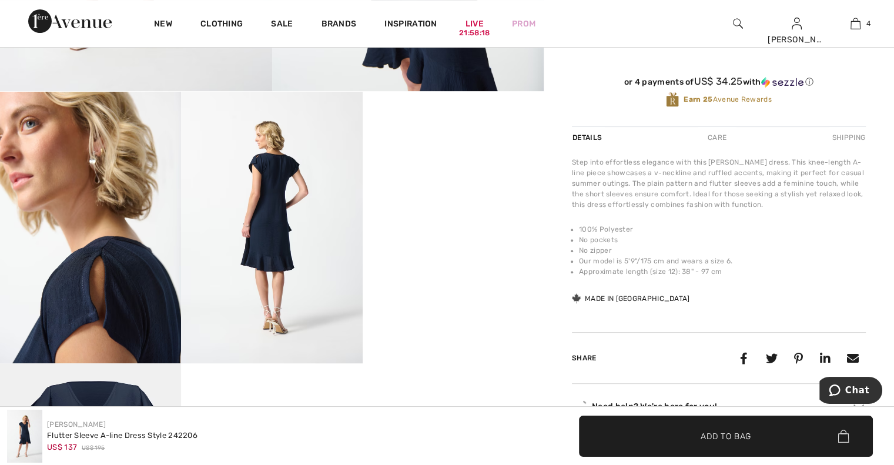
scroll to position [527, 0]
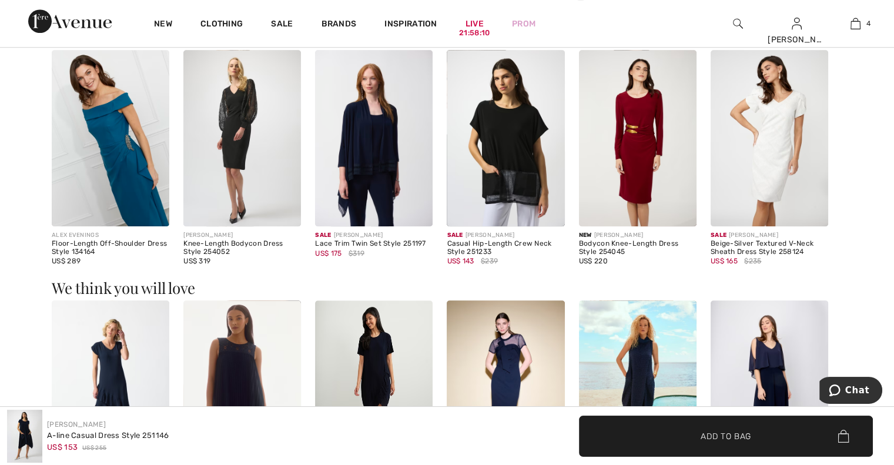
scroll to position [841, 0]
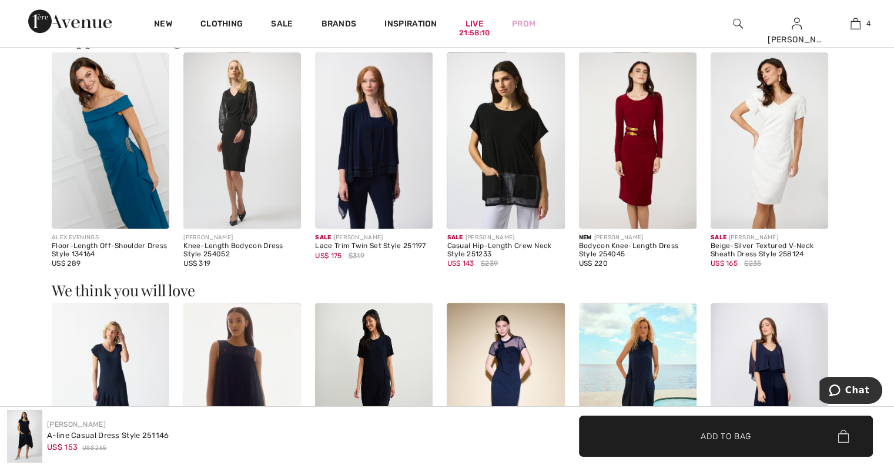
click at [525, 158] on img at bounding box center [506, 140] width 118 height 176
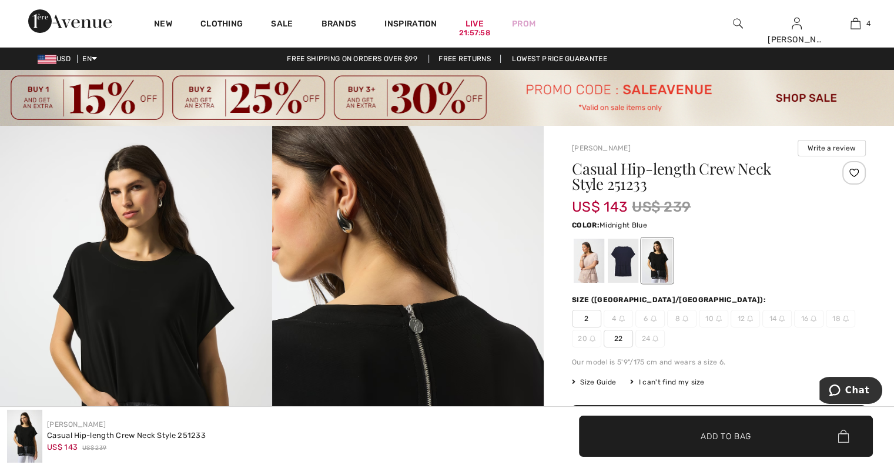
click at [623, 263] on div at bounding box center [623, 261] width 31 height 44
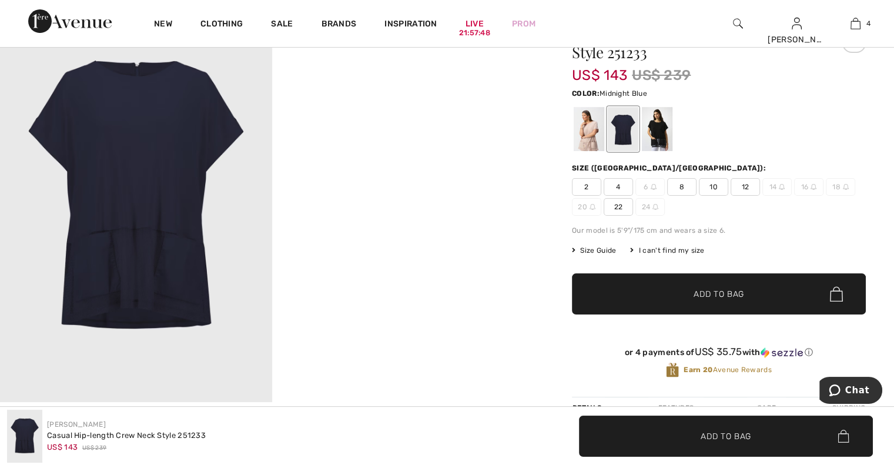
scroll to position [115, 0]
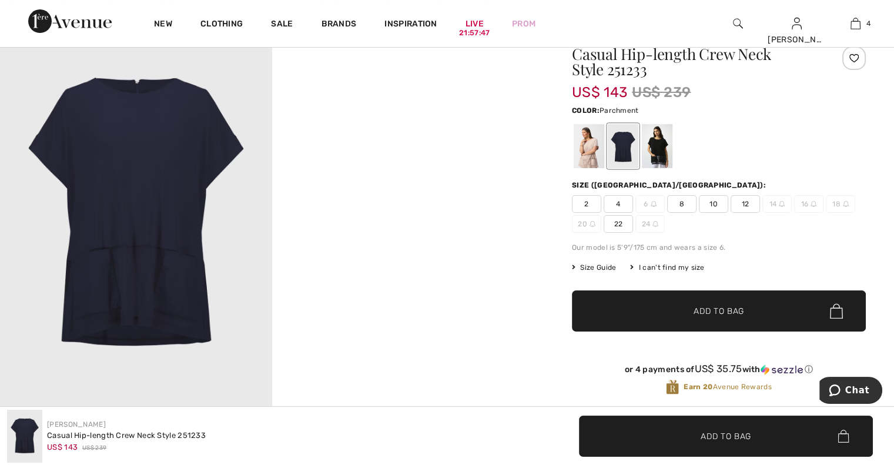
click at [584, 146] on div at bounding box center [589, 146] width 31 height 44
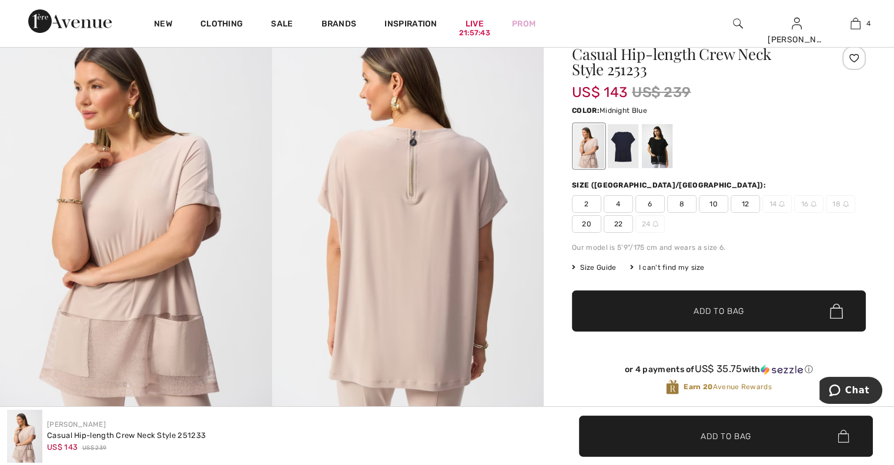
click at [620, 157] on div at bounding box center [623, 146] width 31 height 44
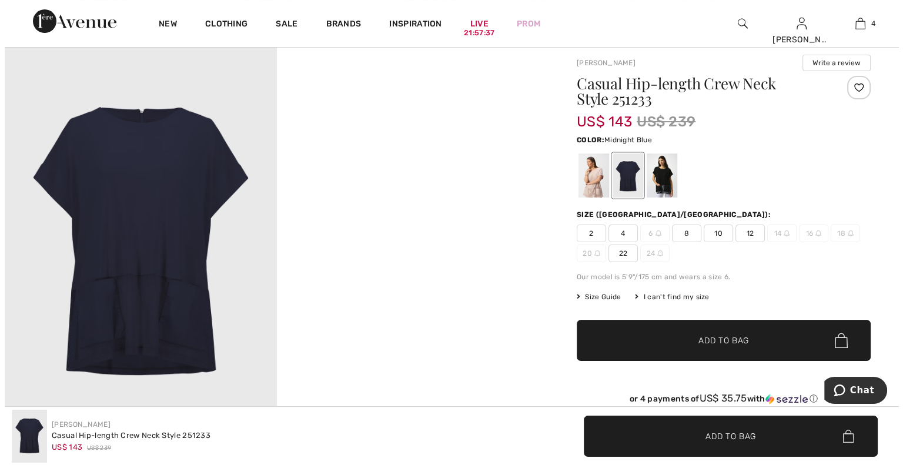
scroll to position [73, 0]
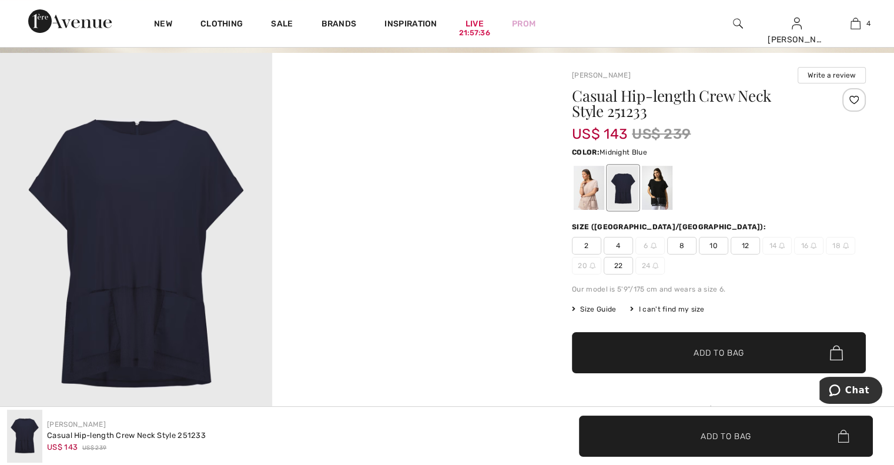
click at [108, 253] on img at bounding box center [136, 257] width 272 height 408
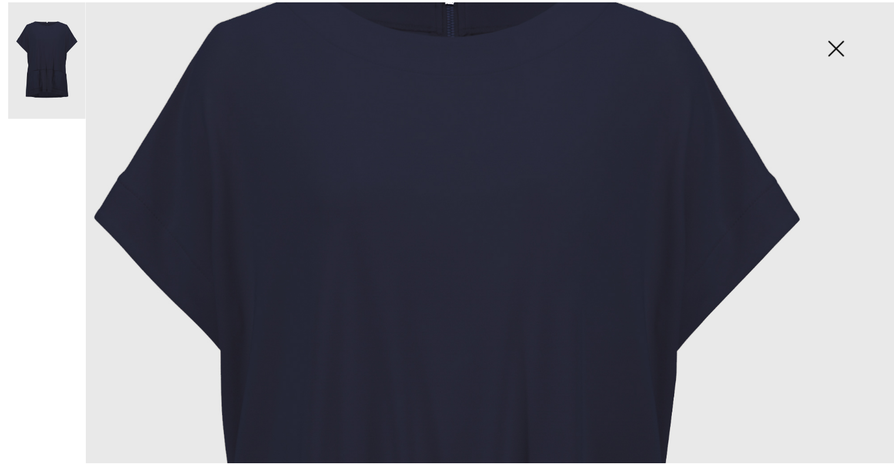
scroll to position [71, 0]
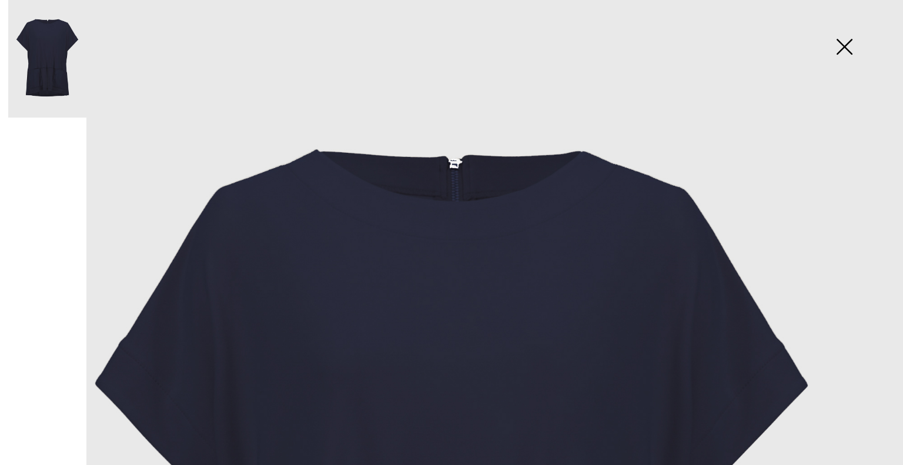
click at [849, 52] on img at bounding box center [844, 48] width 59 height 61
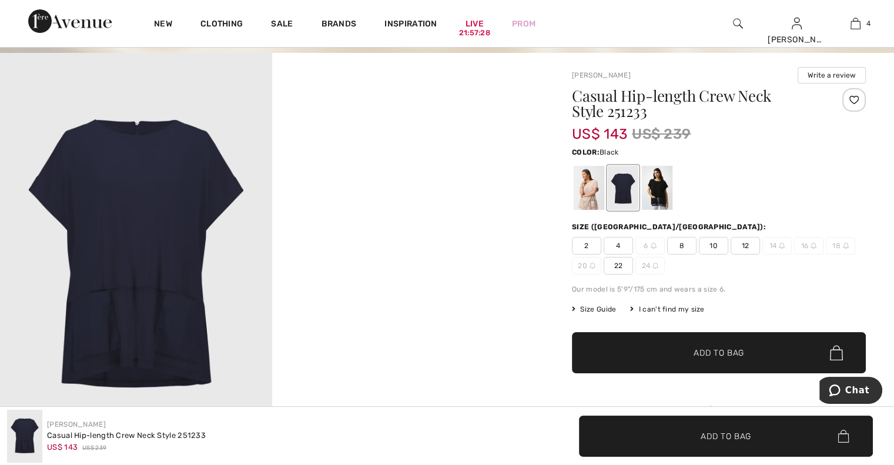
click at [663, 193] on div at bounding box center [657, 188] width 31 height 44
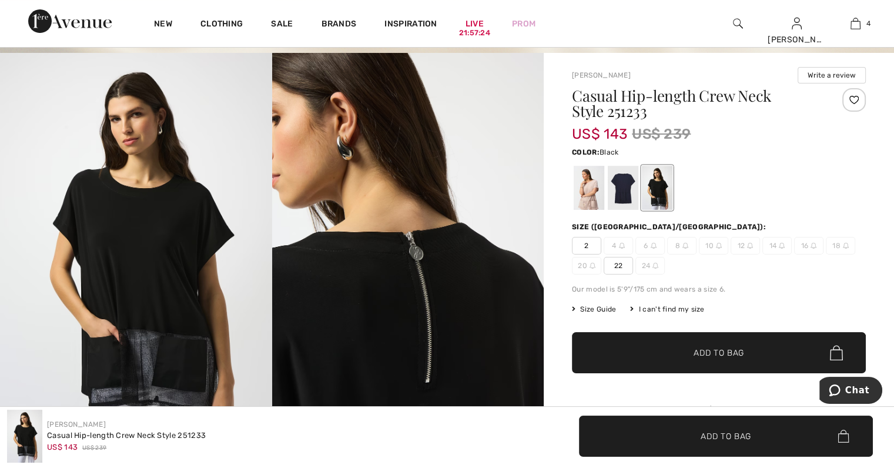
scroll to position [193, 0]
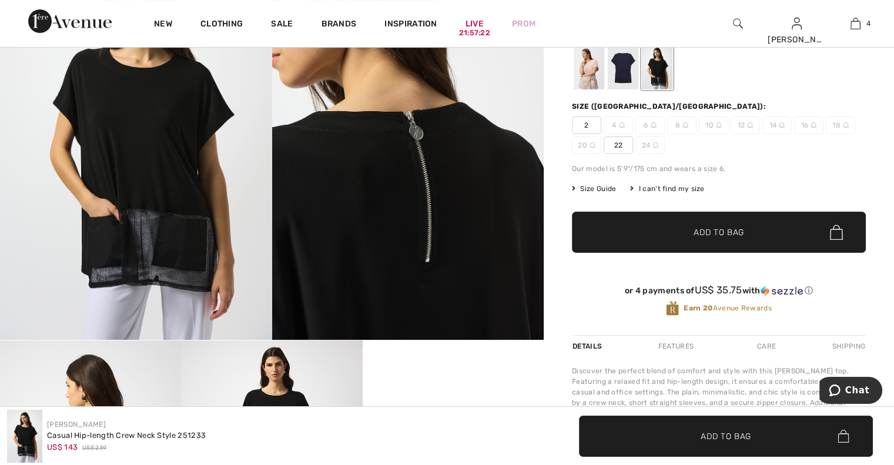
click at [629, 79] on div at bounding box center [623, 67] width 31 height 44
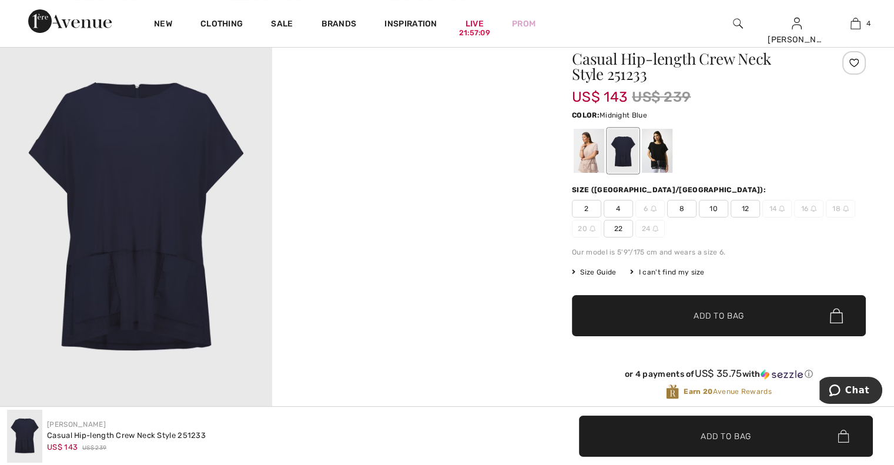
scroll to position [115, 0]
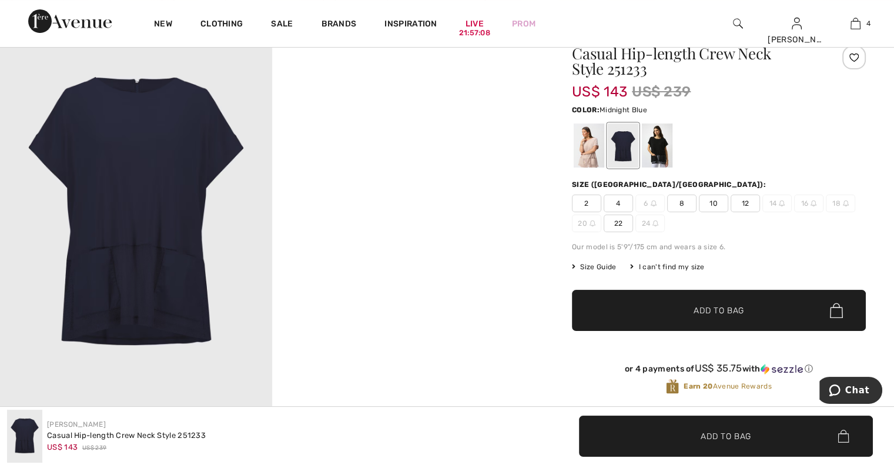
click at [681, 202] on span "8" at bounding box center [681, 204] width 29 height 18
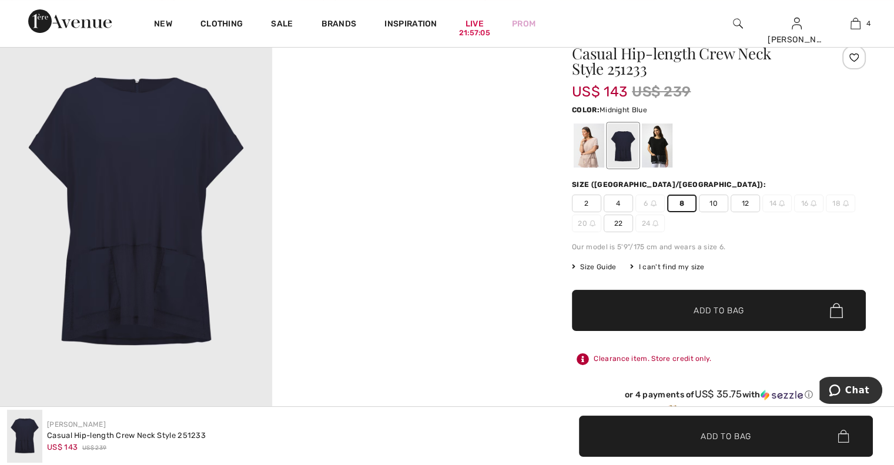
click at [742, 307] on span "Add to Bag" at bounding box center [718, 310] width 51 height 12
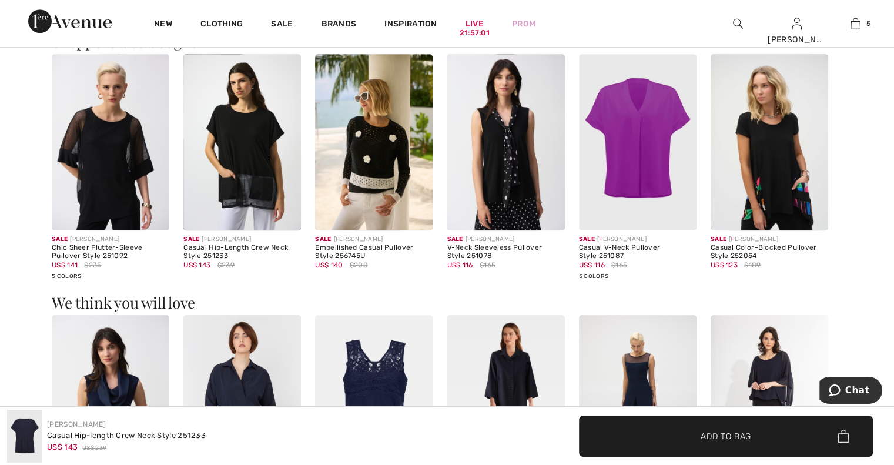
scroll to position [877, 0]
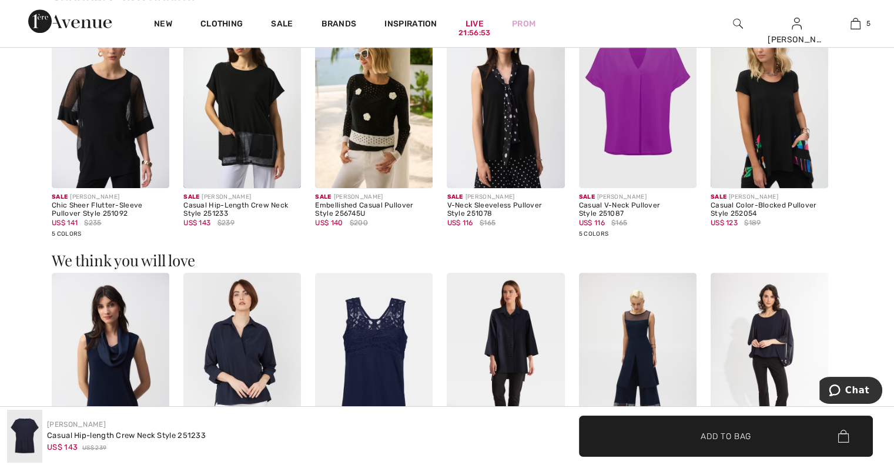
click at [525, 152] on img at bounding box center [506, 100] width 118 height 176
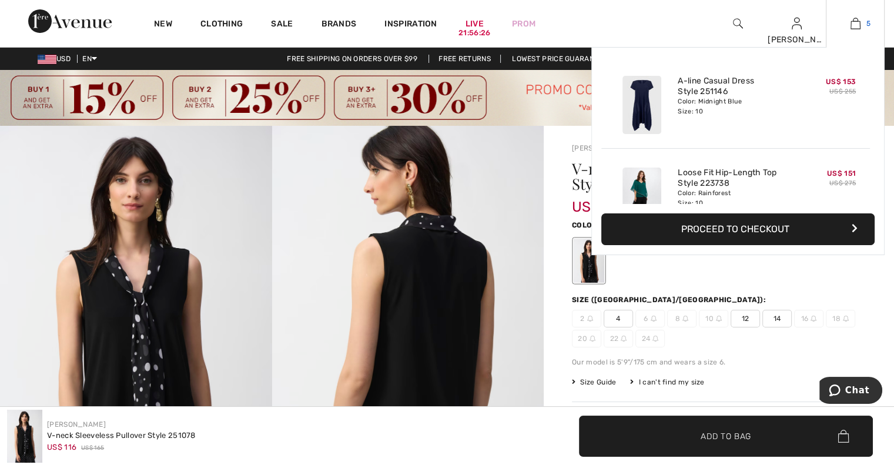
click at [861, 28] on link "5" at bounding box center [855, 23] width 58 height 14
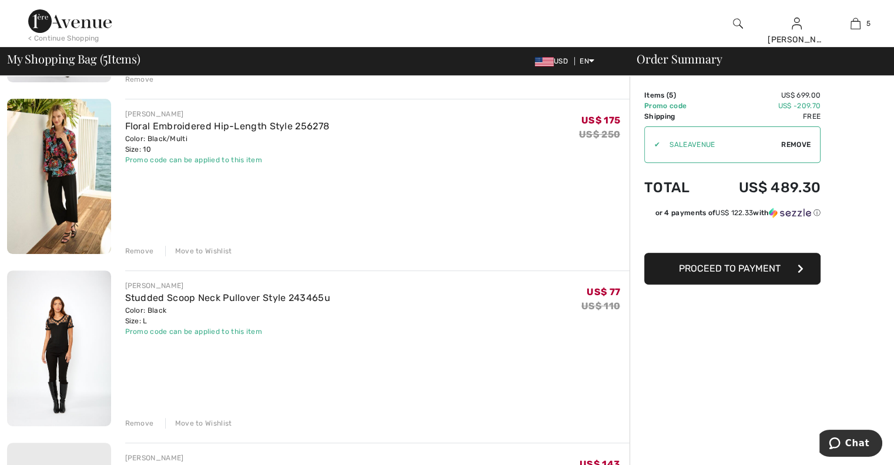
scroll to position [402, 0]
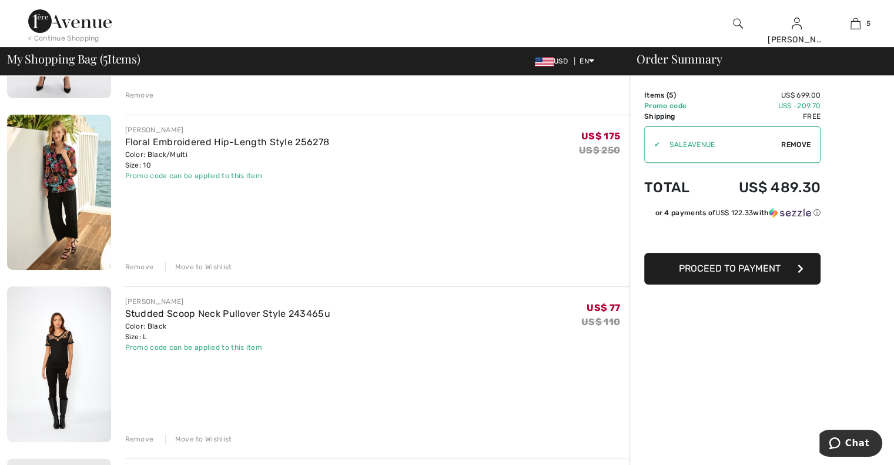
click at [205, 266] on div "Move to Wishlist" at bounding box center [198, 267] width 67 height 11
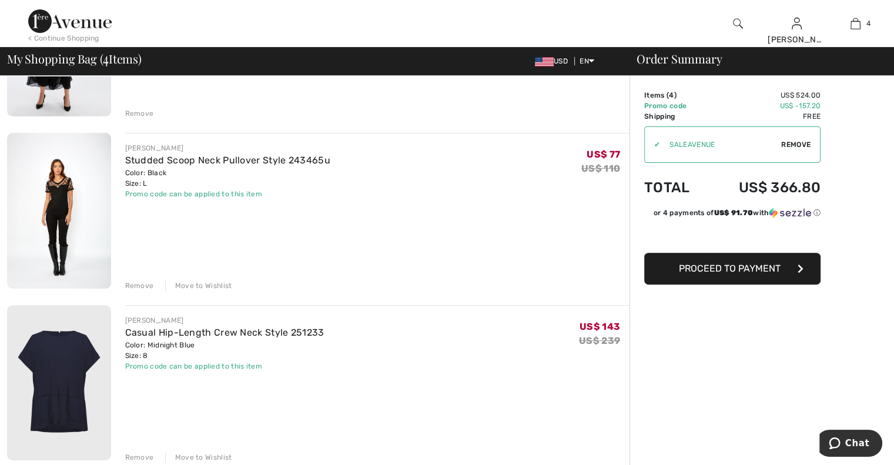
scroll to position [401, 0]
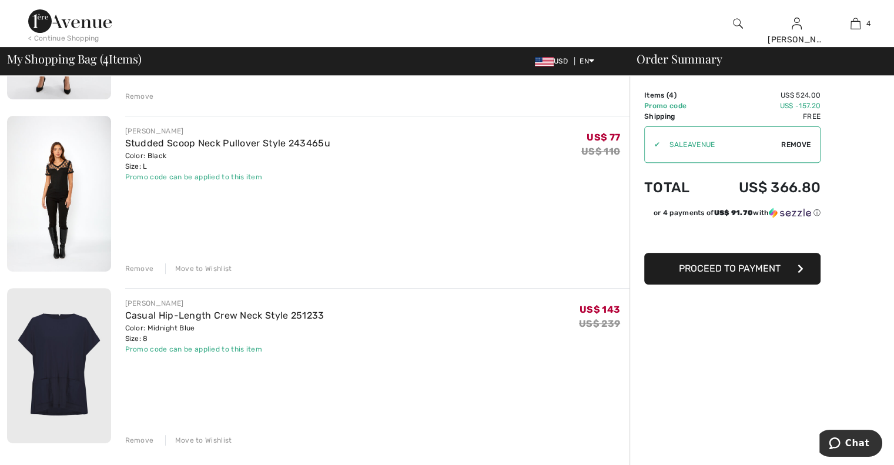
click at [695, 376] on div "Order Summary Details Items ( 4 ) US$ 524.00 Promo code US$ -157.20 Shipping Fr…" at bounding box center [761, 303] width 264 height 1256
click at [244, 313] on link "Casual Hip-Length Crew Neck Style 251233" at bounding box center [224, 315] width 199 height 11
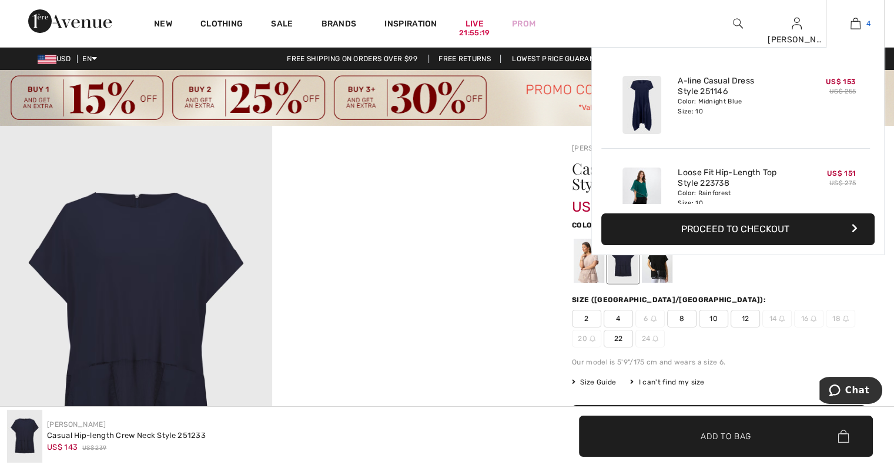
click at [853, 22] on img at bounding box center [855, 23] width 10 height 14
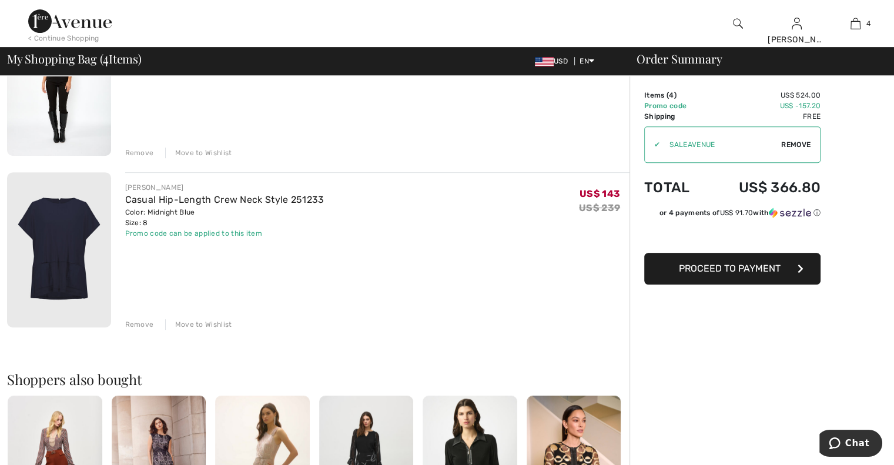
scroll to position [539, 0]
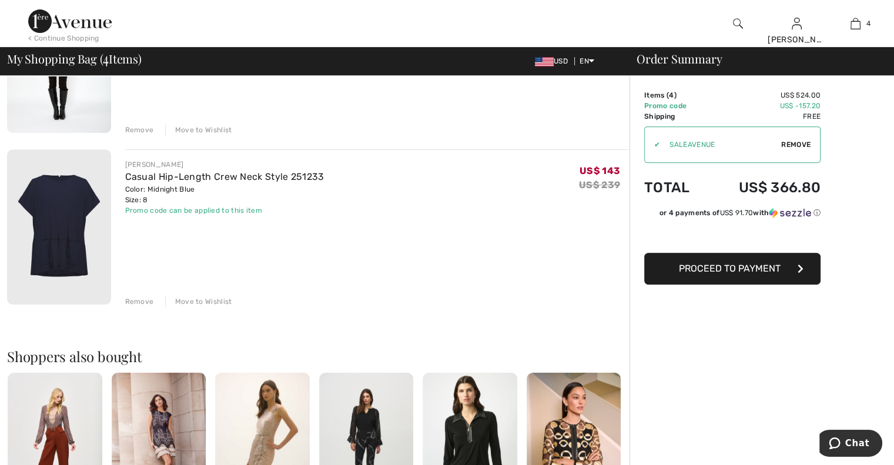
click at [221, 300] on div "Move to Wishlist" at bounding box center [198, 301] width 67 height 11
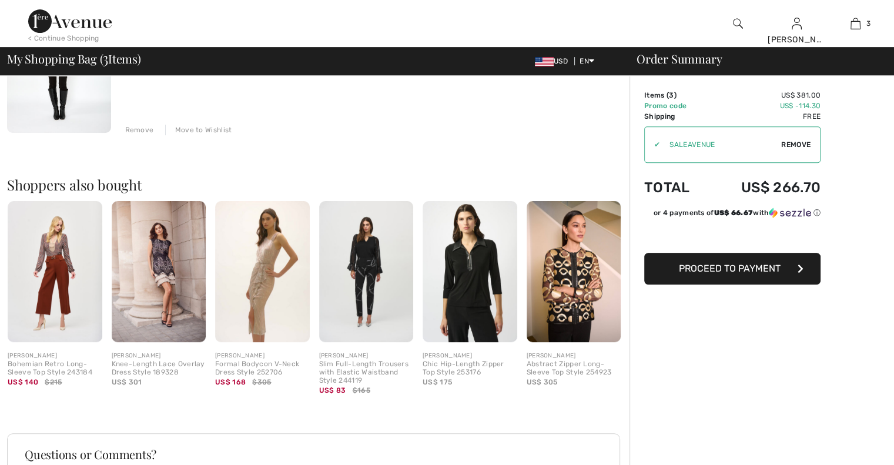
scroll to position [0, 0]
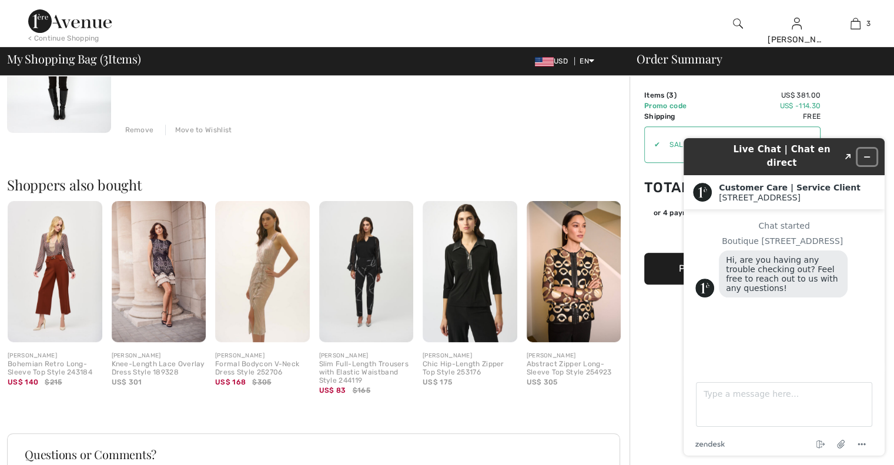
click at [868, 153] on icon "Minimize widget" at bounding box center [867, 157] width 8 height 8
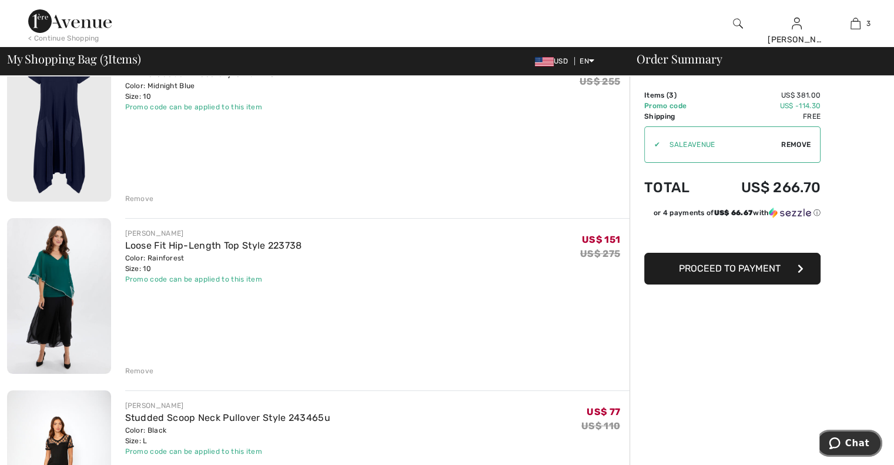
scroll to position [132, 0]
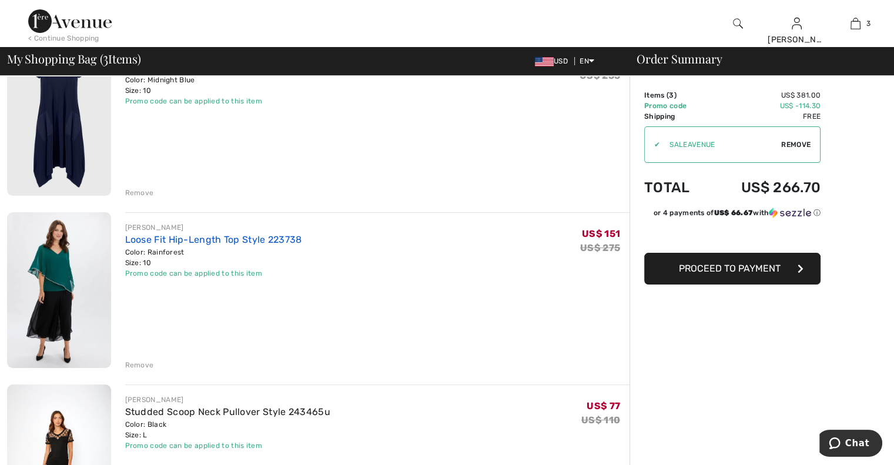
click at [259, 239] on link "Loose Fit Hip-Length Top Style 223738" at bounding box center [213, 239] width 177 height 11
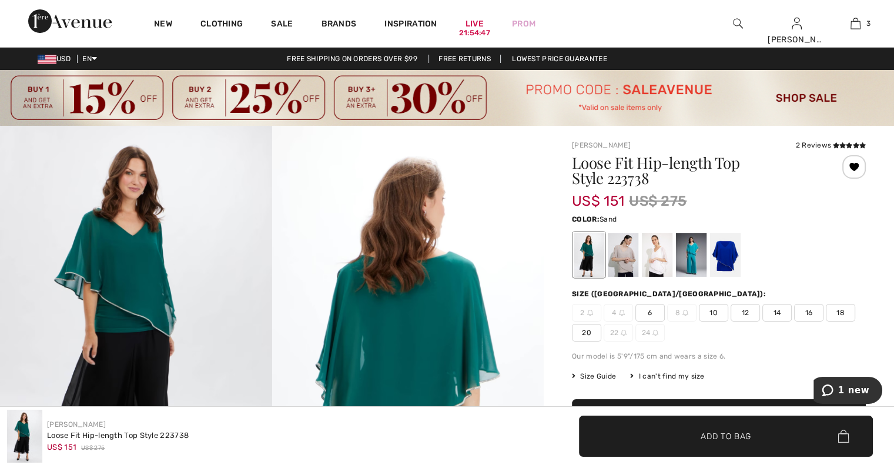
click at [623, 256] on div at bounding box center [623, 255] width 31 height 44
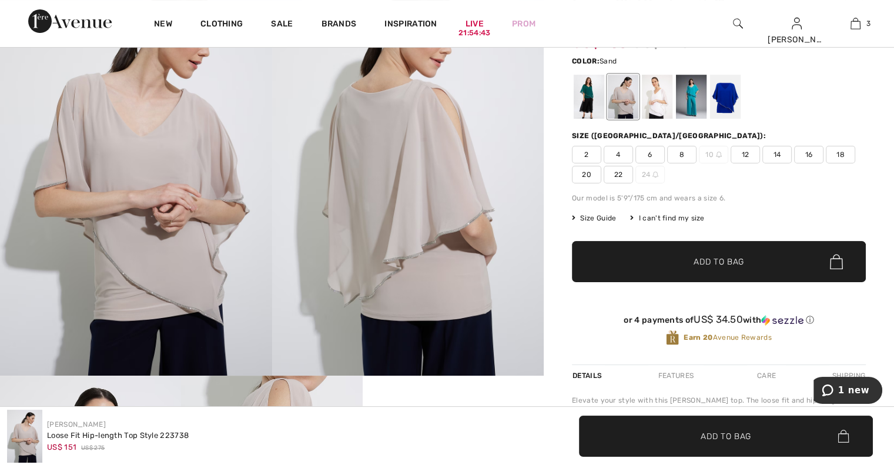
scroll to position [167, 0]
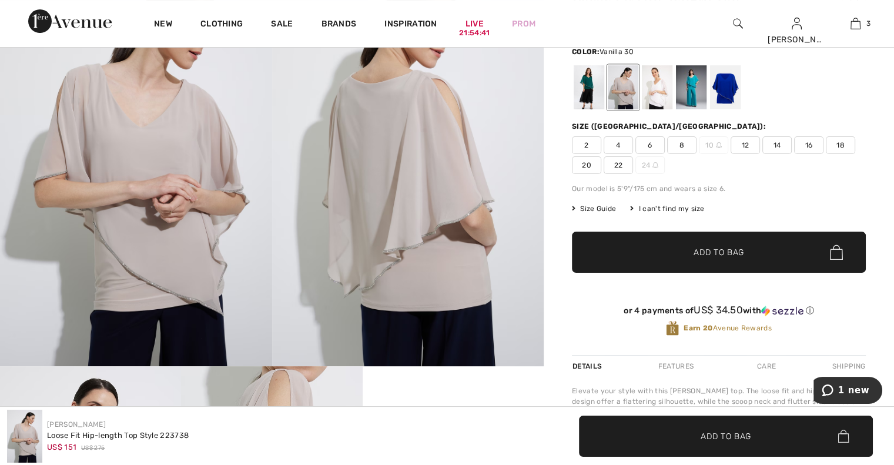
click at [658, 95] on div at bounding box center [657, 87] width 31 height 44
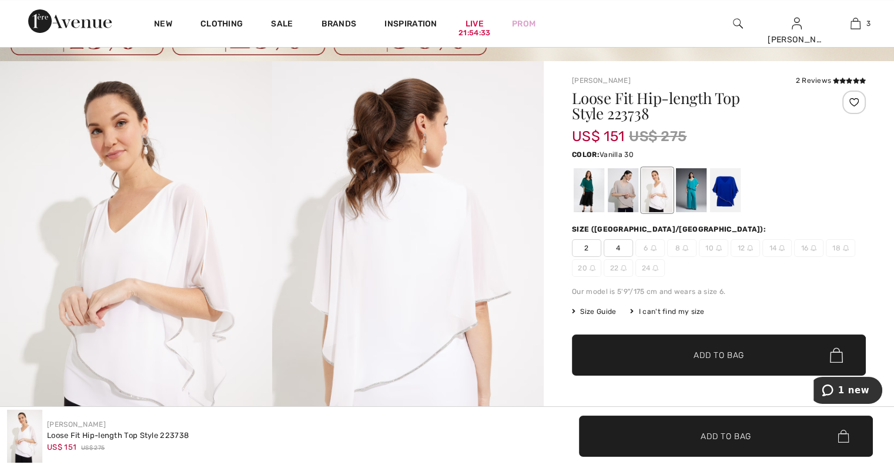
scroll to position [50, 0]
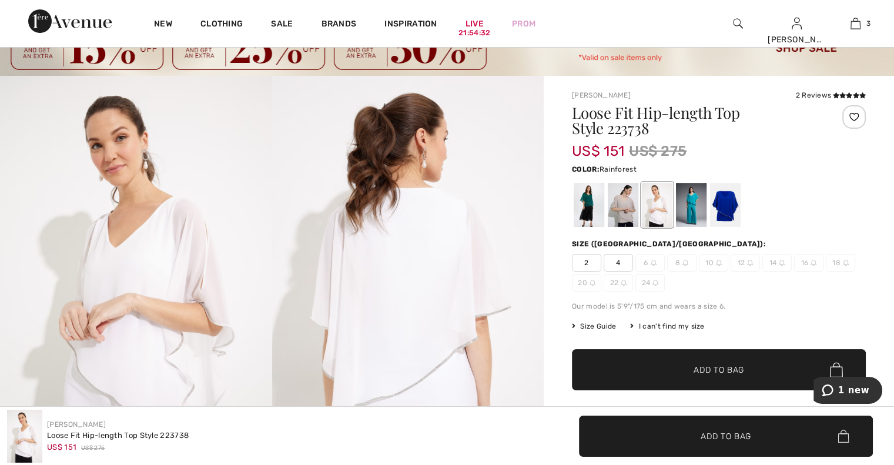
click at [586, 209] on div at bounding box center [589, 205] width 31 height 44
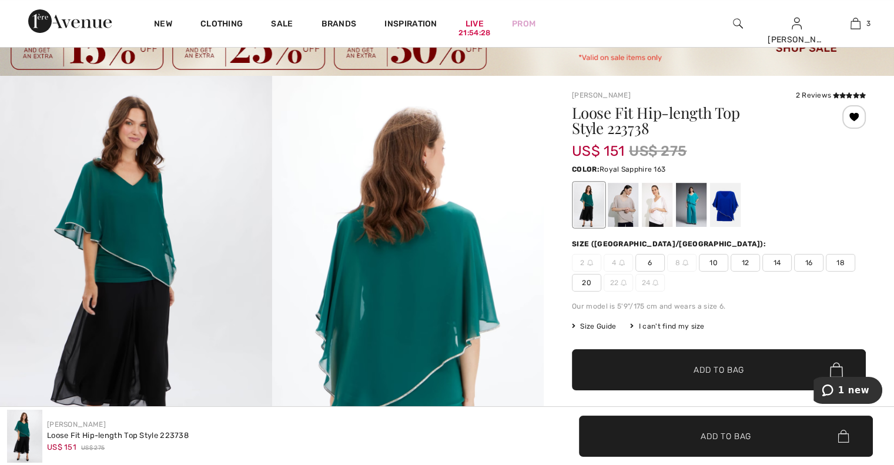
click at [731, 212] on div at bounding box center [725, 205] width 31 height 44
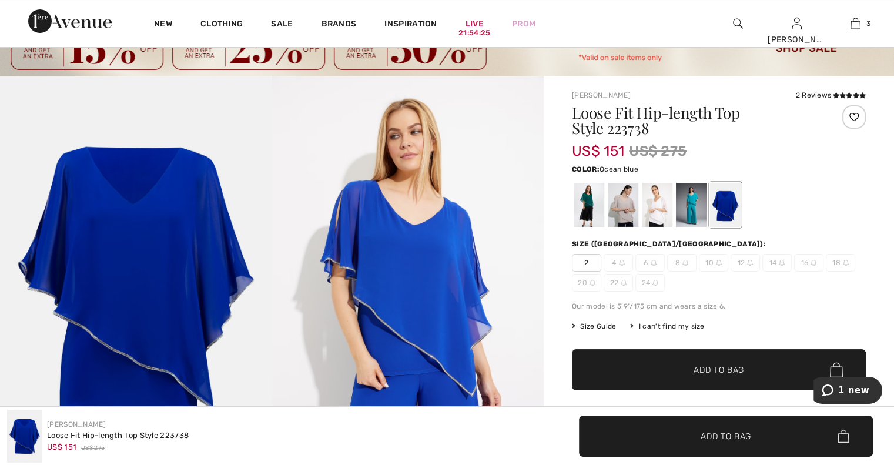
click at [691, 218] on div at bounding box center [691, 205] width 31 height 44
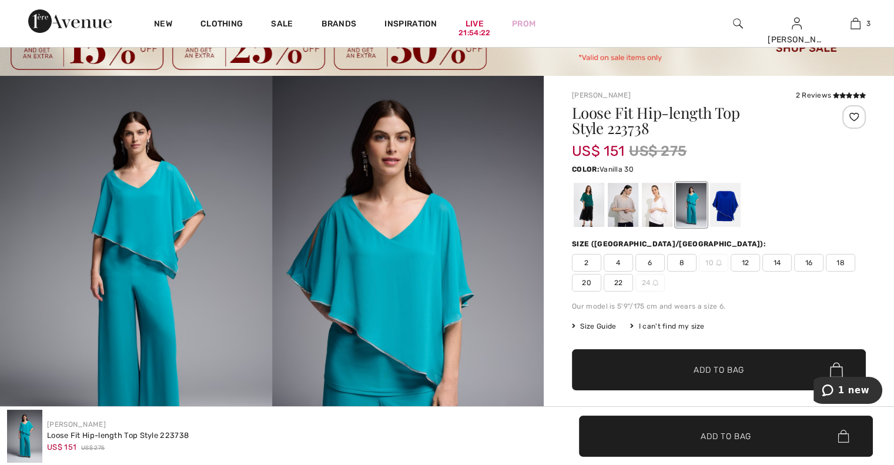
click at [662, 216] on div at bounding box center [657, 205] width 31 height 44
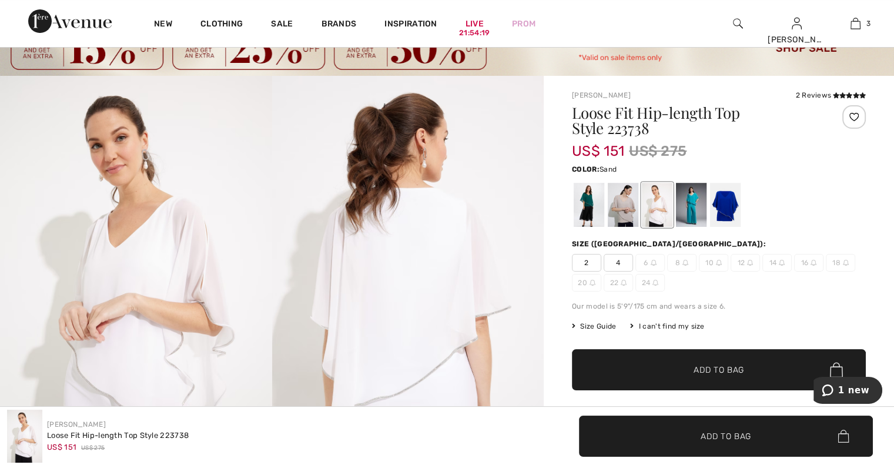
click at [619, 214] on div at bounding box center [623, 205] width 31 height 44
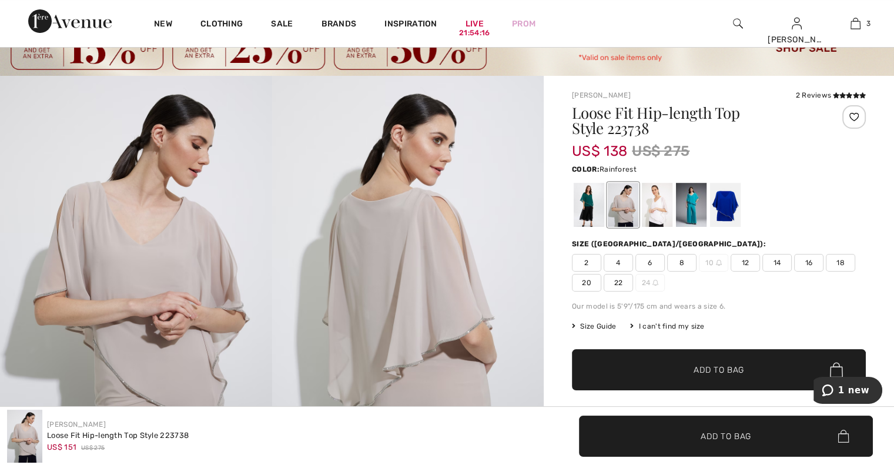
click at [588, 211] on div at bounding box center [589, 205] width 31 height 44
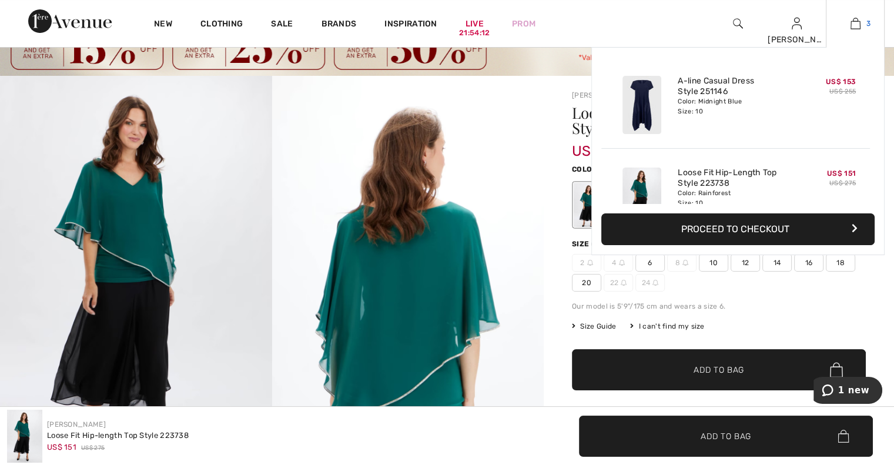
click at [858, 25] on img at bounding box center [855, 23] width 10 height 14
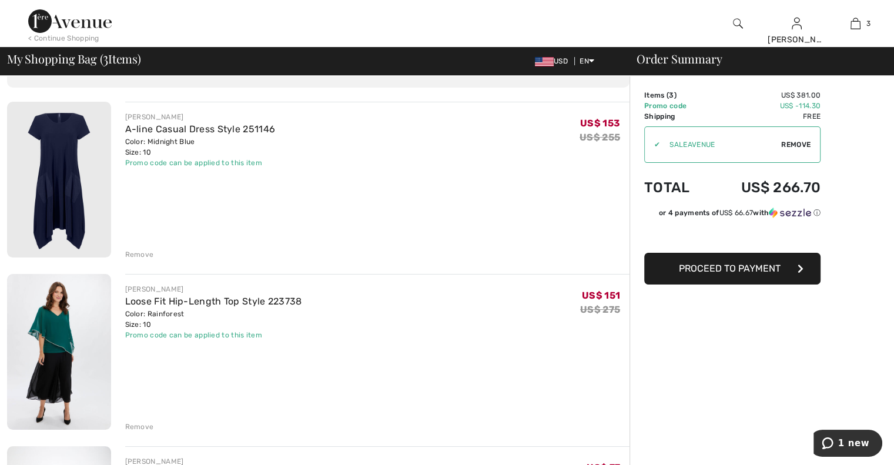
scroll to position [52, 0]
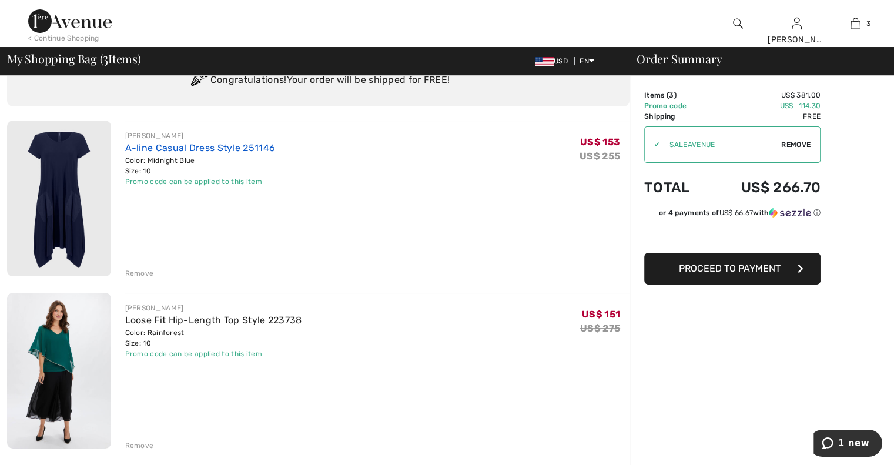
click at [216, 149] on link "A-line Casual Dress Style 251146" at bounding box center [200, 147] width 150 height 11
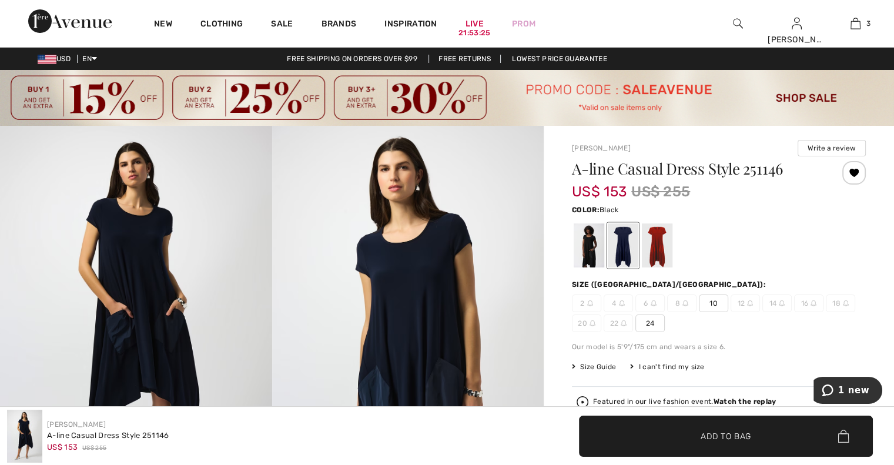
click at [593, 251] on div at bounding box center [589, 245] width 31 height 44
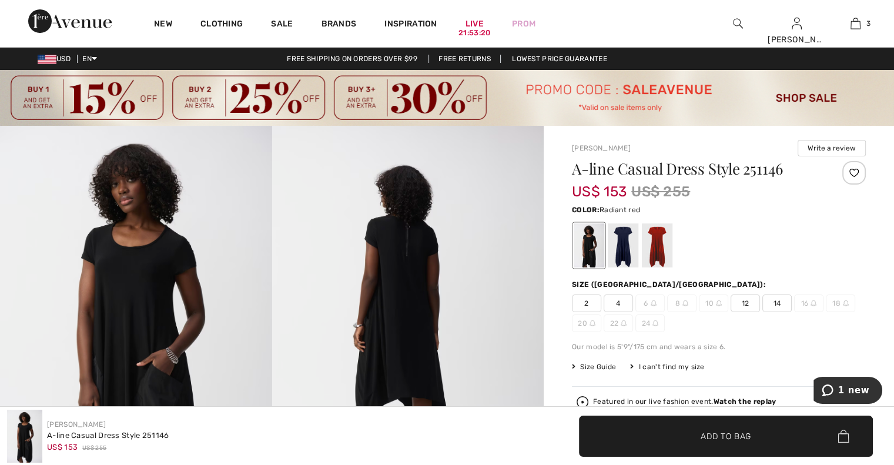
click at [661, 249] on div at bounding box center [657, 245] width 31 height 44
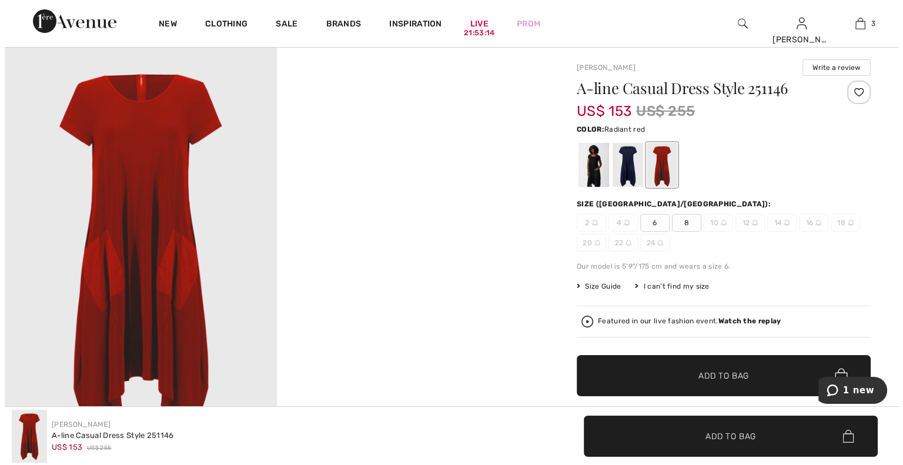
scroll to position [78, 0]
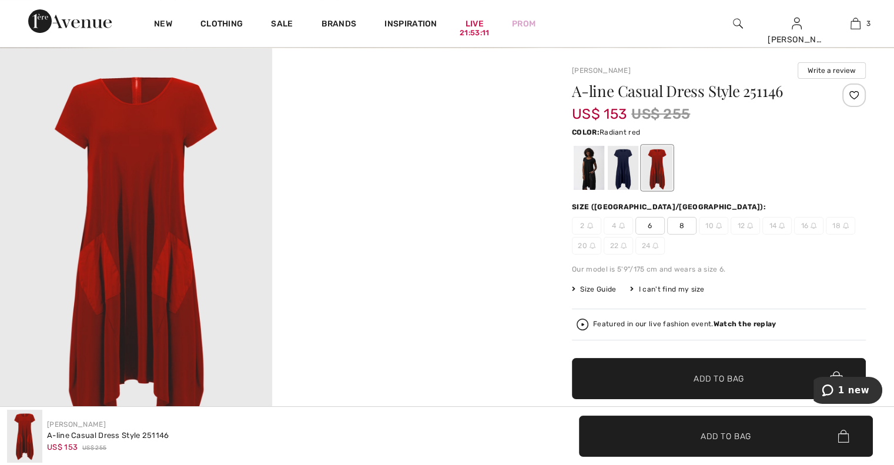
click at [154, 203] on img at bounding box center [136, 252] width 272 height 408
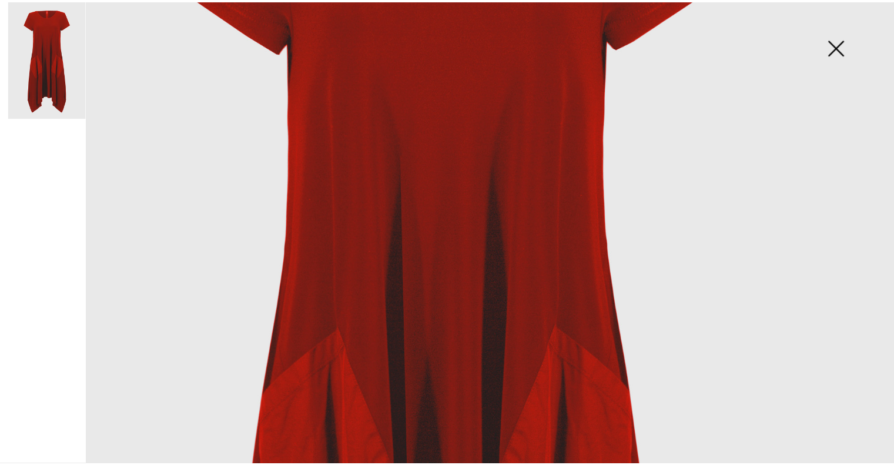
scroll to position [0, 0]
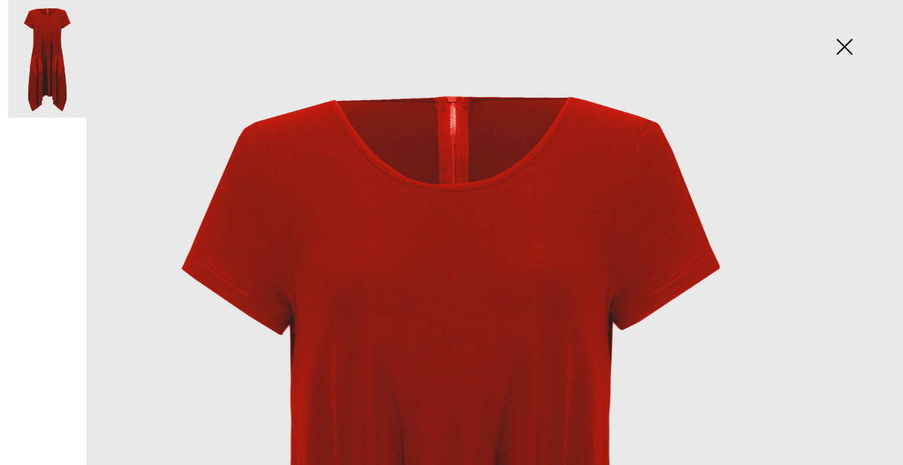
click at [844, 49] on img at bounding box center [844, 48] width 59 height 61
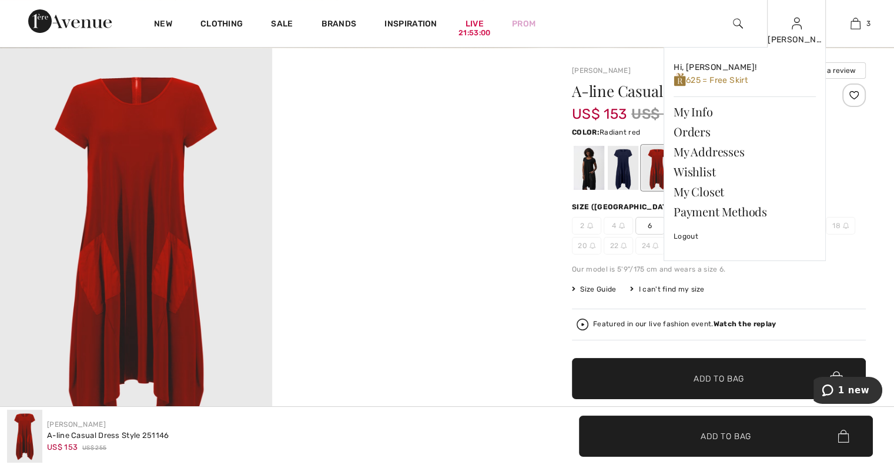
click at [795, 32] on div "Irina Hi, Irina! 625 = Free Skirt My Info Orders My Addresses Wishlist My Close…" at bounding box center [796, 23] width 59 height 47
click at [700, 168] on link "Wishlist" at bounding box center [744, 172] width 142 height 20
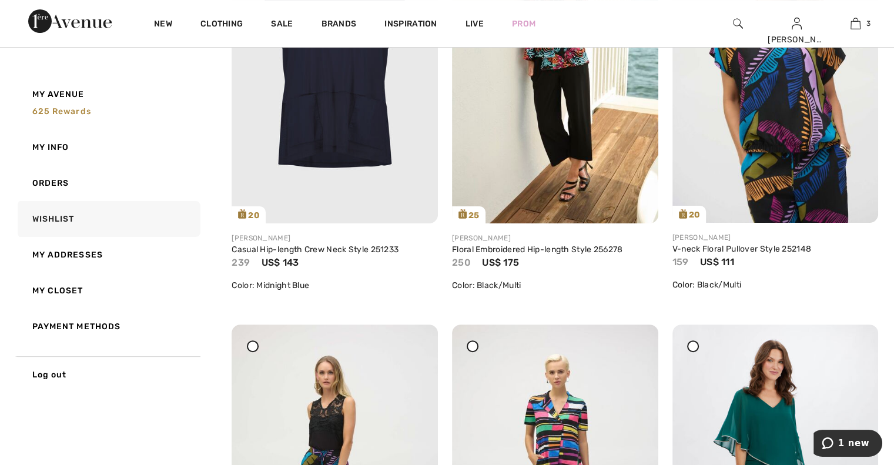
scroll to position [185, 0]
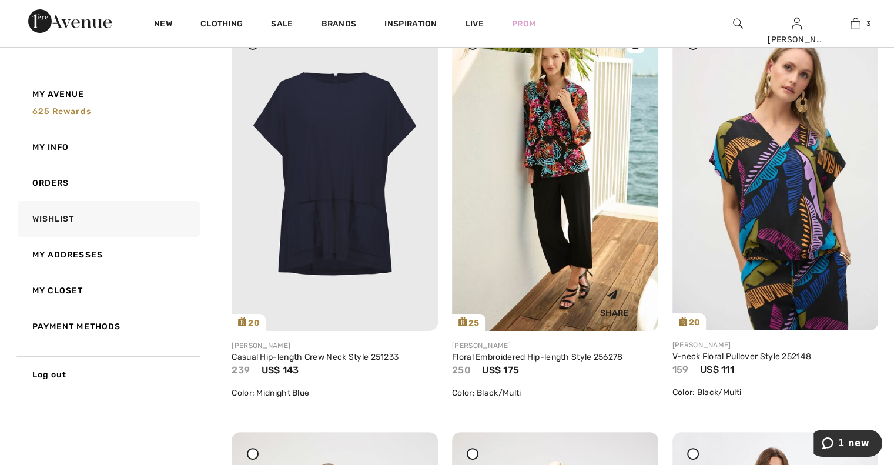
click at [517, 242] on img at bounding box center [555, 176] width 206 height 309
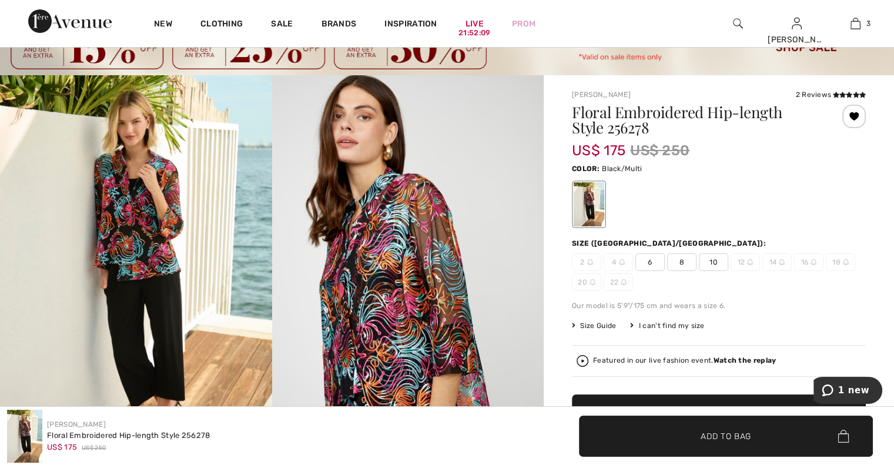
scroll to position [143, 0]
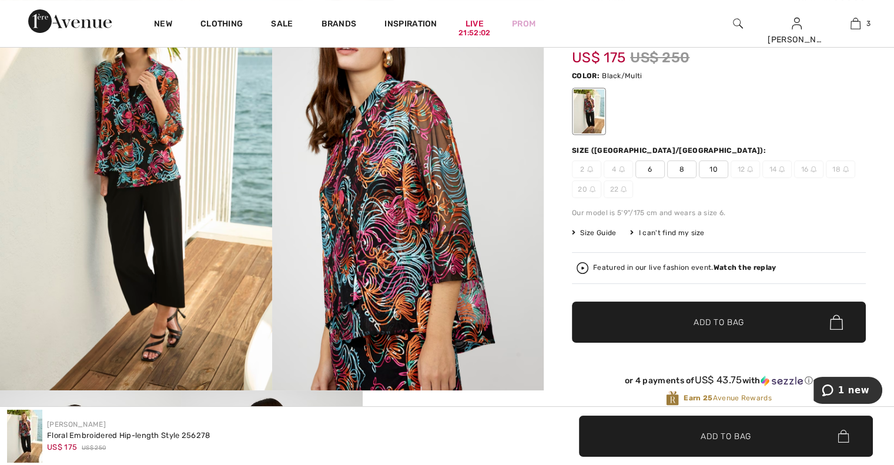
click at [604, 232] on span "Size Guide" at bounding box center [594, 232] width 44 height 11
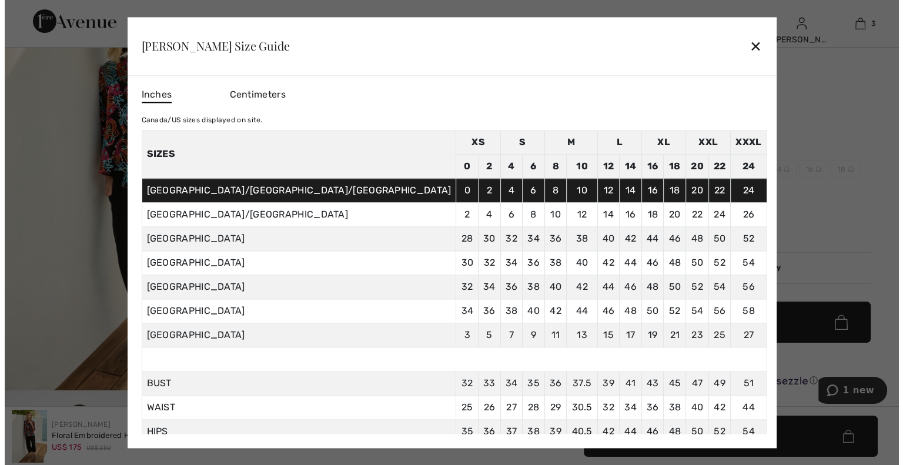
scroll to position [145, 0]
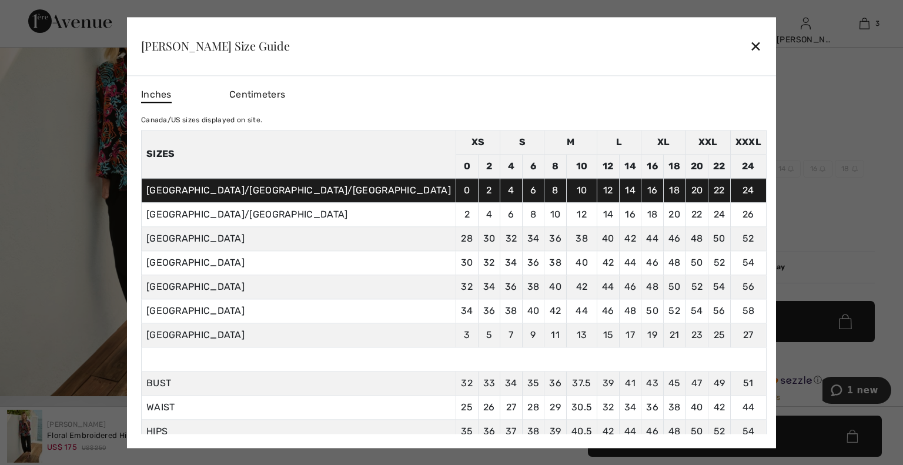
click at [749, 39] on div "✕" at bounding box center [755, 46] width 12 height 25
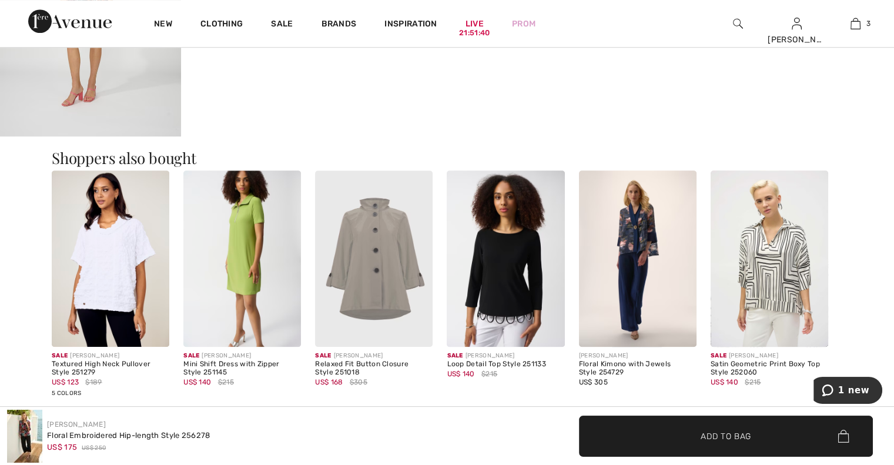
scroll to position [957, 0]
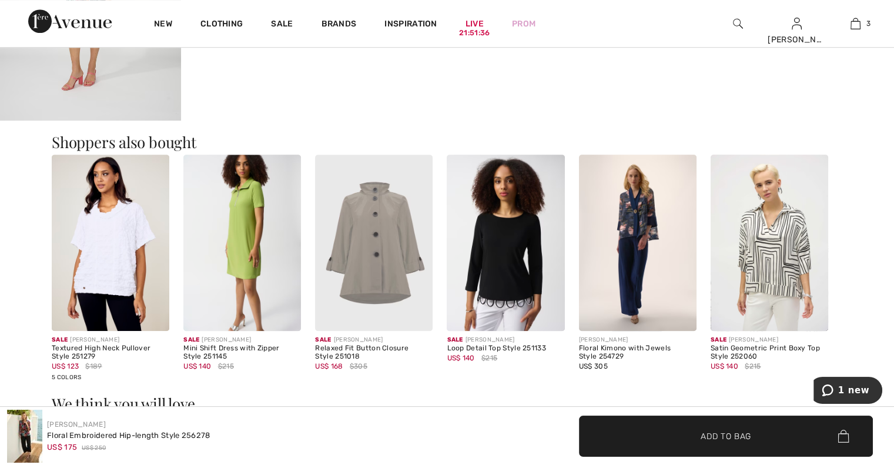
click at [112, 267] on img at bounding box center [111, 243] width 118 height 176
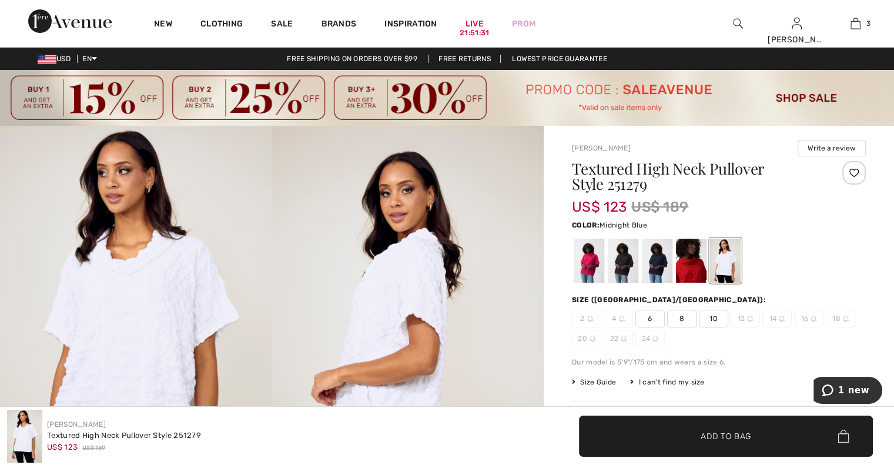
click at [655, 267] on div at bounding box center [657, 261] width 31 height 44
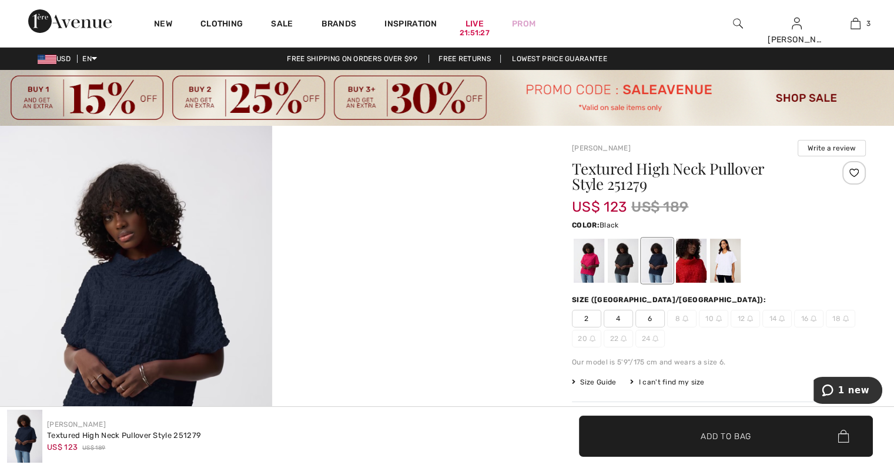
click at [619, 266] on div at bounding box center [623, 261] width 31 height 44
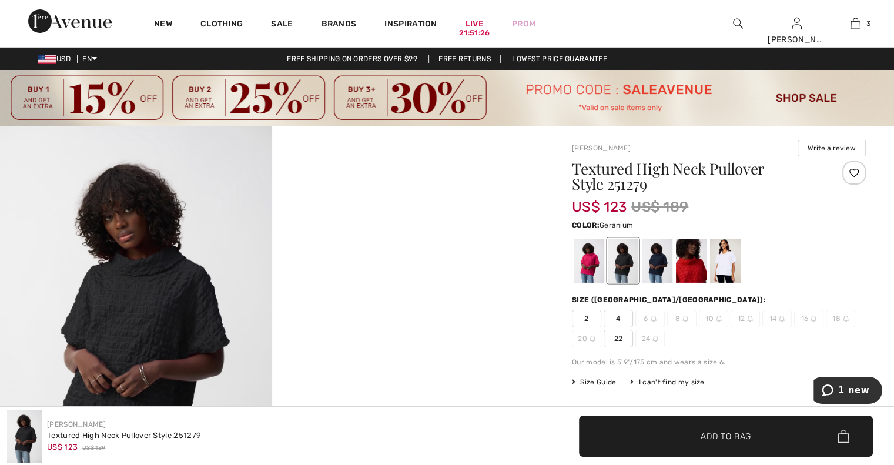
click at [597, 267] on div at bounding box center [589, 261] width 31 height 44
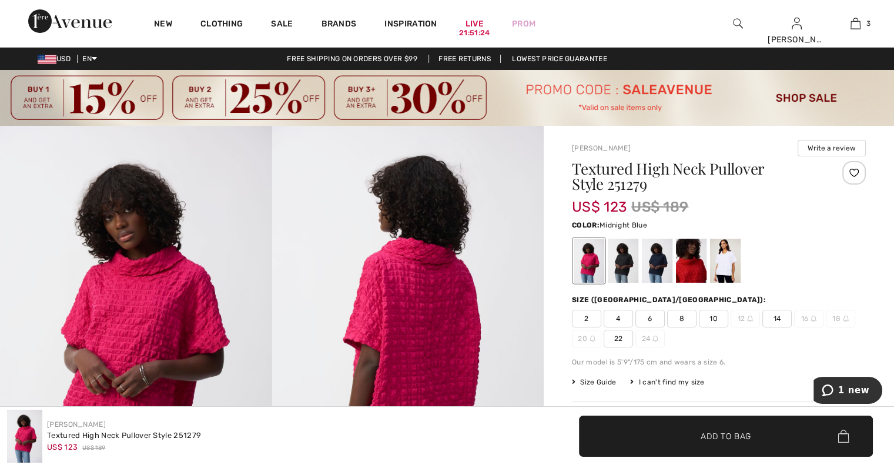
click at [661, 270] on div at bounding box center [657, 261] width 31 height 44
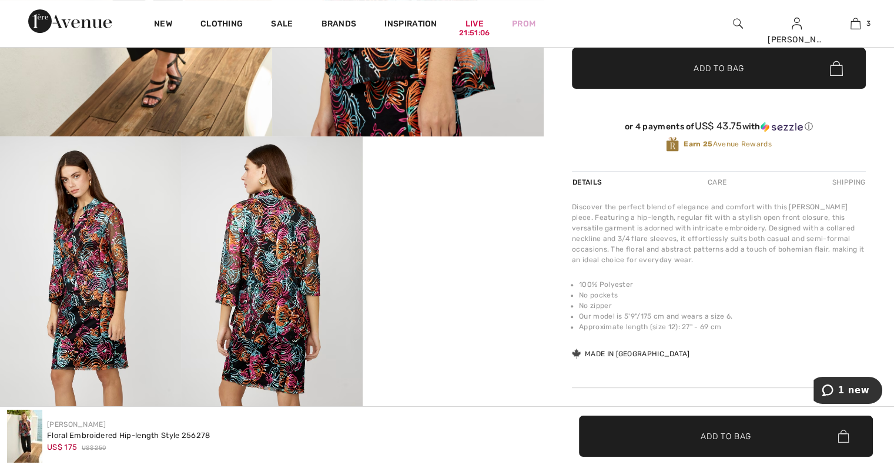
scroll to position [357, 0]
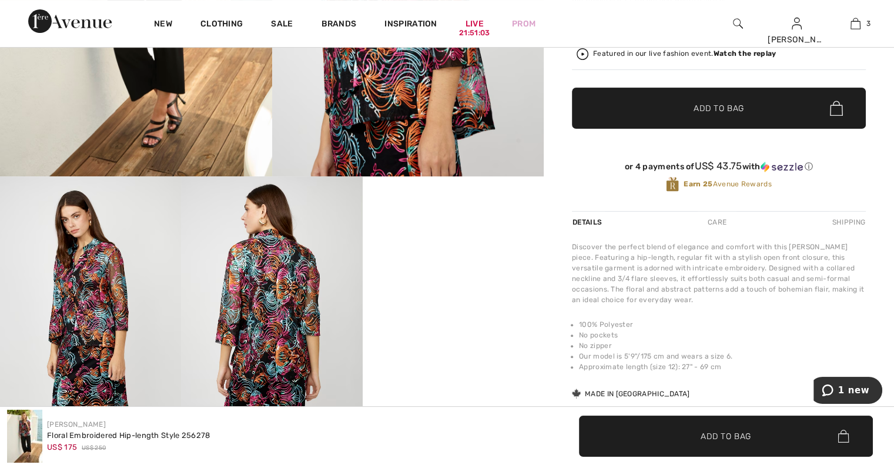
click at [275, 321] on img at bounding box center [271, 312] width 181 height 272
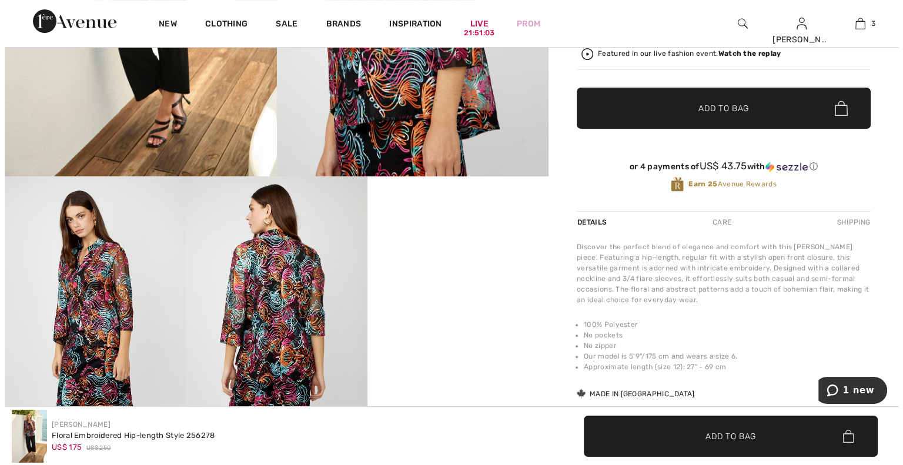
scroll to position [358, 0]
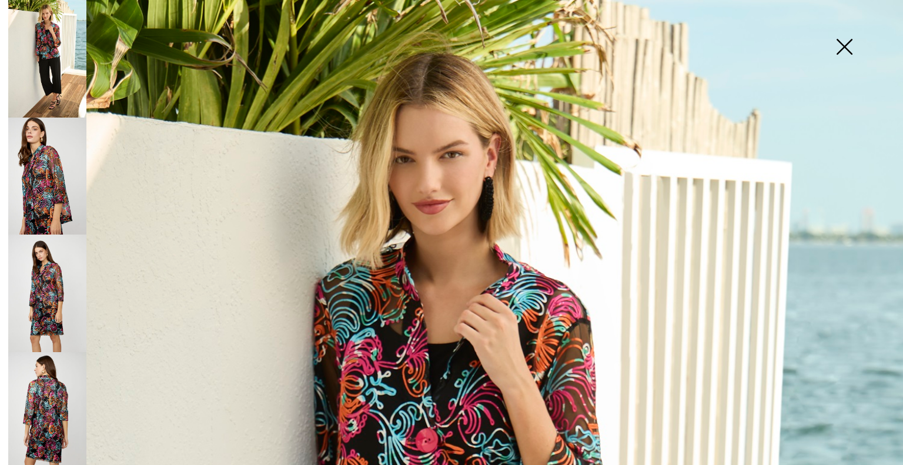
click at [52, 414] on img at bounding box center [47, 411] width 78 height 118
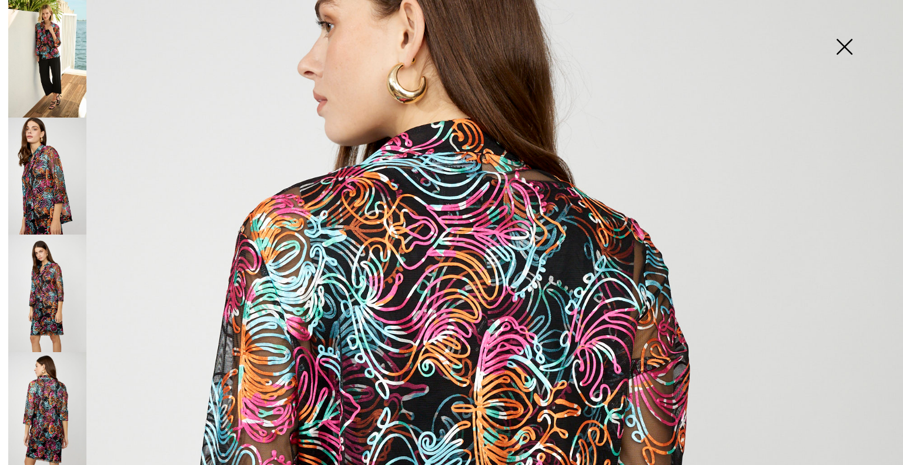
scroll to position [136, 0]
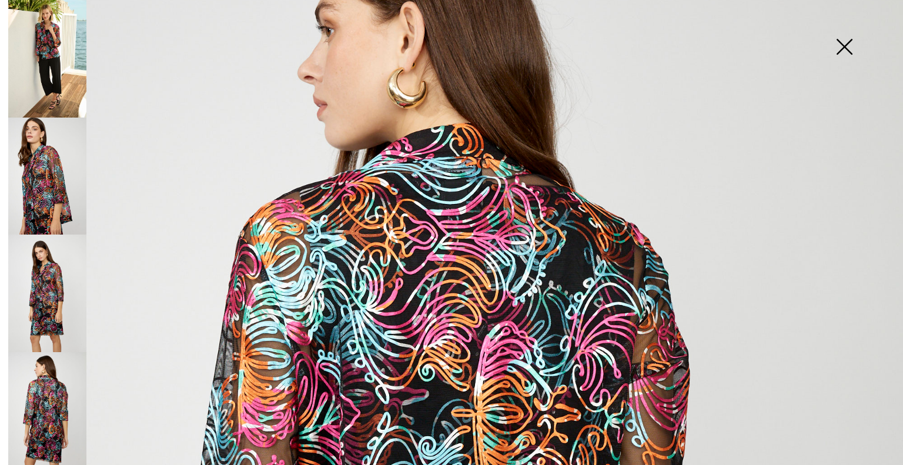
click at [49, 271] on img at bounding box center [47, 293] width 78 height 118
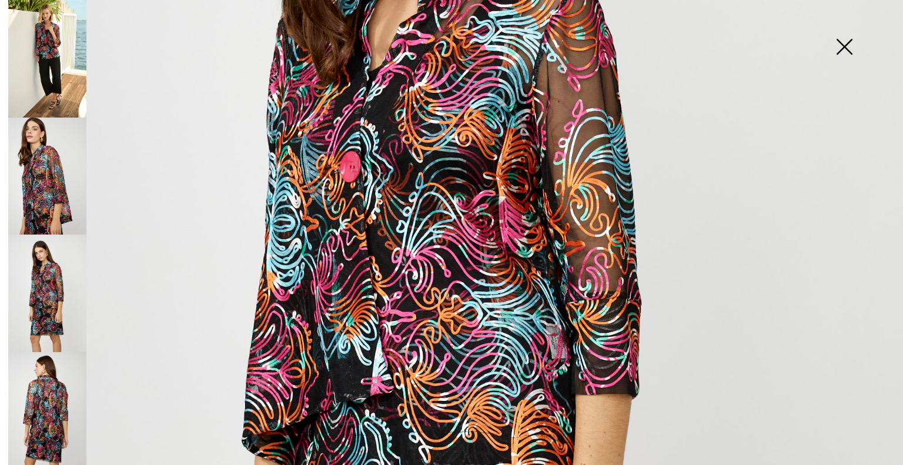
scroll to position [305, 0]
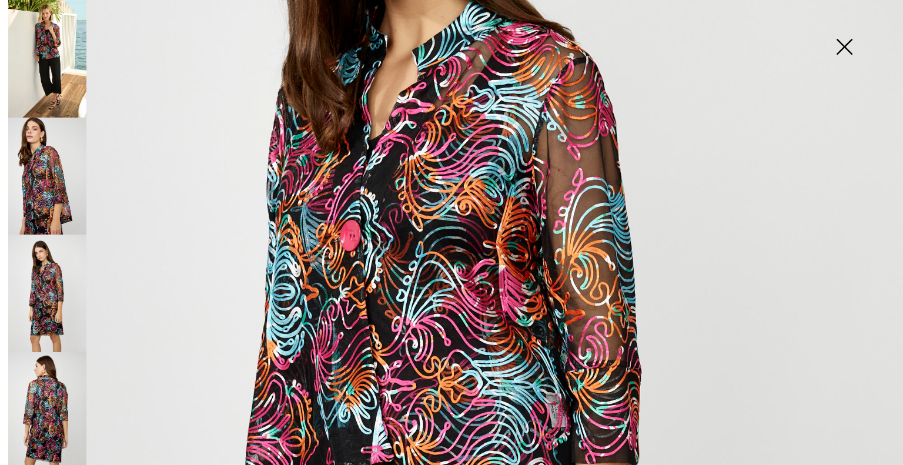
click at [45, 197] on img at bounding box center [47, 177] width 78 height 118
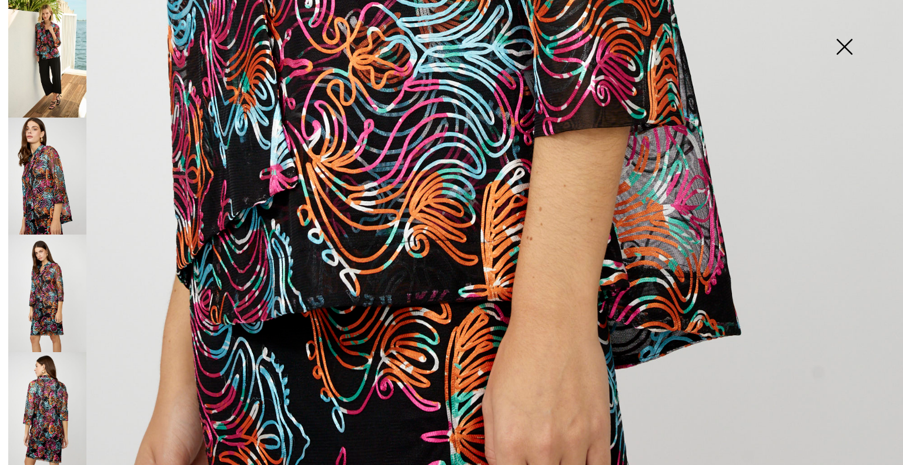
scroll to position [876, 0]
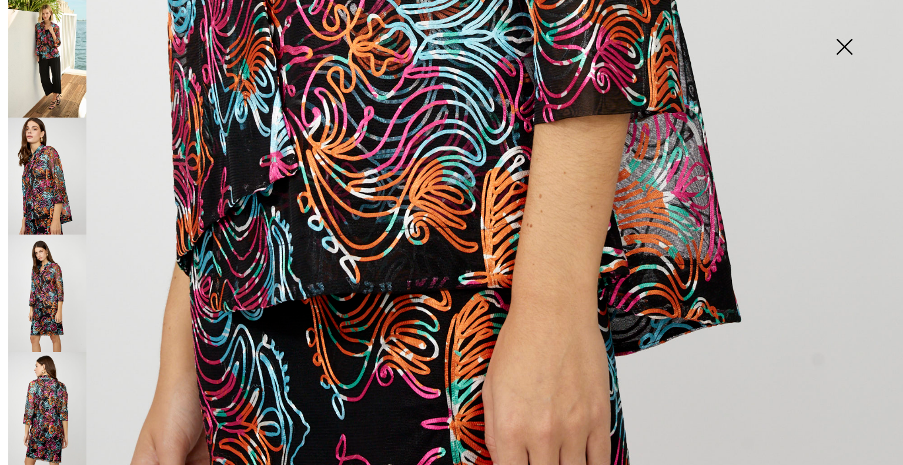
click at [39, 298] on img at bounding box center [47, 293] width 78 height 118
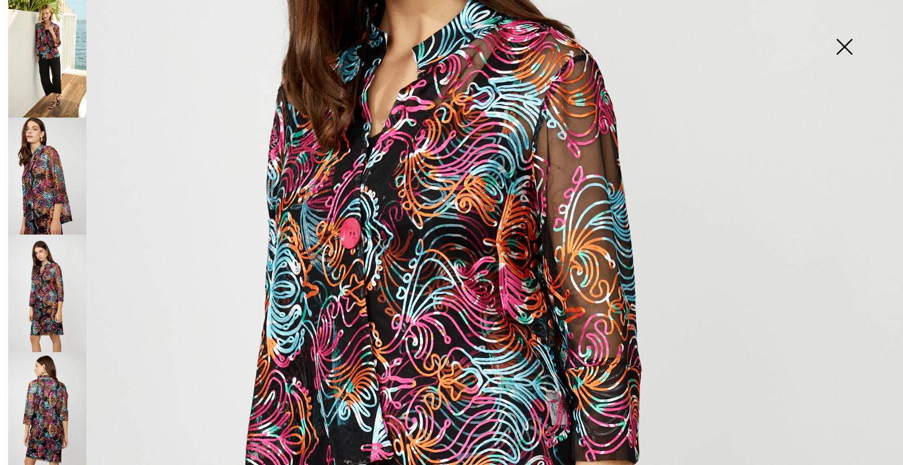
scroll to position [297, 0]
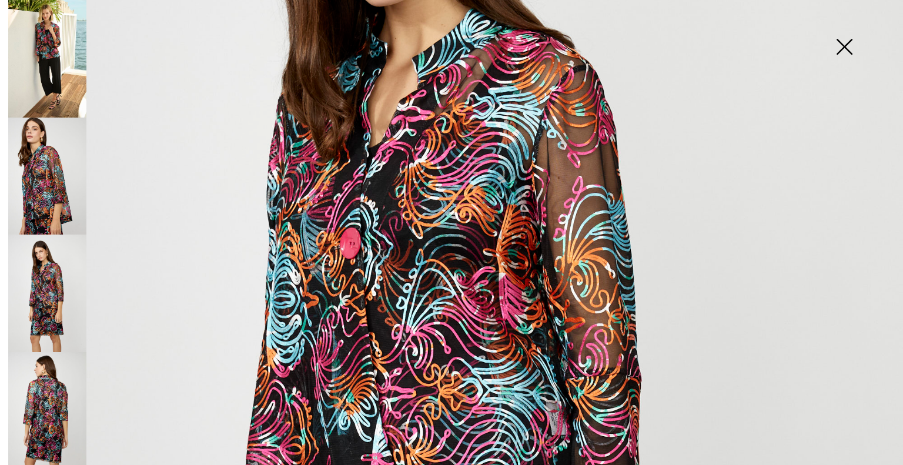
click at [54, 276] on img at bounding box center [47, 293] width 78 height 118
click at [21, 190] on img at bounding box center [47, 177] width 78 height 118
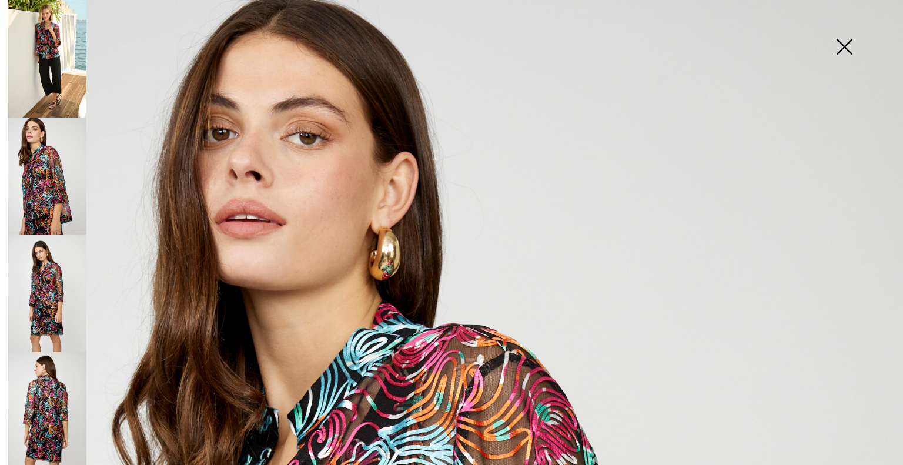
scroll to position [0, 0]
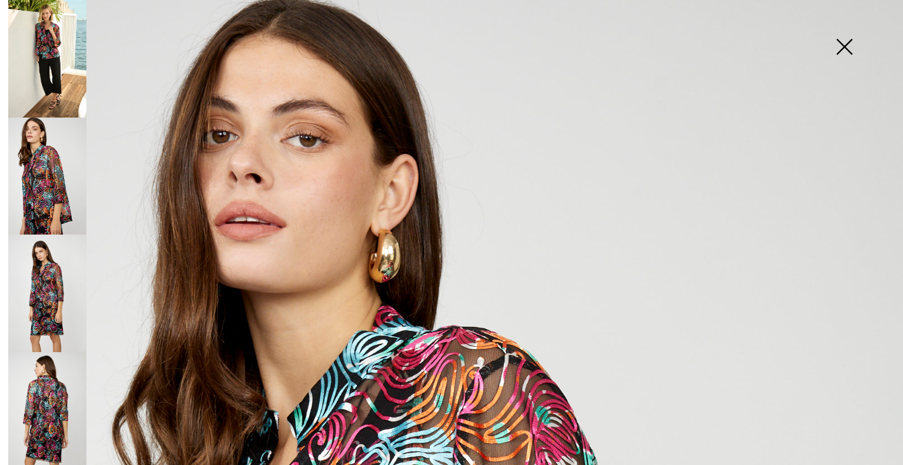
click at [38, 39] on img at bounding box center [47, 59] width 78 height 118
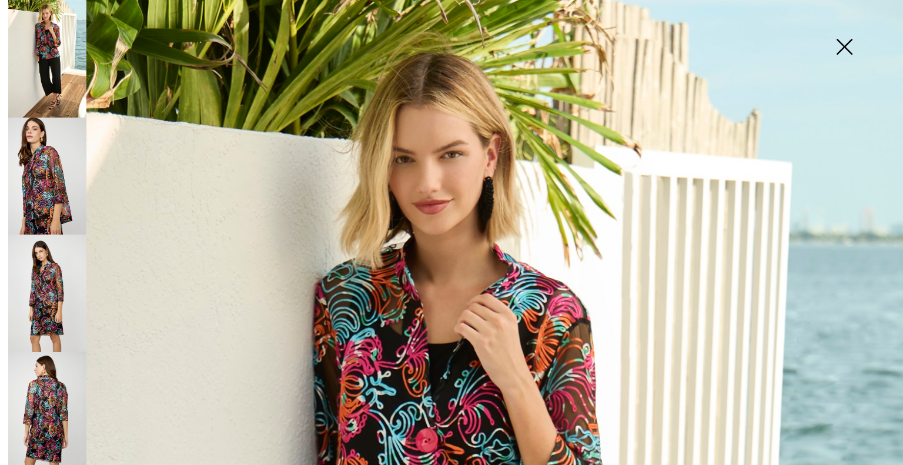
click at [841, 45] on img at bounding box center [844, 48] width 59 height 61
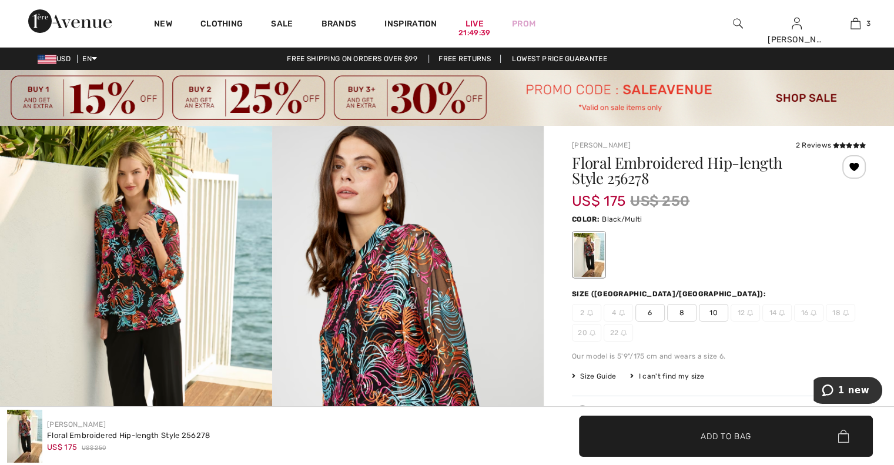
click at [681, 317] on span "8" at bounding box center [681, 313] width 29 height 18
click at [728, 441] on span "Add to Bag" at bounding box center [726, 436] width 51 height 12
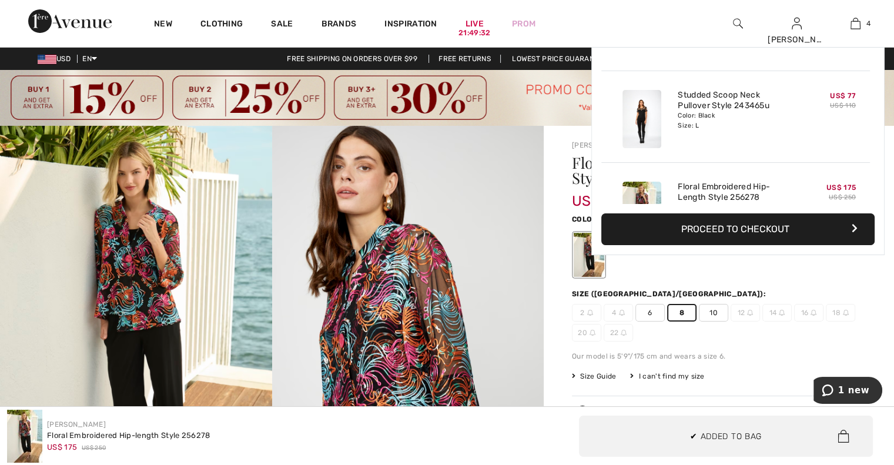
scroll to position [219, 0]
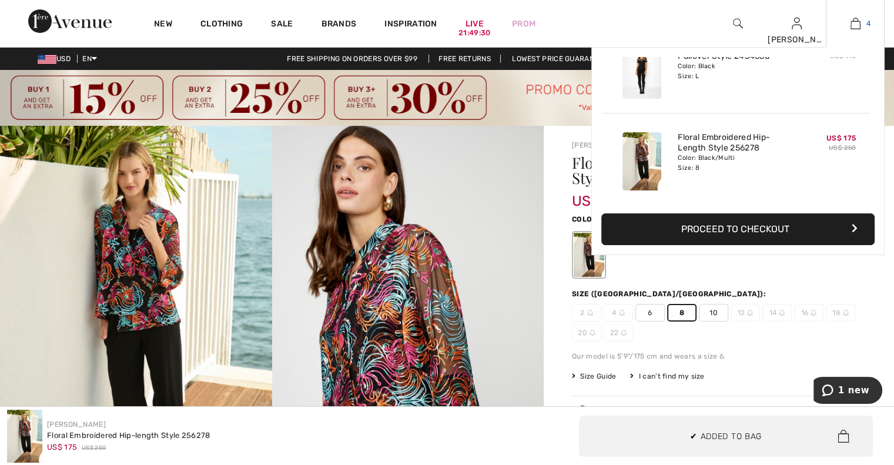
click at [854, 21] on img at bounding box center [855, 23] width 10 height 14
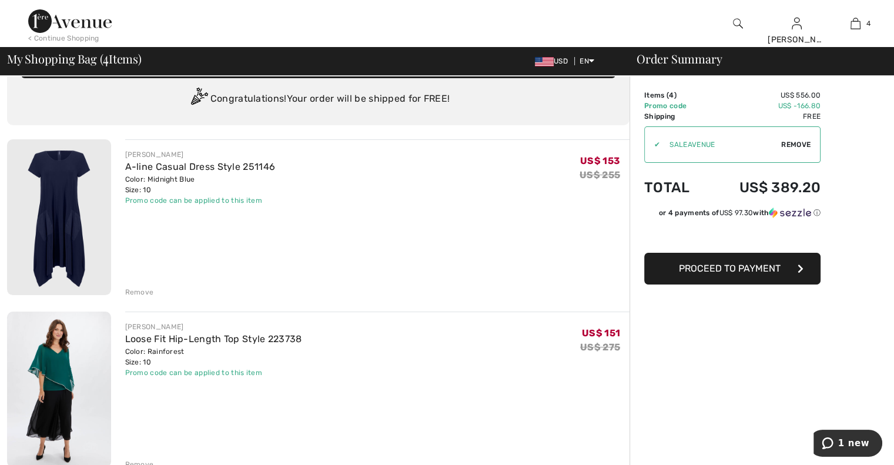
scroll to position [13, 0]
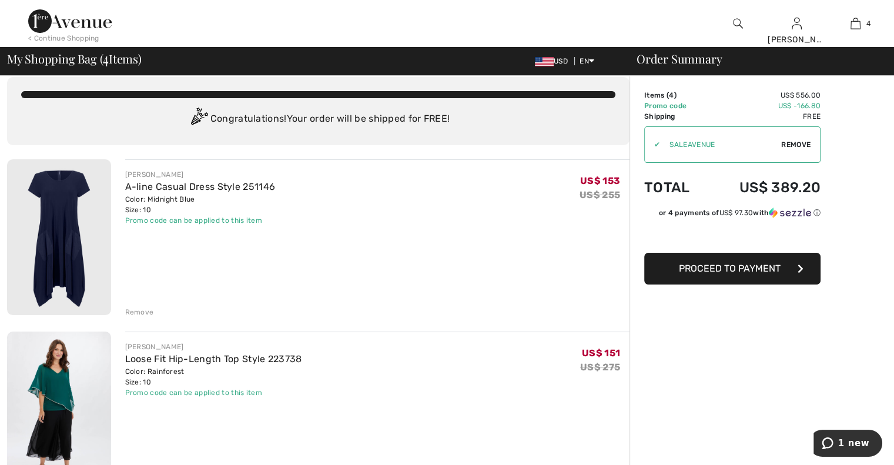
click at [149, 316] on div "Remove" at bounding box center [139, 312] width 29 height 11
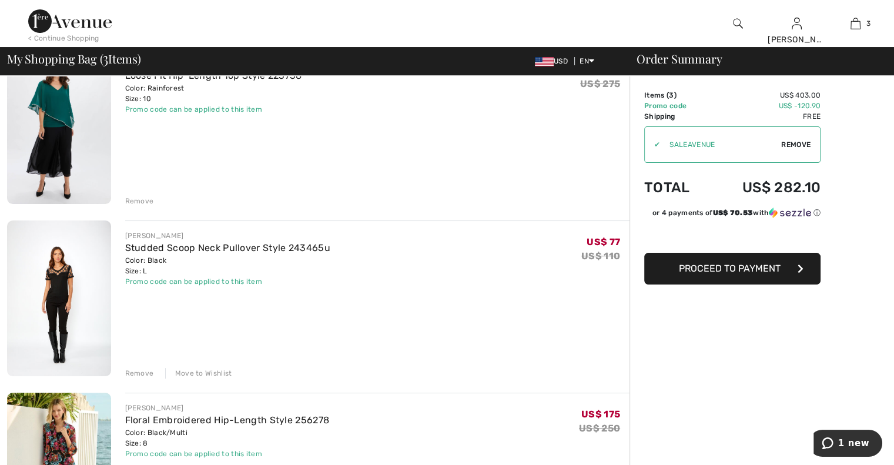
scroll to position [0, 0]
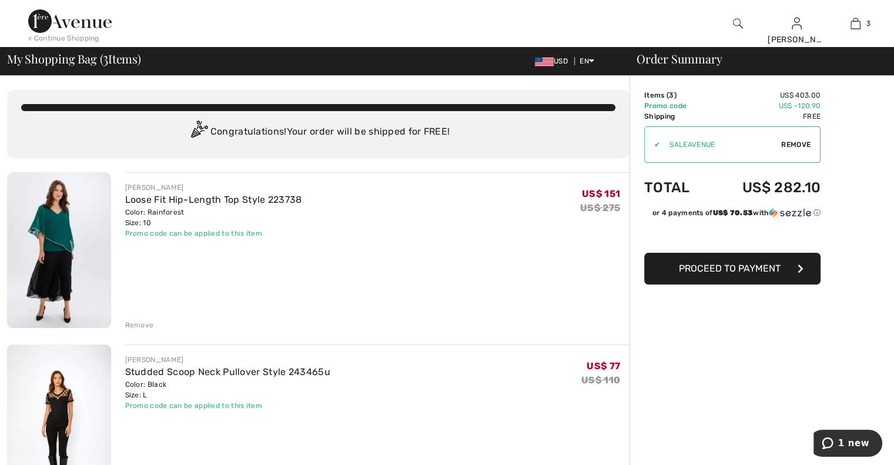
click at [759, 271] on span "Proceed to Payment" at bounding box center [730, 268] width 102 height 11
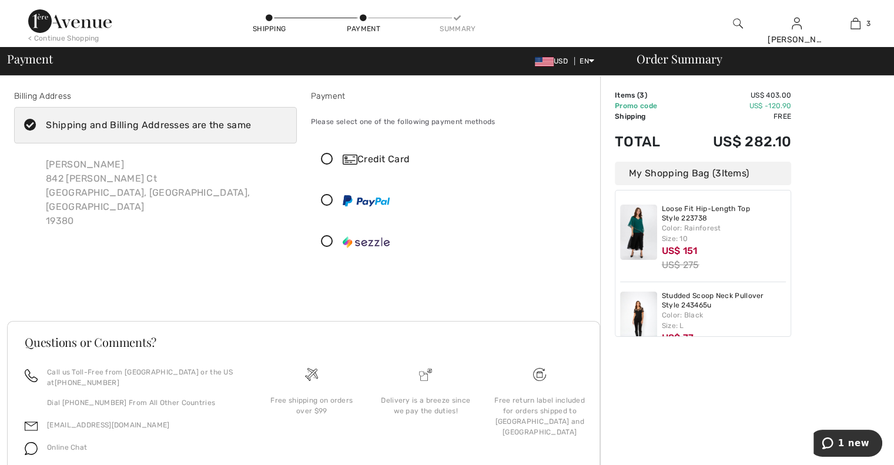
click at [331, 159] on icon at bounding box center [326, 159] width 31 height 12
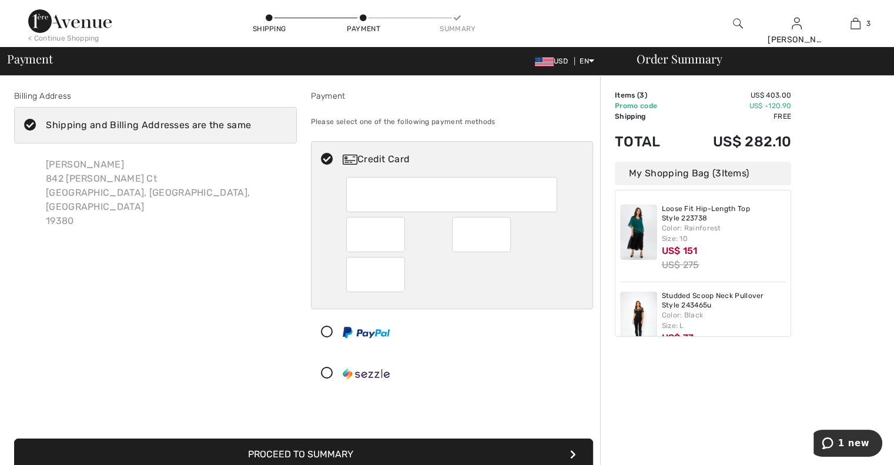
click at [435, 358] on div at bounding box center [447, 373] width 272 height 35
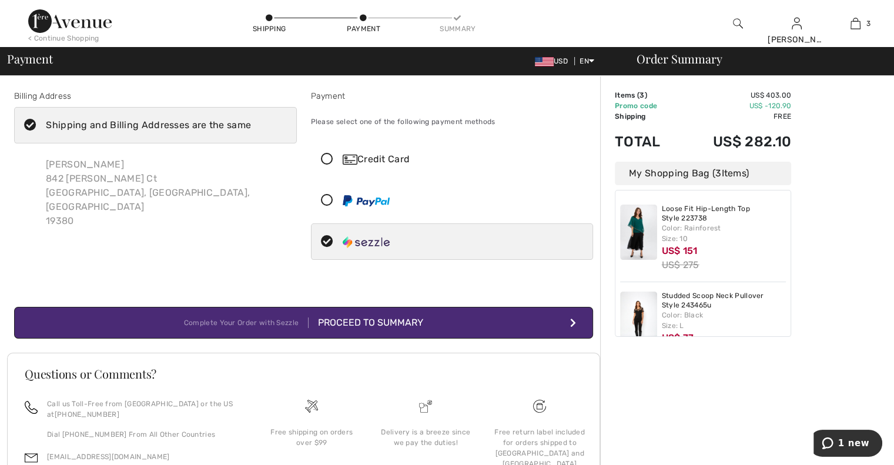
click at [31, 128] on icon at bounding box center [30, 125] width 31 height 12
click at [251, 128] on input "Shipping and Billing Addresses are the same" at bounding box center [255, 125] width 8 height 35
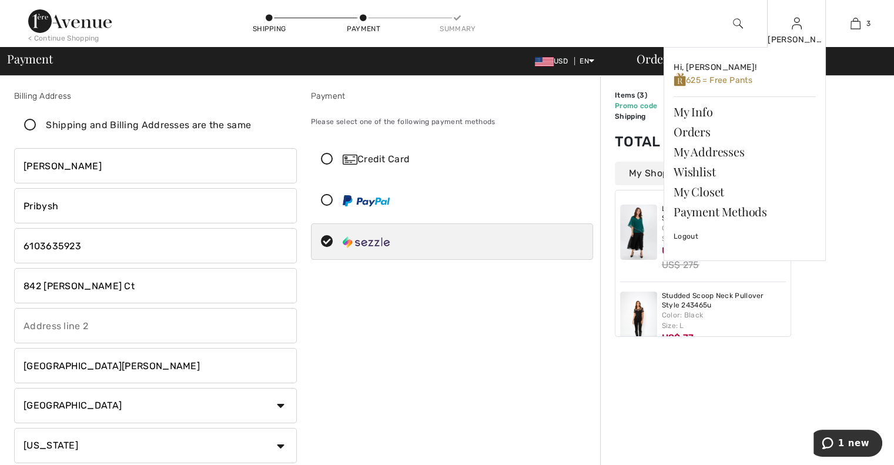
checkbox input "false"
click at [703, 113] on link "My Info" at bounding box center [744, 112] width 142 height 20
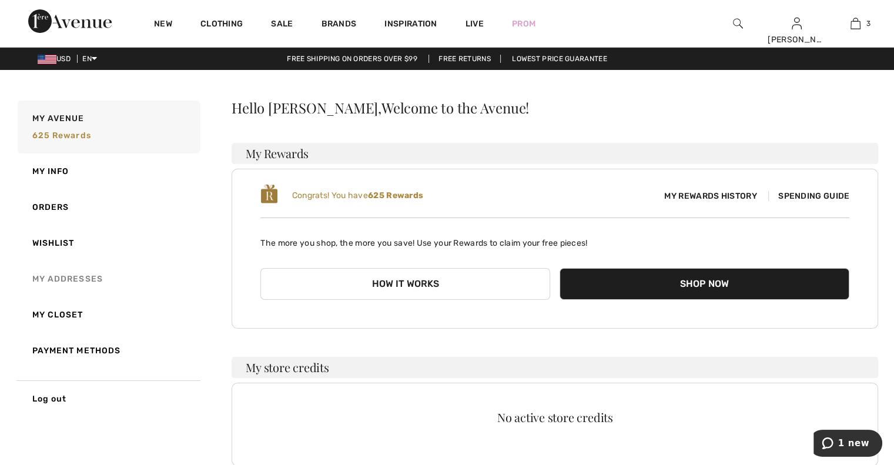
click at [85, 279] on link "My Addresses" at bounding box center [107, 279] width 185 height 36
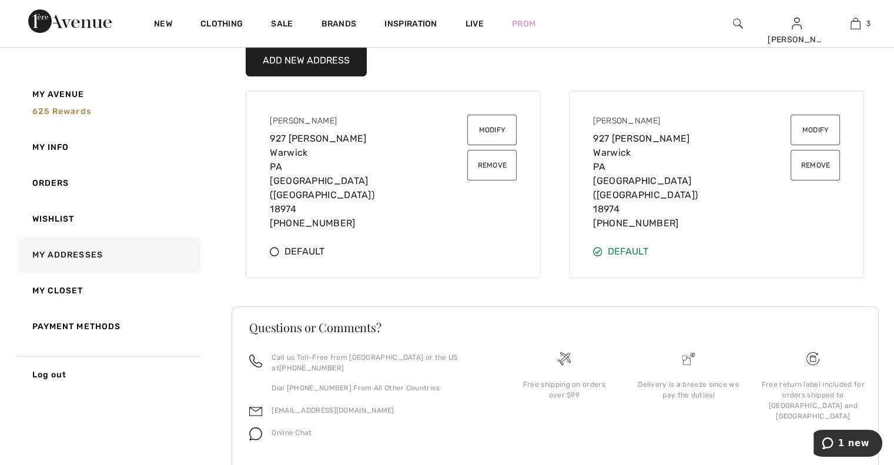
scroll to position [109, 0]
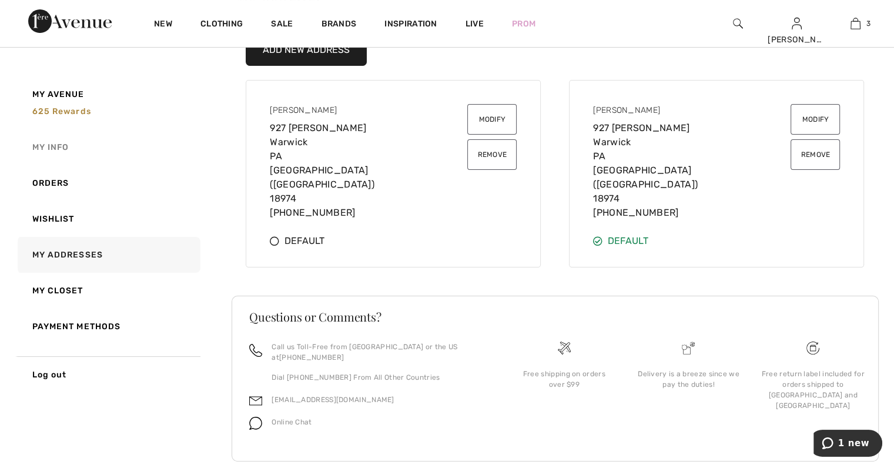
click at [66, 144] on link "My Info" at bounding box center [107, 147] width 185 height 36
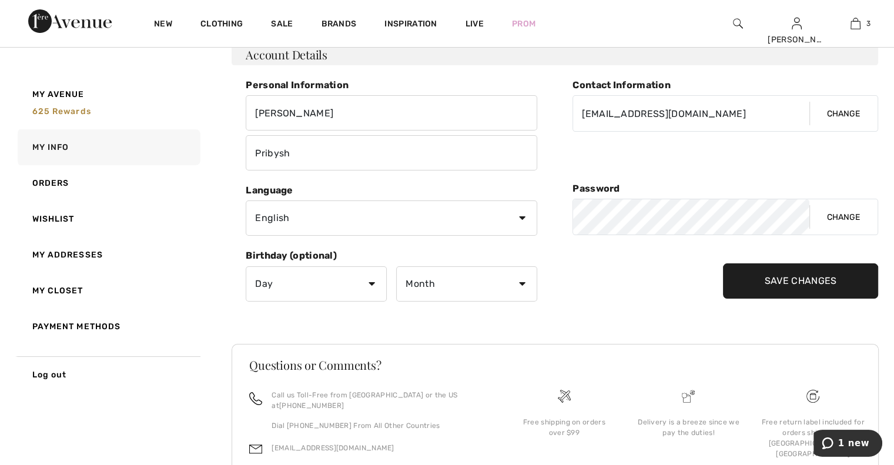
scroll to position [86, 0]
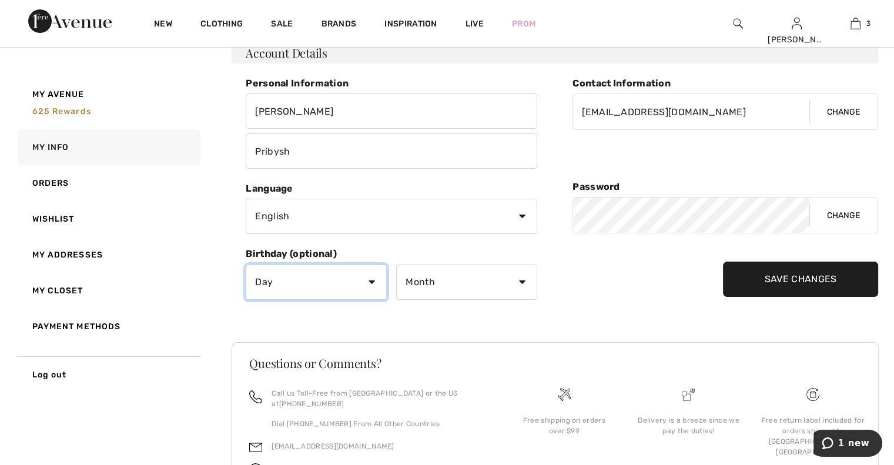
click at [286, 288] on select "Day 1 2 3 4 5 6 7 8 9 10 11 12 13 14 15 16 17 18 19 20 21 22 23 24 25 26 27 28 …" at bounding box center [316, 281] width 141 height 35
click at [246, 264] on select "Day 1 2 3 4 5 6 7 8 9 10 11 12 13 14 15 16 17 18 19 20 21 22 23 24 25 26 27 28 …" at bounding box center [316, 281] width 141 height 35
click at [369, 284] on select "Day 1 2 3 4 5 6 7 8 9 10 11 12 13 14 15 16 17 18 19 20 21 22 23 24 25 26 27 28 …" at bounding box center [316, 281] width 141 height 35
select select "24"
click at [246, 264] on select "Day 1 2 3 4 5 6 7 8 9 10 11 12 13 14 15 16 17 18 19 20 21 22 23 24 25 26 27 28 …" at bounding box center [316, 281] width 141 height 35
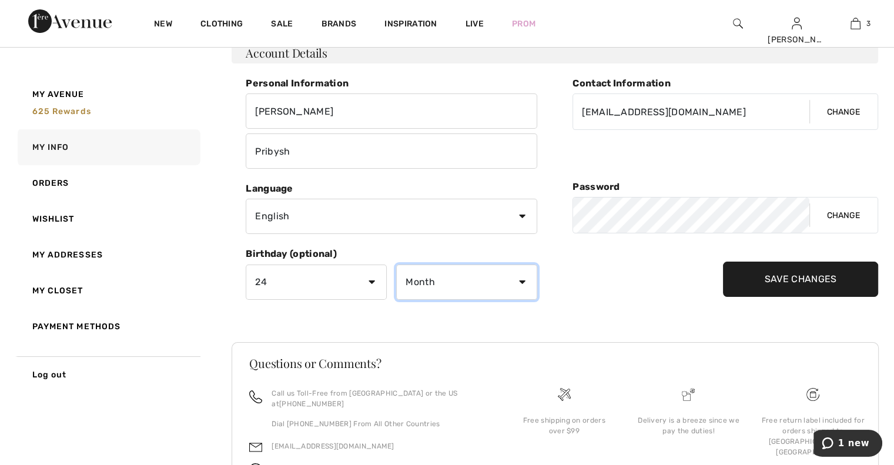
click at [425, 291] on select "Month January February March April May June July August September October Novem…" at bounding box center [466, 281] width 141 height 35
select select "1"
click at [396, 264] on select "Month January February March April May June July August September October Novem…" at bounding box center [466, 281] width 141 height 35
click at [806, 282] on input "Save Changes" at bounding box center [801, 279] width 156 height 35
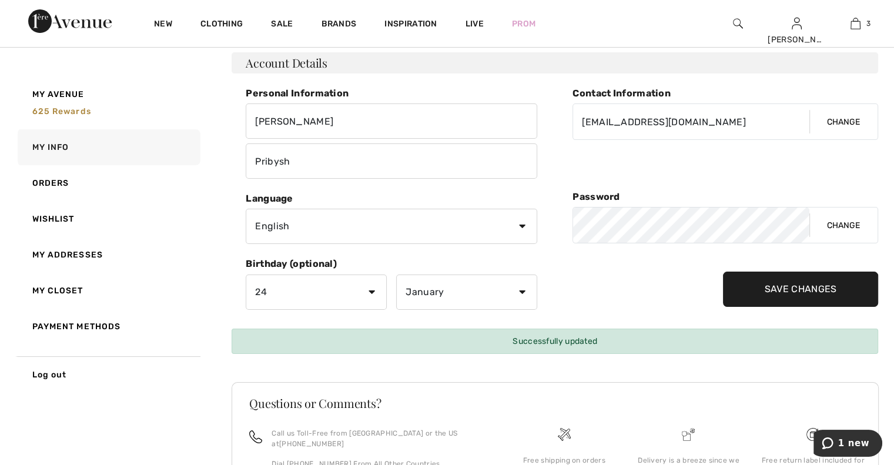
scroll to position [62, 0]
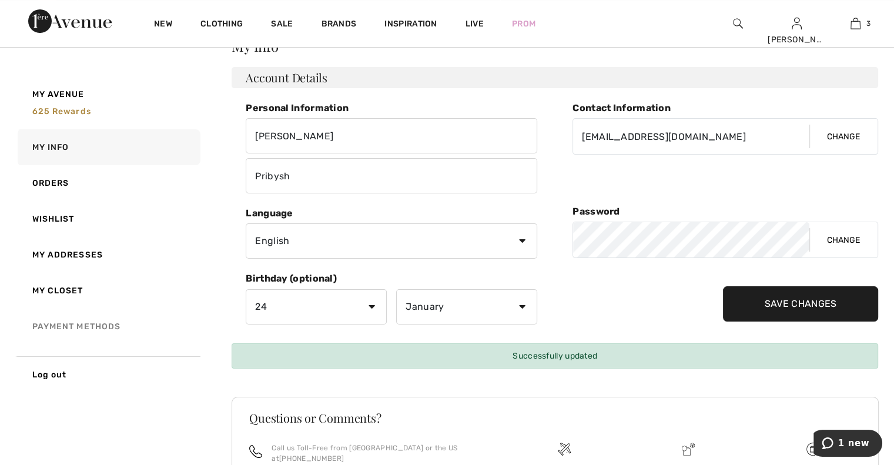
click at [101, 324] on link "Payment Methods" at bounding box center [107, 327] width 185 height 36
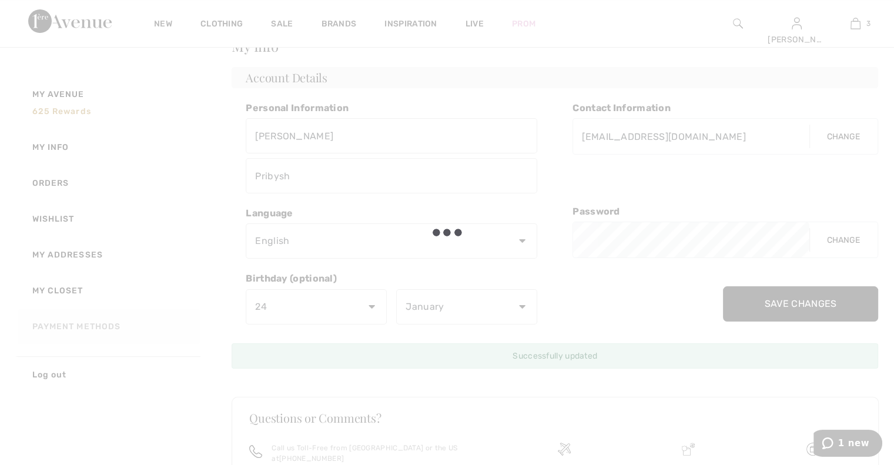
scroll to position [0, 0]
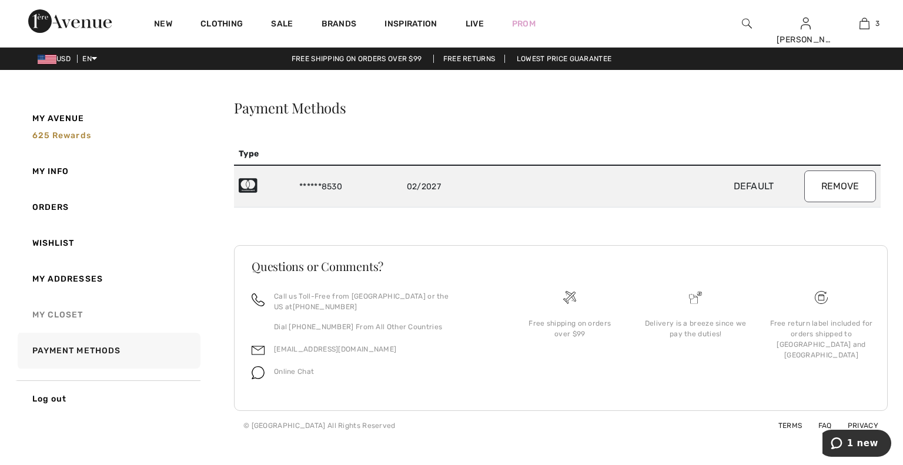
click at [71, 314] on link "My Closet" at bounding box center [107, 315] width 185 height 36
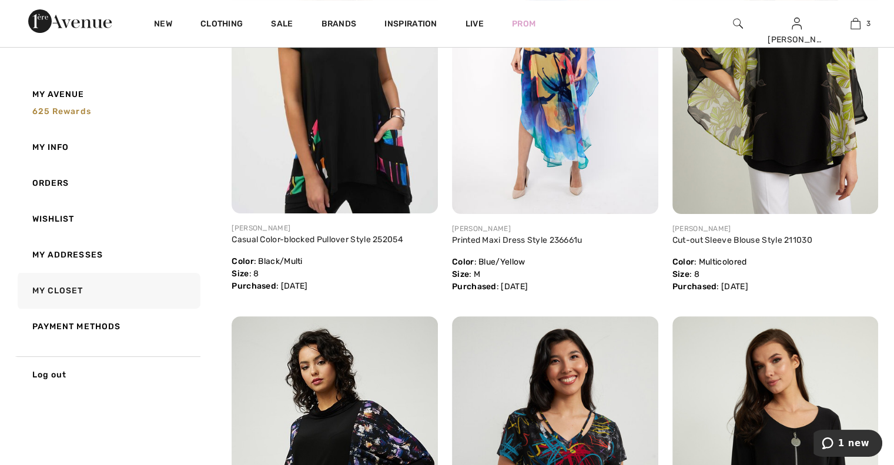
scroll to position [259, 0]
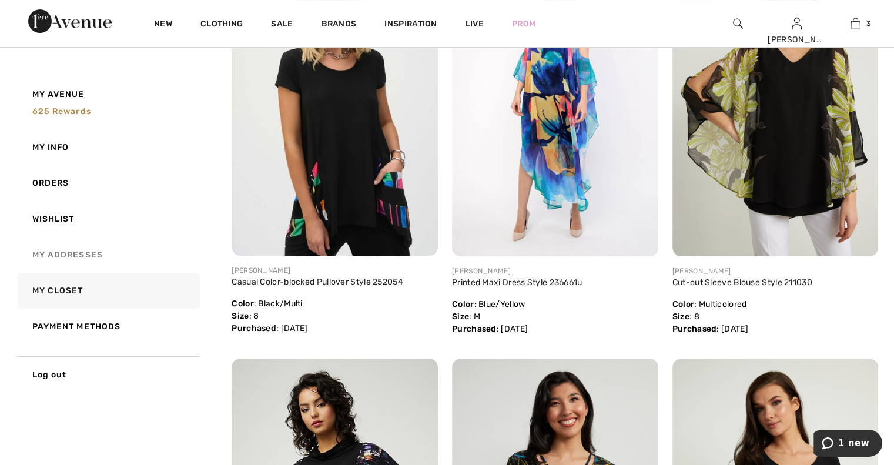
click at [79, 256] on link "My Addresses" at bounding box center [107, 255] width 185 height 36
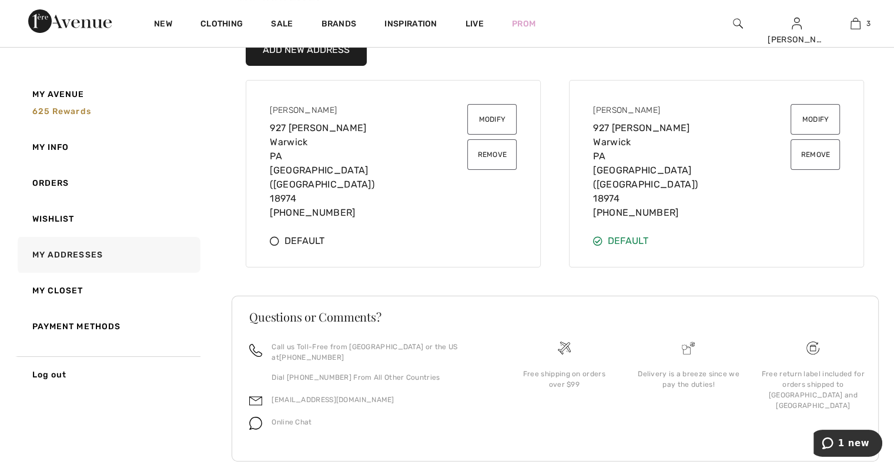
scroll to position [0, 0]
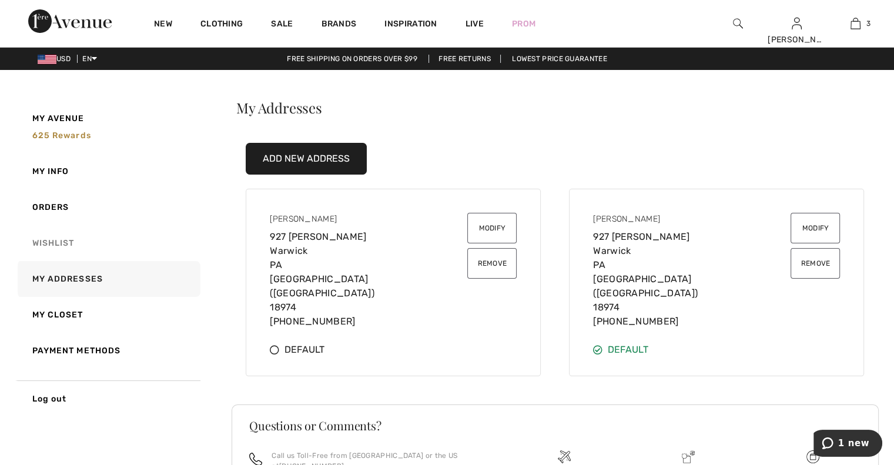
click at [68, 241] on link "Wishlist" at bounding box center [107, 243] width 185 height 36
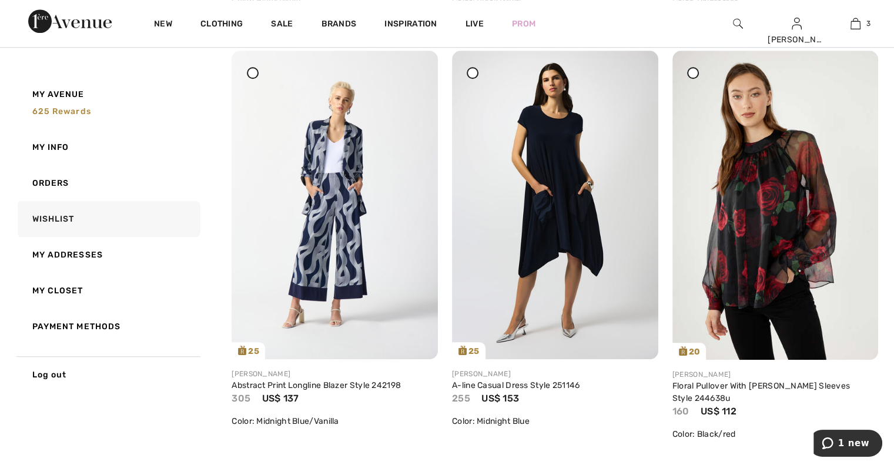
scroll to position [959, 0]
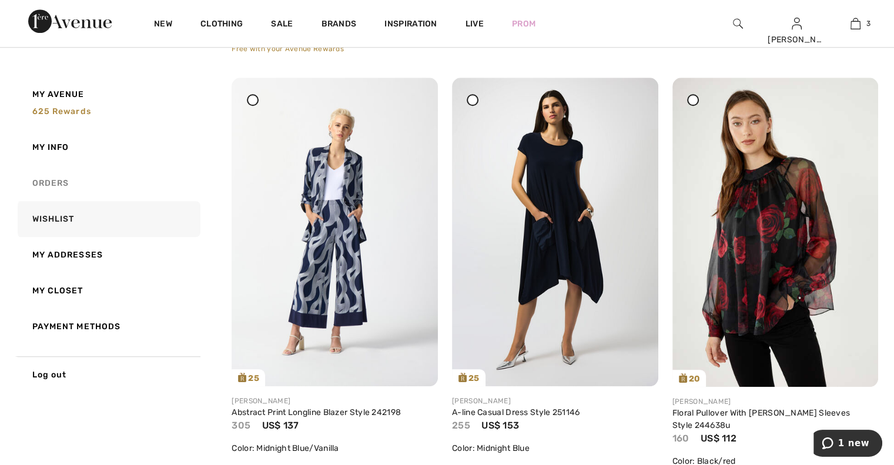
click at [53, 185] on link "Orders" at bounding box center [107, 183] width 185 height 36
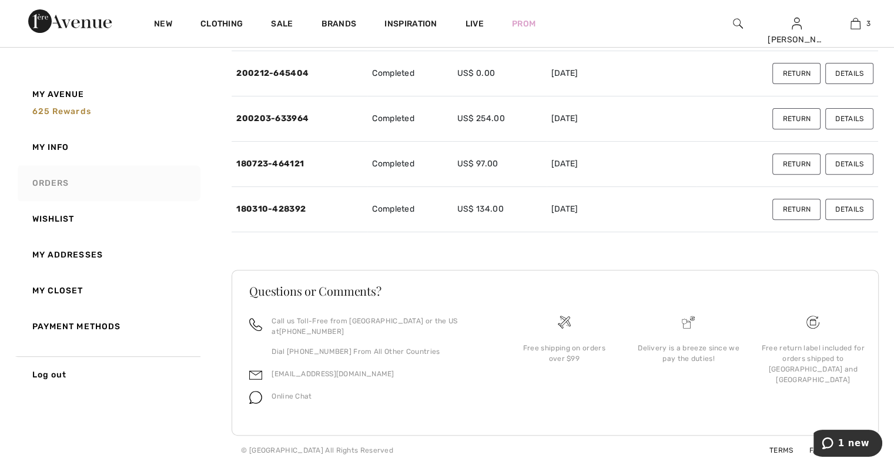
scroll to position [418, 0]
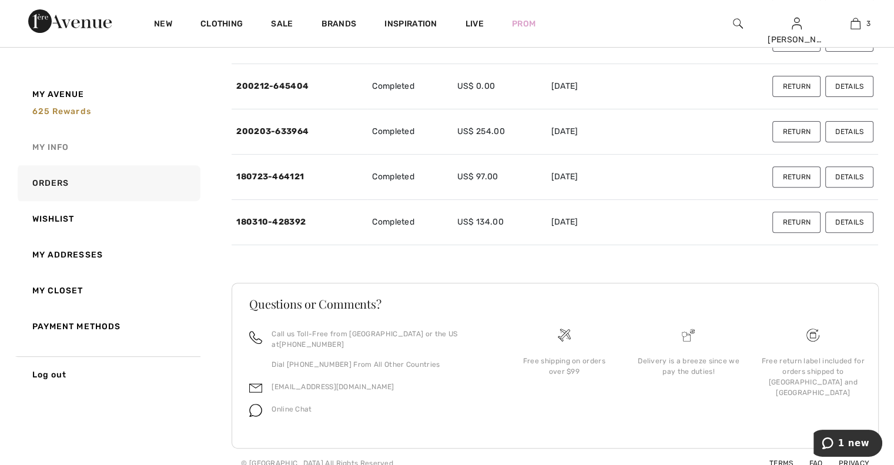
click at [59, 150] on link "My Info" at bounding box center [107, 147] width 185 height 36
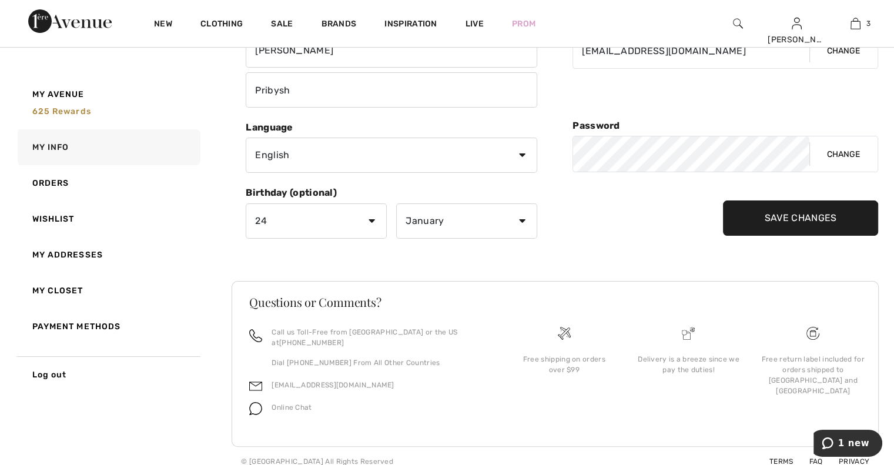
scroll to position [0, 0]
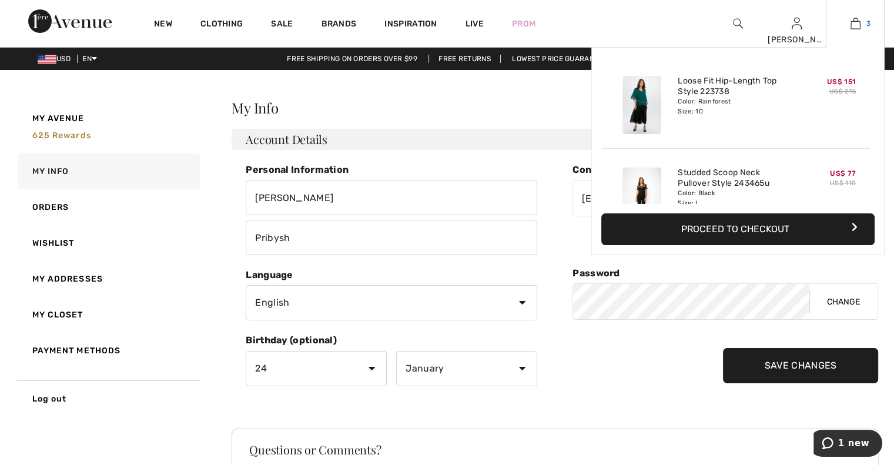
click at [853, 25] on img at bounding box center [855, 23] width 10 height 14
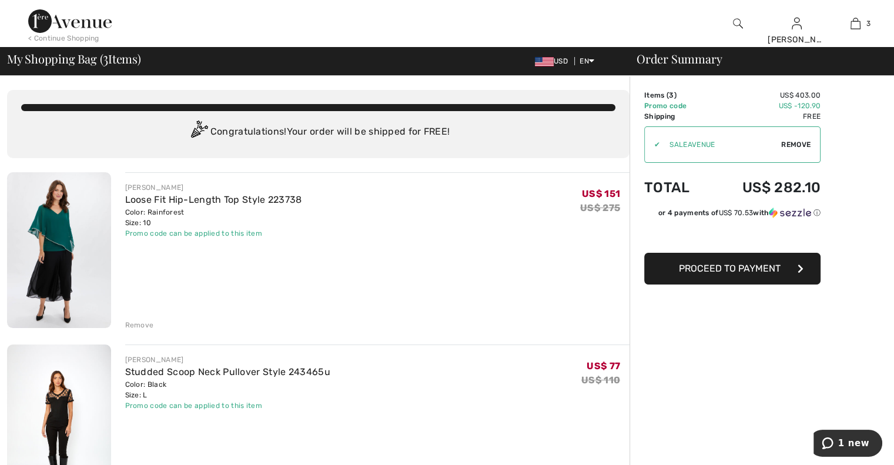
click at [756, 278] on button "Proceed to Payment" at bounding box center [732, 269] width 176 height 32
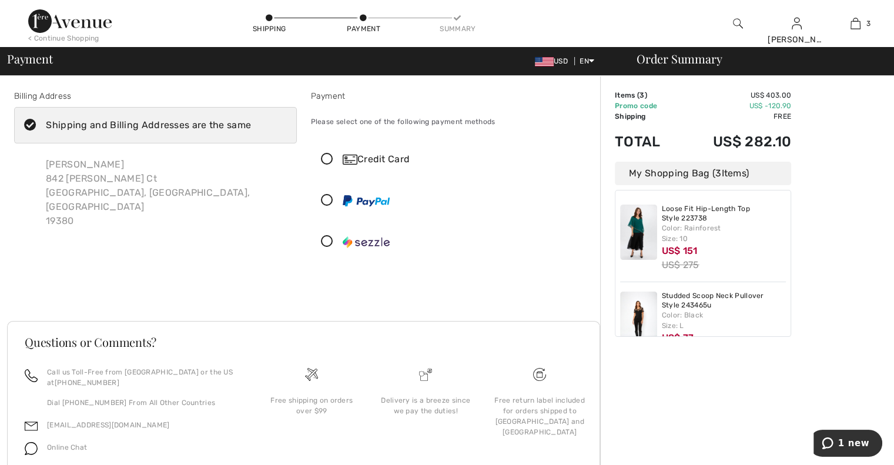
click at [27, 124] on icon at bounding box center [30, 125] width 31 height 12
click at [251, 124] on input "Shipping and Billing Addresses are the same" at bounding box center [255, 125] width 8 height 35
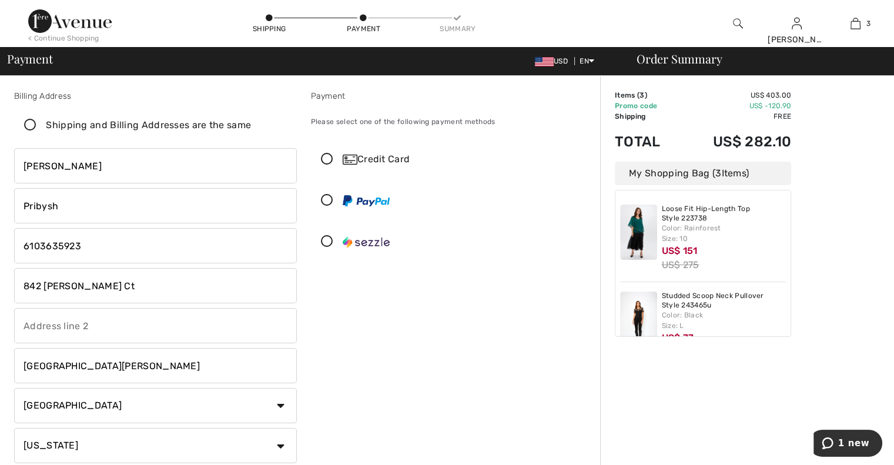
checkbox input "false"
drag, startPoint x: 93, startPoint y: 288, endPoint x: 0, endPoint y: 287, distance: 92.9
click at [0, 287] on div "Billing Address Shipping and Billing Addresses are the same Irina Pribysh 842 D…" at bounding box center [447, 417] width 894 height 683
type input "927 Nathaniel Trail"
type input "Apt, suite, floor, etc."
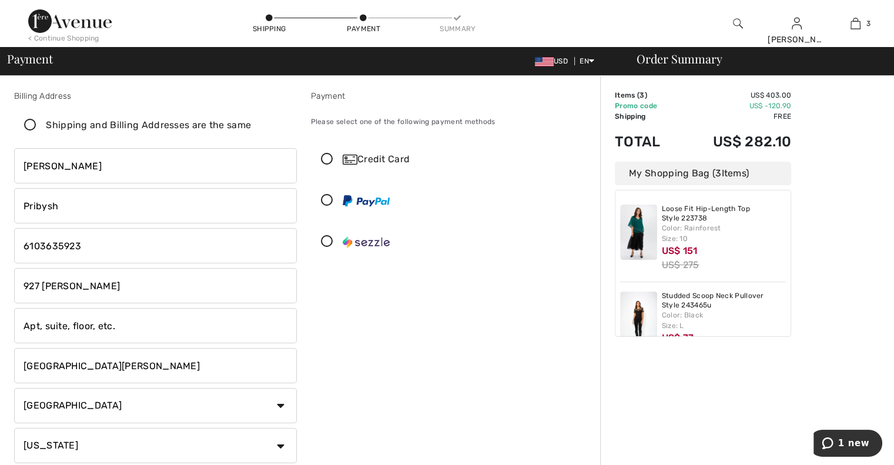
drag, startPoint x: 136, startPoint y: 337, endPoint x: 0, endPoint y: 334, distance: 135.8
click at [0, 334] on div "Billing Address Shipping and Billing Addresses are the same Irina Pribysh 842 D…" at bounding box center [447, 417] width 894 height 683
drag, startPoint x: 99, startPoint y: 367, endPoint x: 0, endPoint y: 365, distance: 99.3
click at [0, 365] on div "Billing Address Shipping and Billing Addresses are the same Irina Pribysh 842 D…" at bounding box center [447, 417] width 894 height 683
type input "WARWICK"
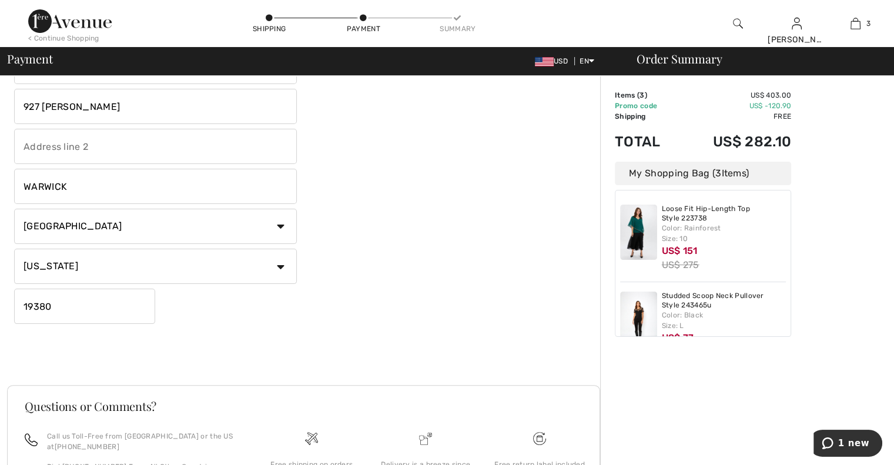
scroll to position [185, 0]
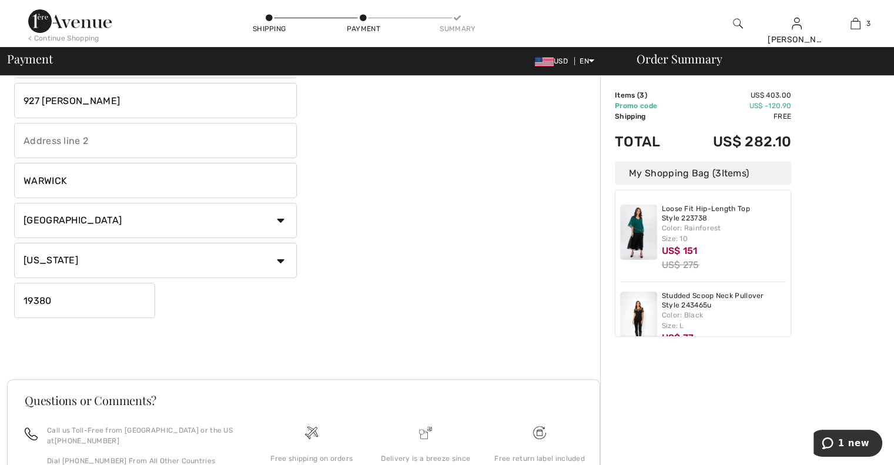
drag, startPoint x: 68, startPoint y: 305, endPoint x: 0, endPoint y: 300, distance: 68.3
click at [0, 300] on div "Billing Address Shipping and Billing Addresses are the same Irina Pribysh 842 D…" at bounding box center [447, 232] width 894 height 683
type input "18974"
click at [225, 357] on div "Proceed to Summary Complete Your Order with PayPal Proceed to Summary Complete …" at bounding box center [303, 351] width 593 height 28
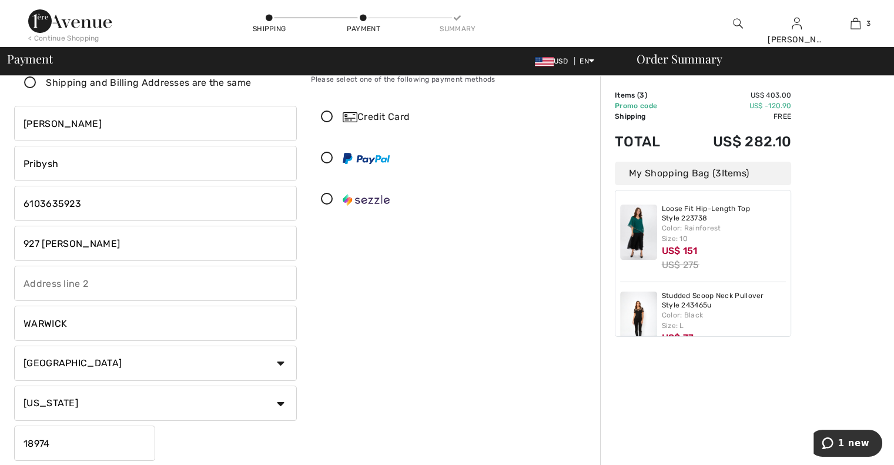
scroll to position [0, 0]
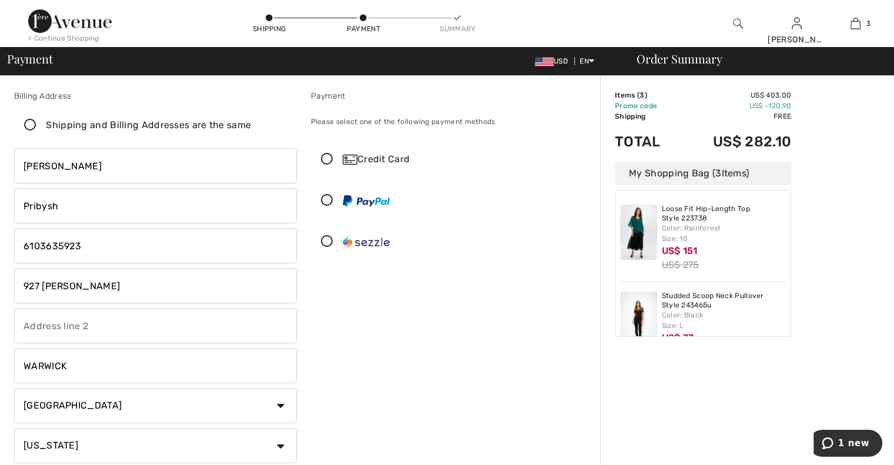
click at [28, 126] on icon at bounding box center [30, 125] width 31 height 12
click at [251, 126] on input "Shipping and Billing Addresses are the same" at bounding box center [255, 125] width 8 height 35
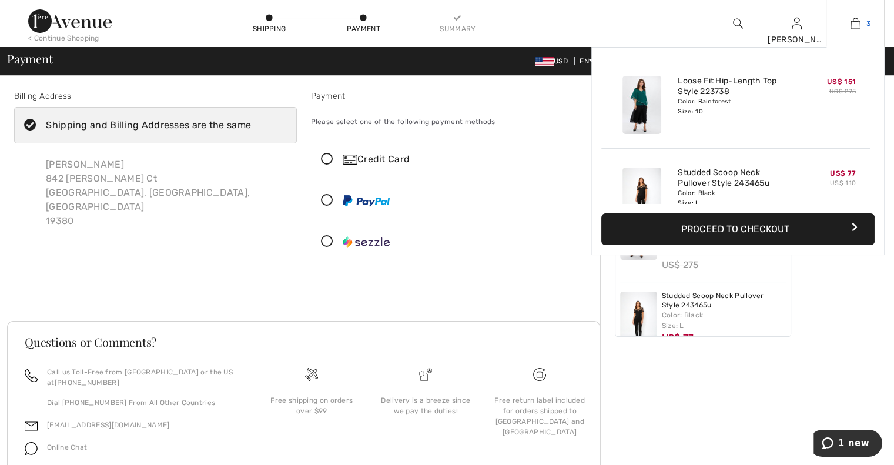
checkbox input "true"
click at [858, 22] on img at bounding box center [855, 23] width 10 height 14
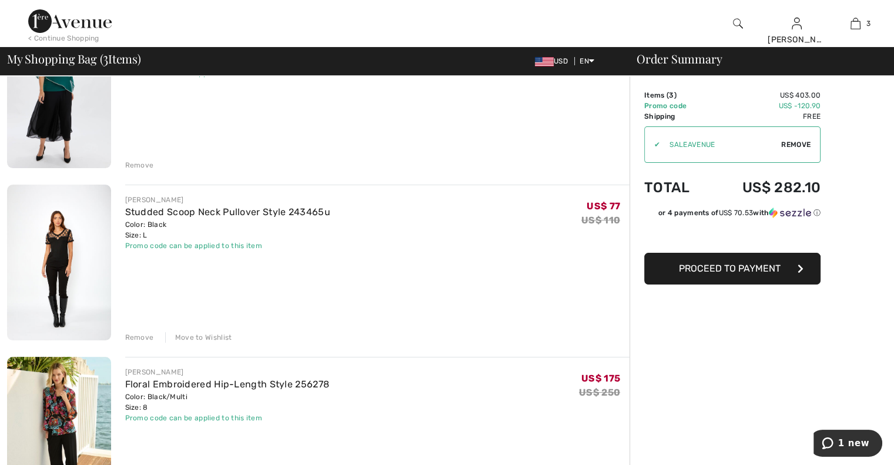
scroll to position [115, 0]
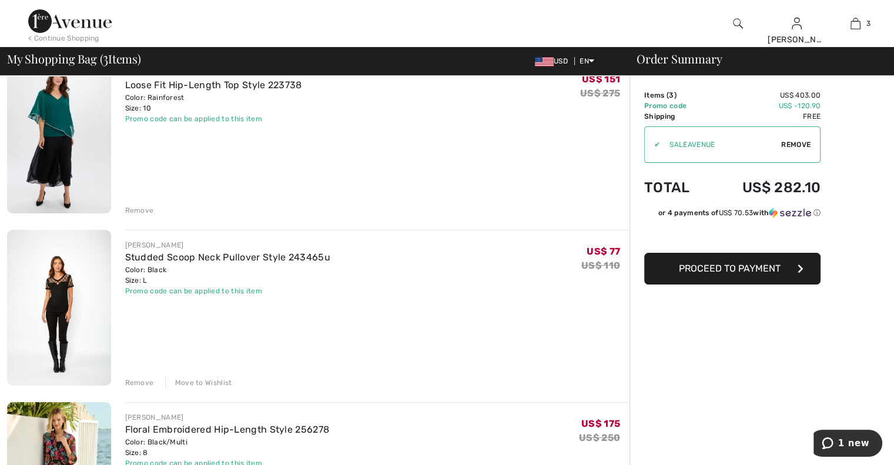
click at [752, 271] on span "Proceed to Payment" at bounding box center [730, 268] width 102 height 11
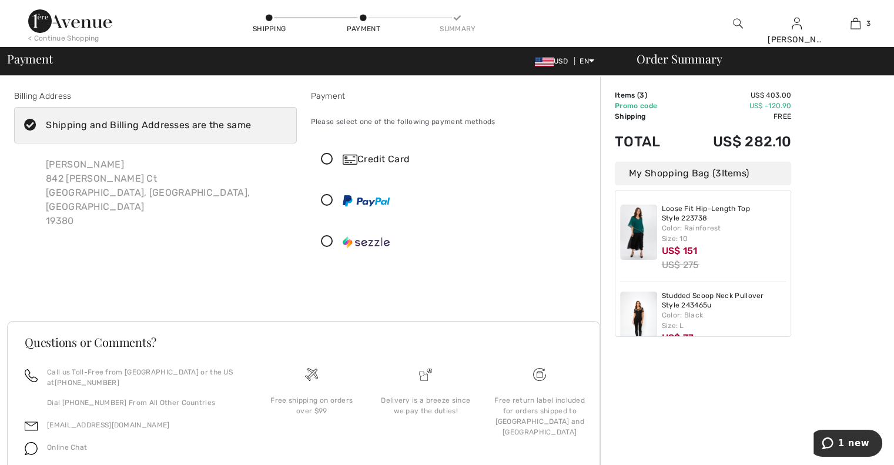
click at [327, 160] on icon at bounding box center [326, 159] width 31 height 12
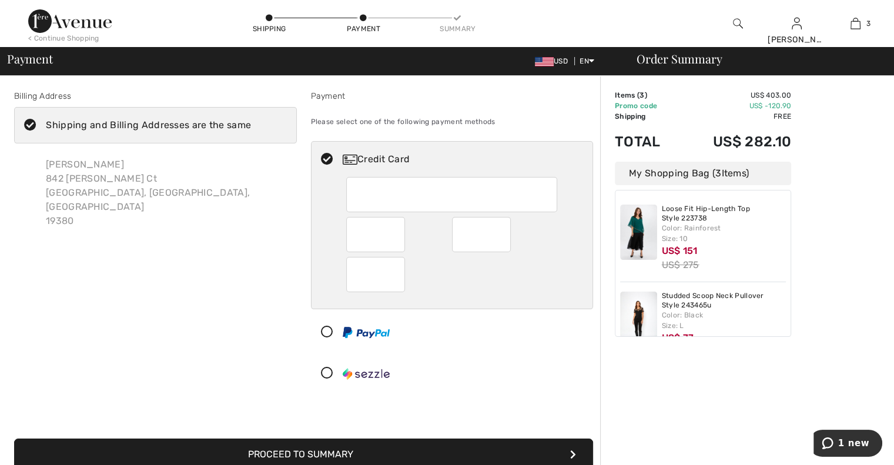
click at [33, 127] on icon at bounding box center [30, 125] width 31 height 12
click at [251, 127] on input "Shipping and Billing Addresses are the same" at bounding box center [255, 125] width 8 height 35
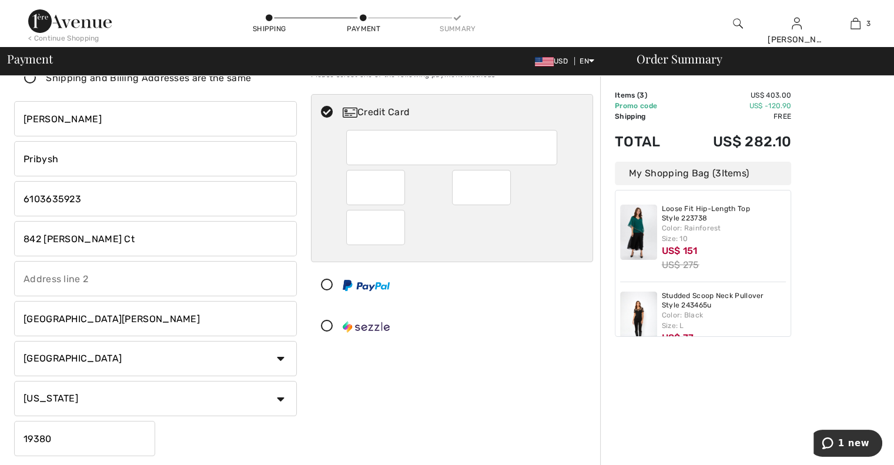
scroll to position [42, 0]
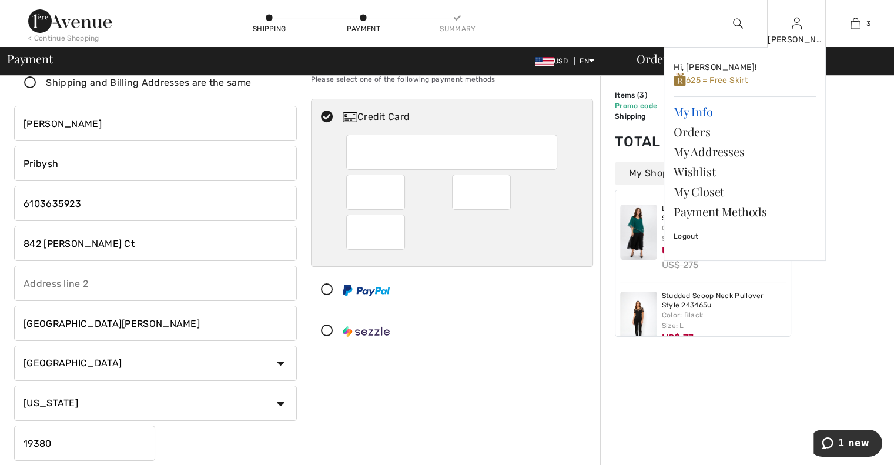
checkbox input "false"
click at [703, 109] on link "My Info" at bounding box center [744, 112] width 142 height 20
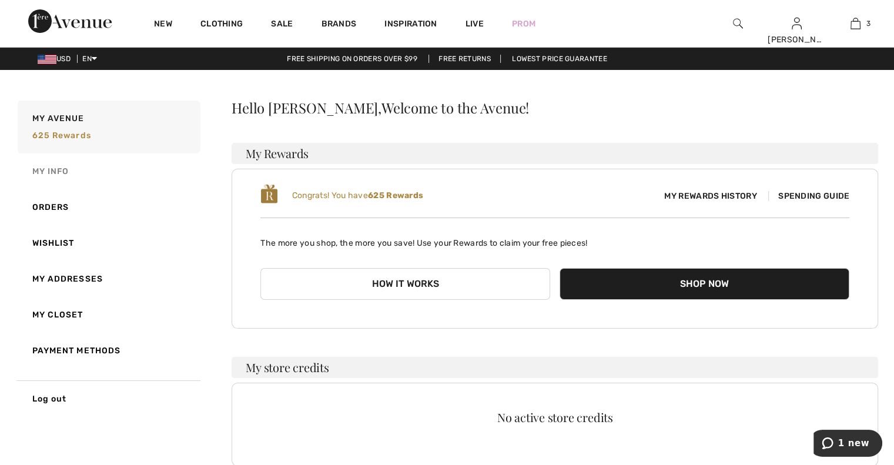
click at [64, 171] on link "My Info" at bounding box center [107, 171] width 185 height 36
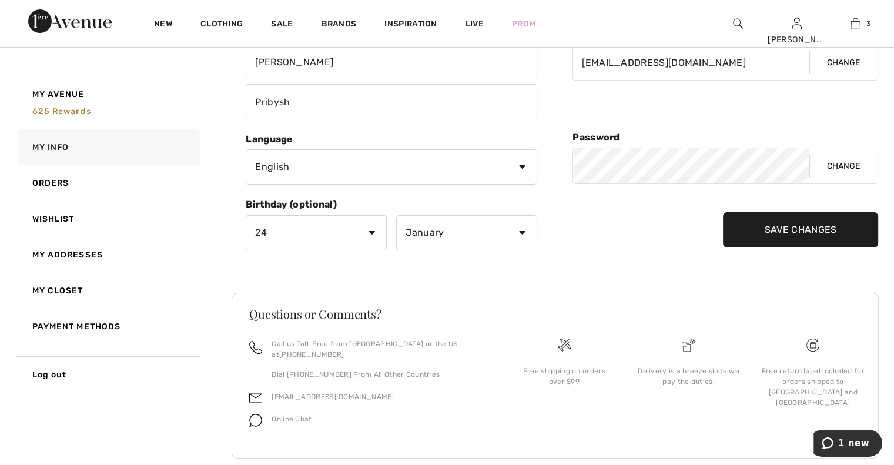
scroll to position [148, 0]
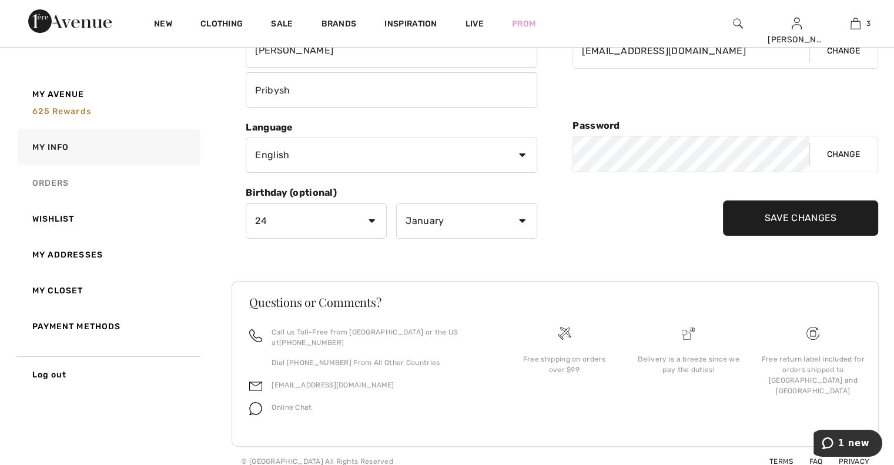
click at [55, 183] on link "Orders" at bounding box center [107, 183] width 185 height 36
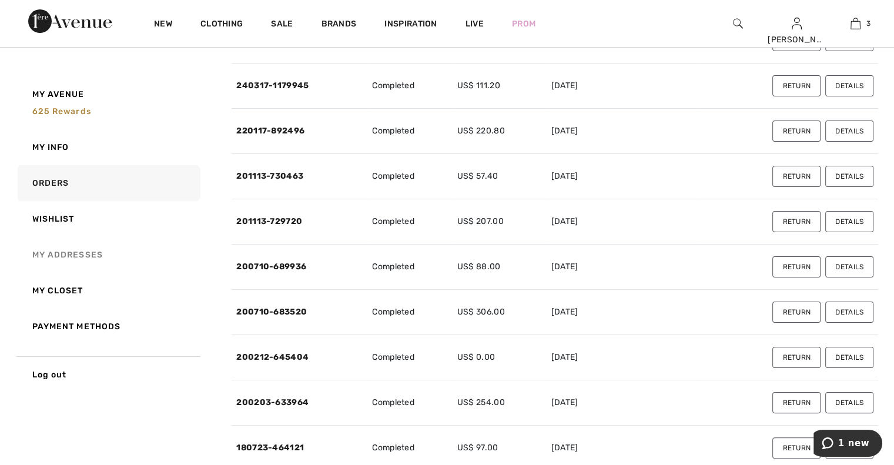
click at [68, 257] on link "My Addresses" at bounding box center [107, 255] width 185 height 36
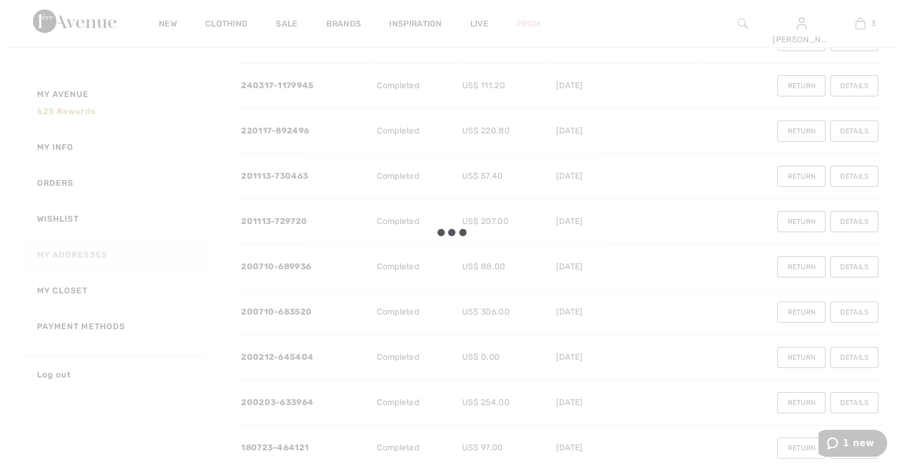
scroll to position [109, 0]
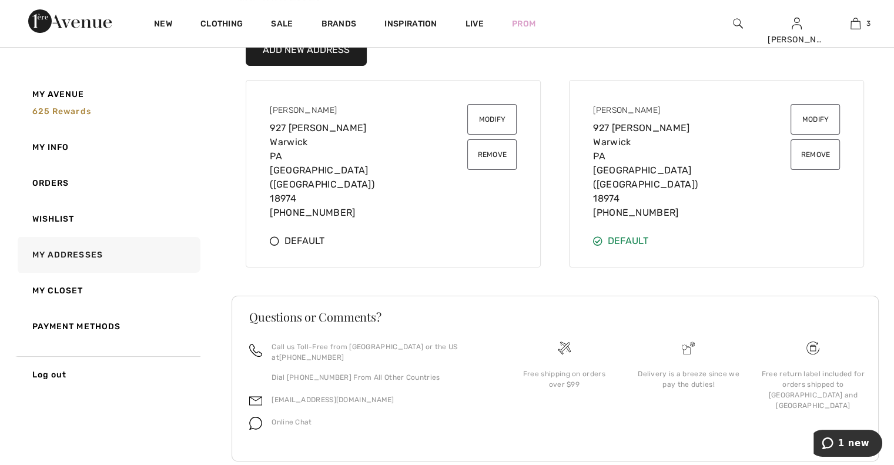
click at [816, 116] on button "Modify" at bounding box center [814, 119] width 49 height 31
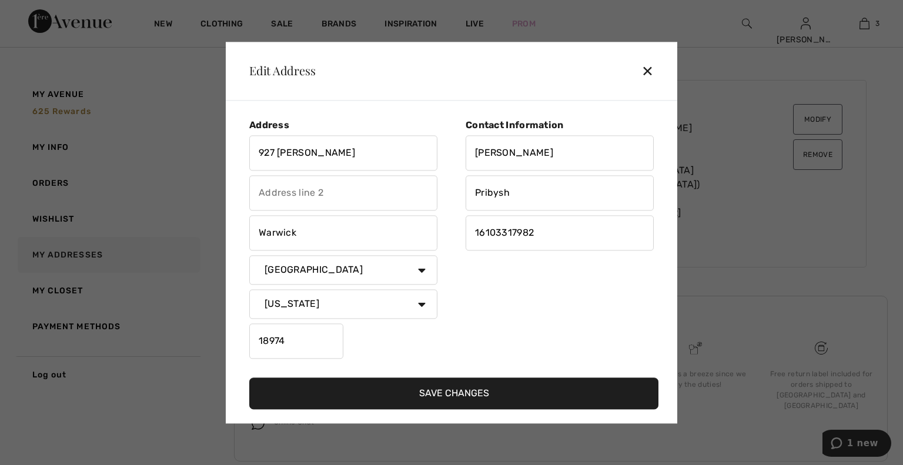
click at [453, 400] on button "Save Changes" at bounding box center [453, 393] width 409 height 32
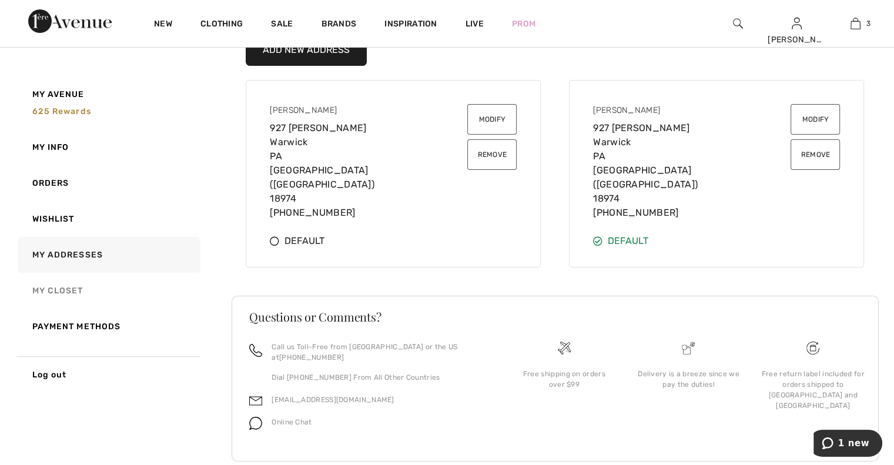
click at [105, 297] on link "My Closet" at bounding box center [107, 291] width 185 height 36
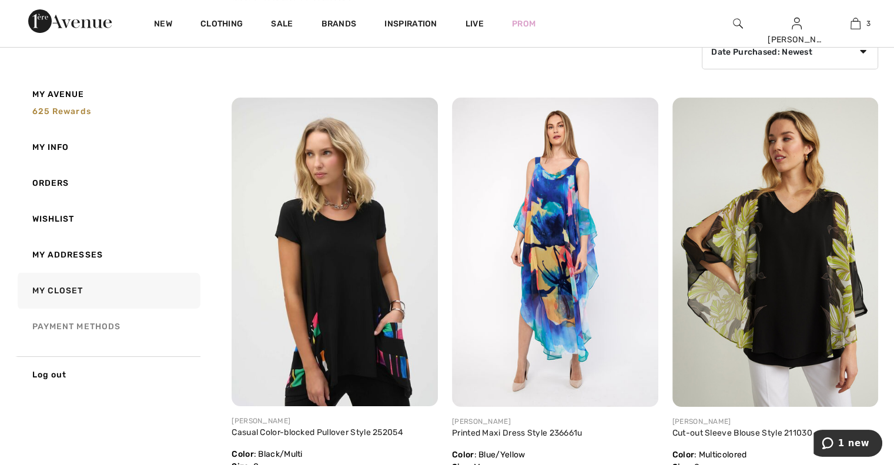
click at [113, 330] on link "Payment Methods" at bounding box center [107, 327] width 185 height 36
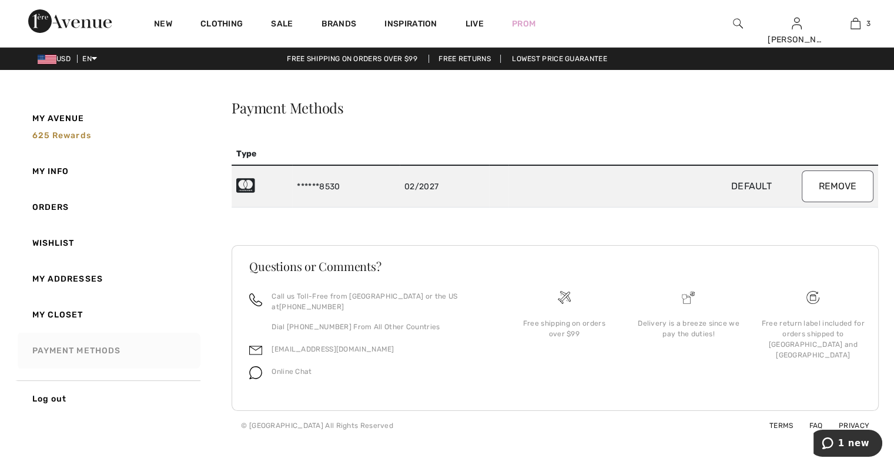
scroll to position [0, 0]
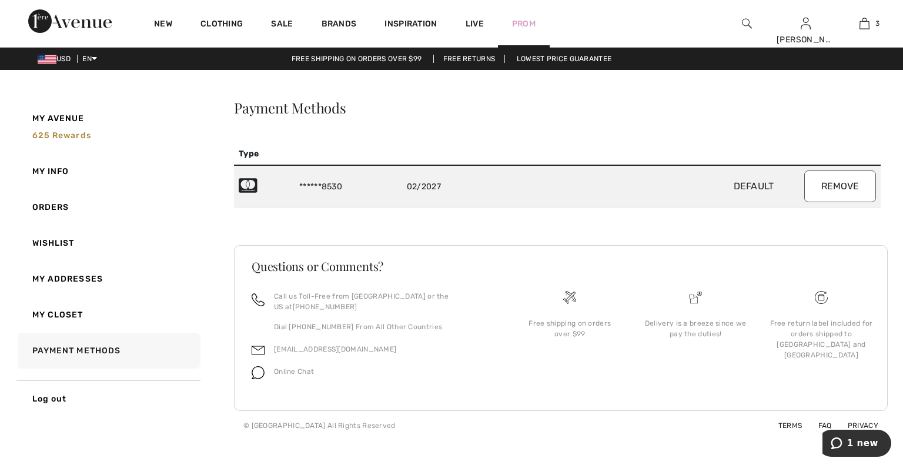
click at [835, 185] on button "Remove" at bounding box center [840, 186] width 72 height 32
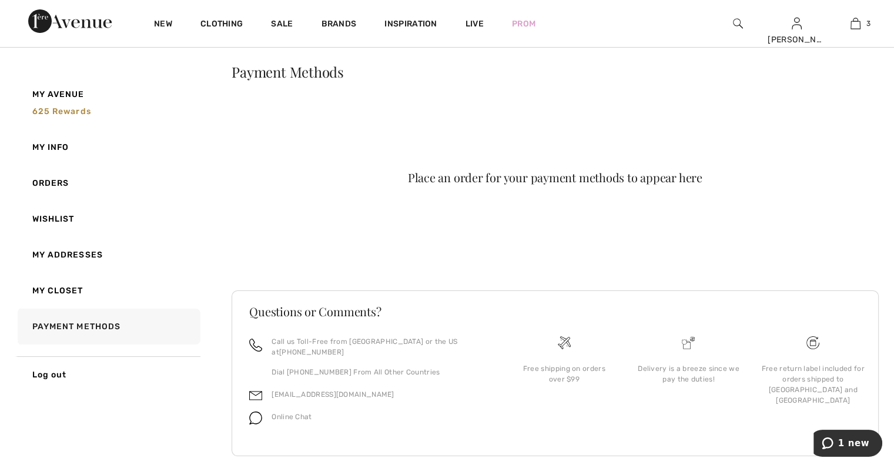
scroll to position [45, 0]
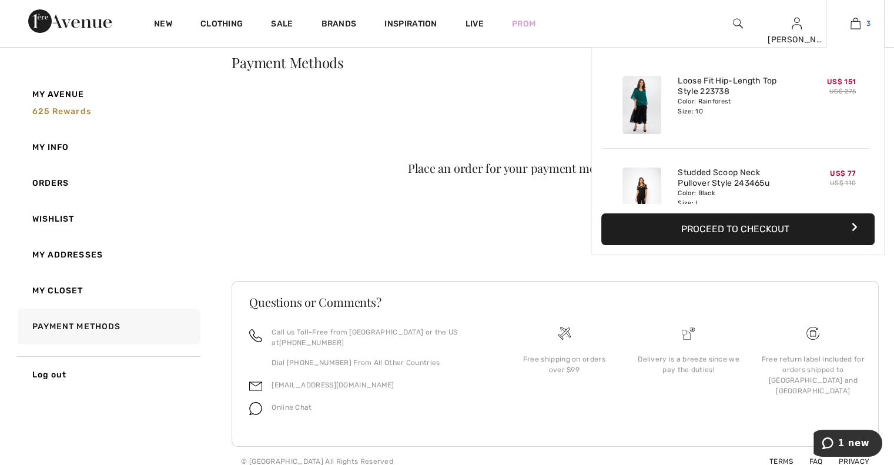
click at [855, 26] on img at bounding box center [855, 23] width 10 height 14
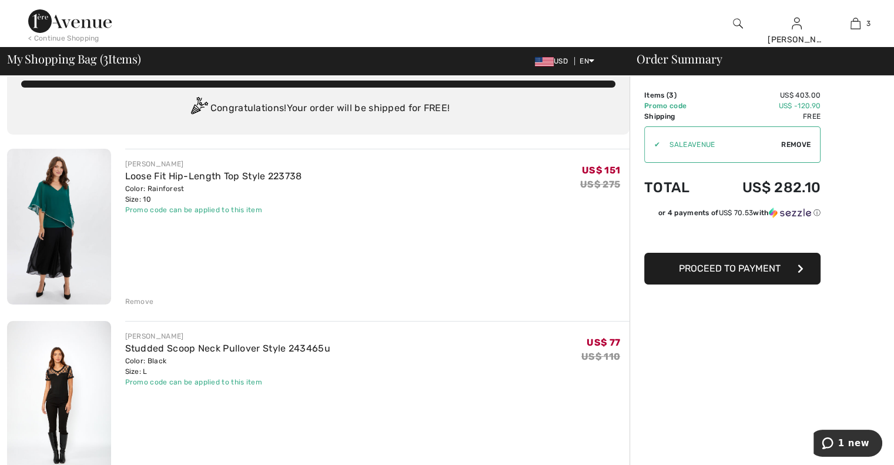
scroll to position [11, 0]
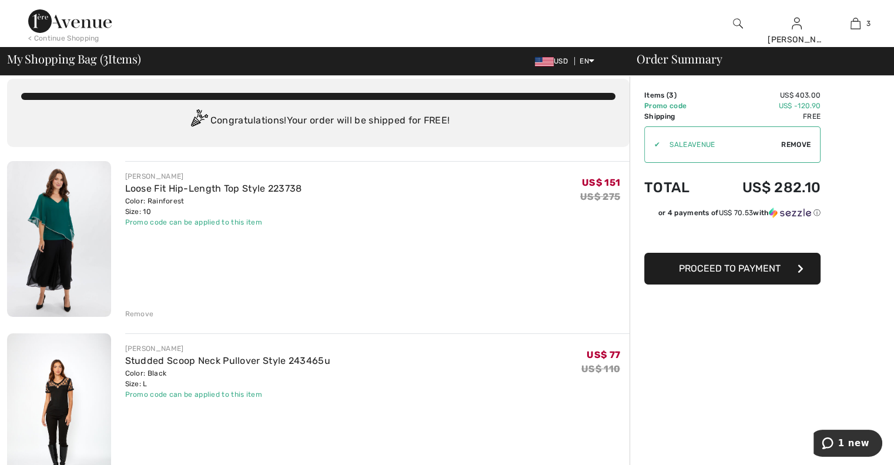
click at [765, 274] on button "Proceed to Payment" at bounding box center [732, 269] width 176 height 32
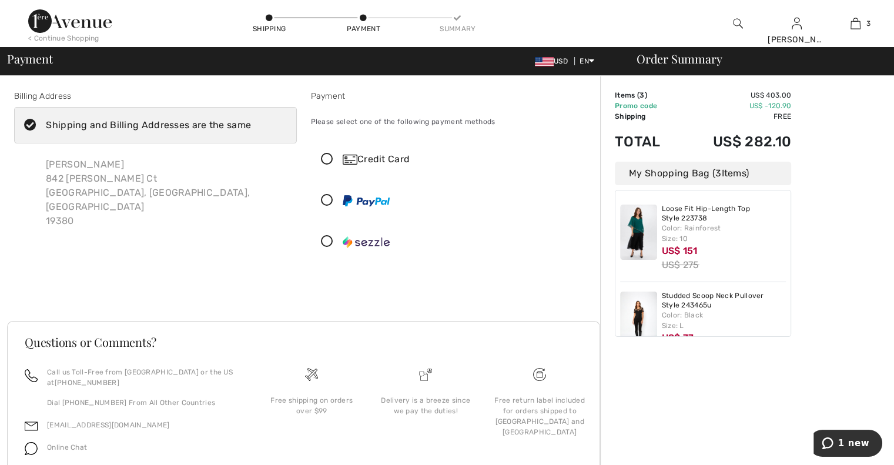
click at [324, 162] on icon at bounding box center [326, 159] width 31 height 12
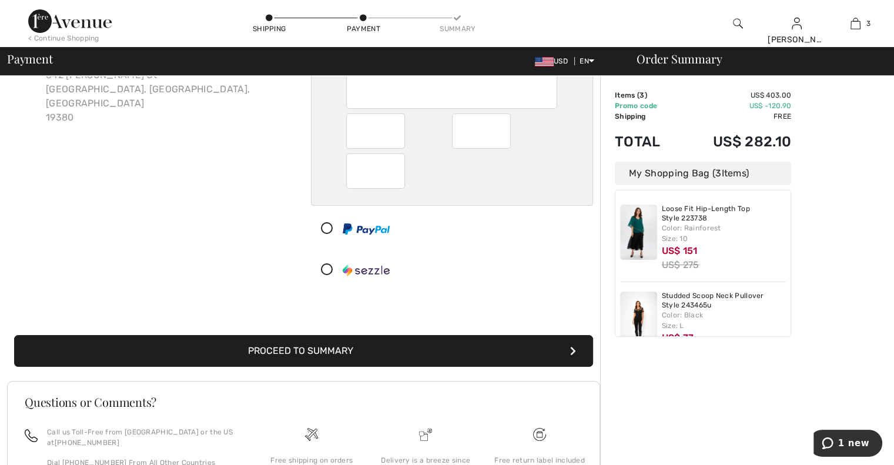
scroll to position [107, 0]
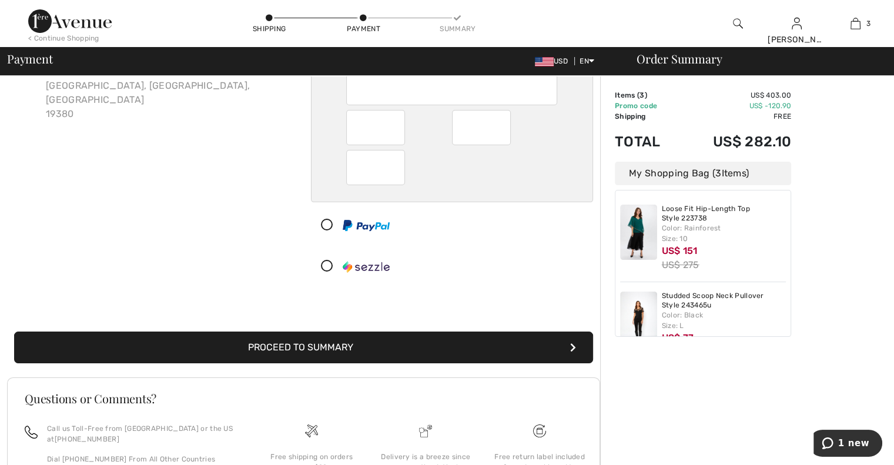
click at [317, 347] on button "Proceed to Summary" at bounding box center [303, 347] width 579 height 32
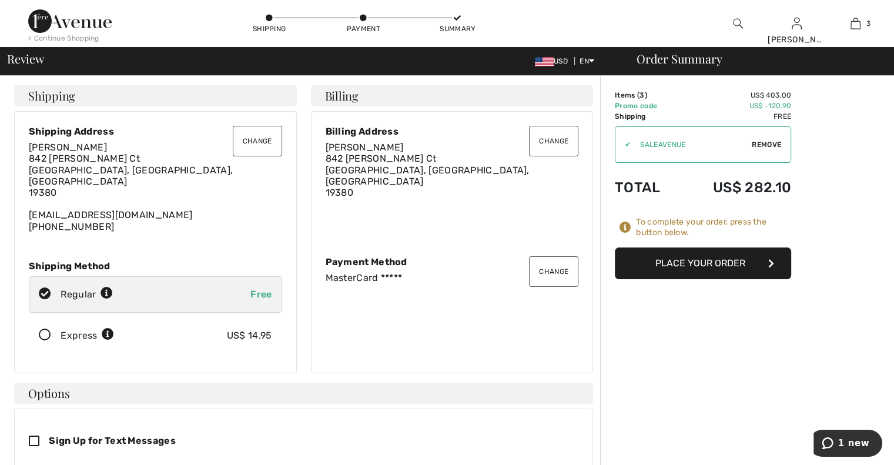
click at [259, 140] on button "Change" at bounding box center [257, 141] width 49 height 31
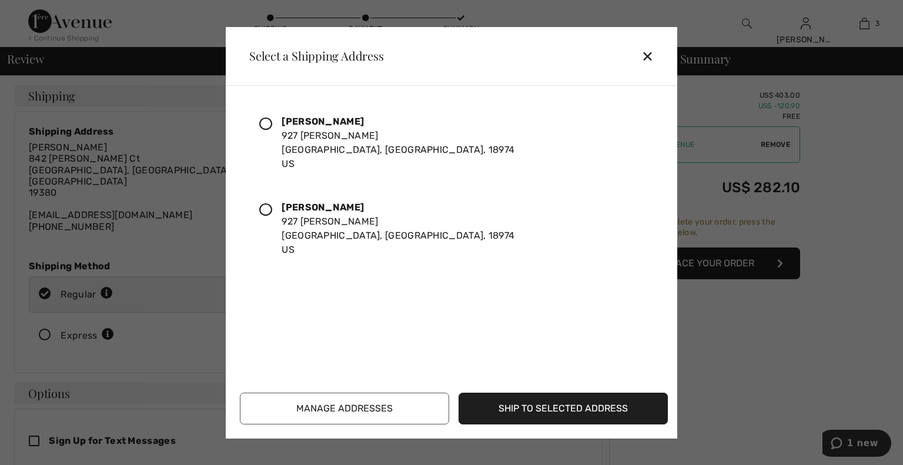
click at [266, 122] on icon at bounding box center [265, 124] width 13 height 13
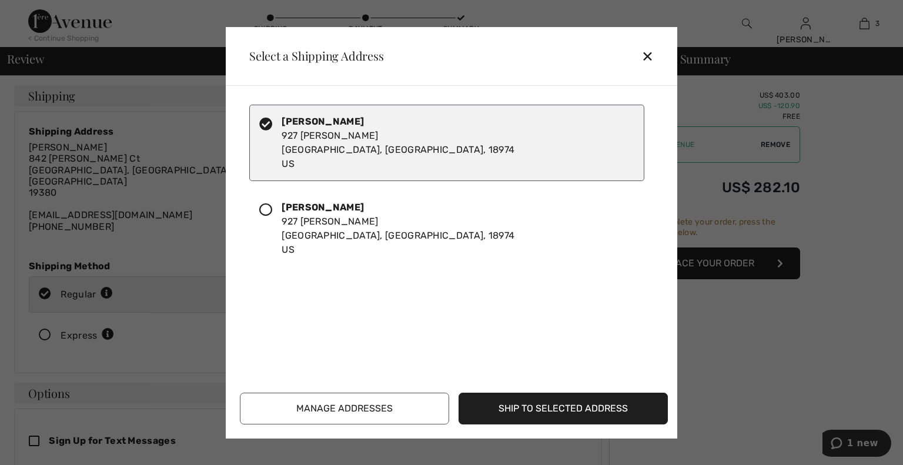
click at [568, 410] on button "Ship to Selected Address" at bounding box center [562, 409] width 209 height 32
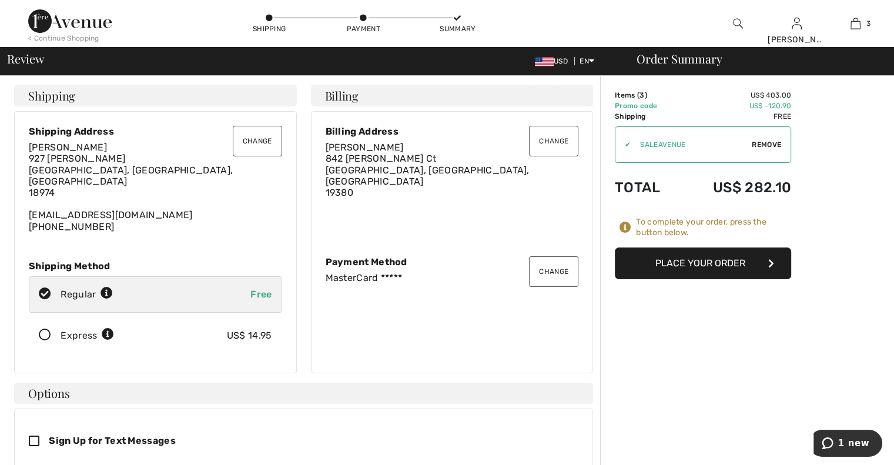
click at [554, 138] on button "Change" at bounding box center [553, 141] width 49 height 31
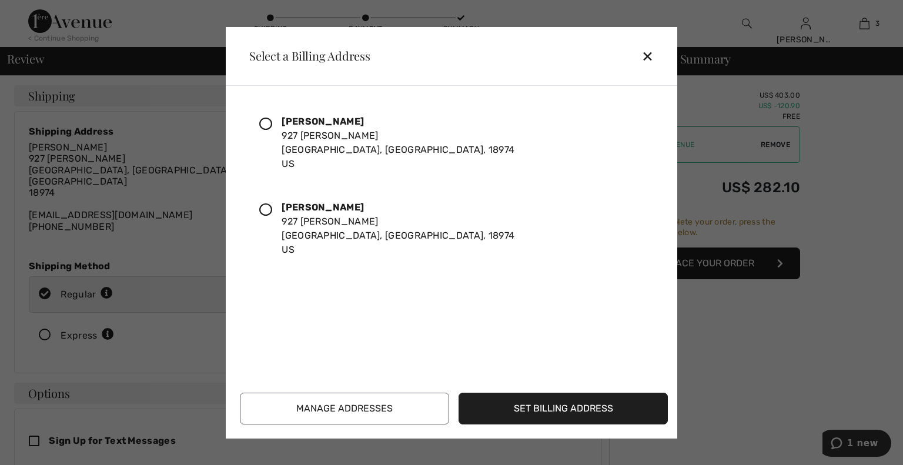
click at [257, 117] on div "Irina Pribysh 927 Nathaniel Trail Warwick, PA, 18974 US" at bounding box center [446, 143] width 395 height 76
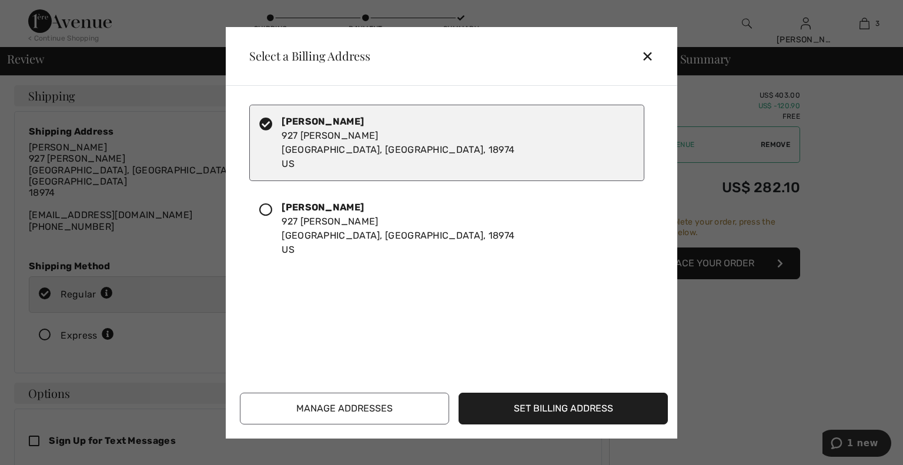
click at [569, 411] on button "Set Billing Address" at bounding box center [562, 409] width 209 height 32
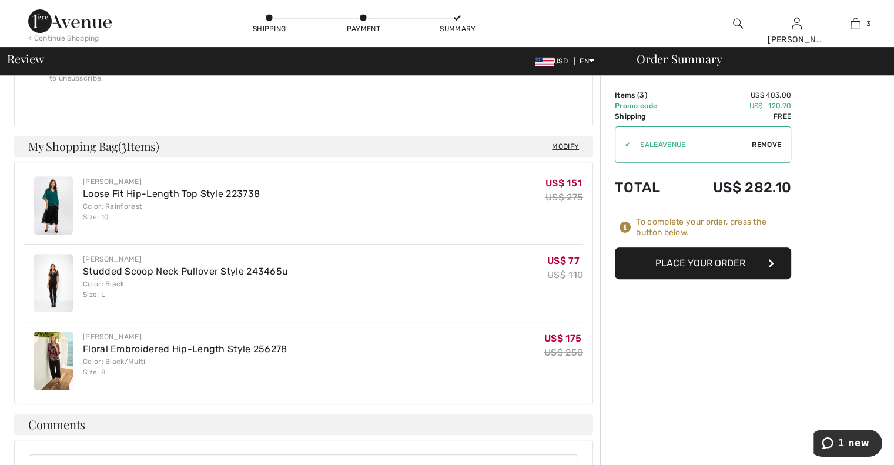
scroll to position [439, 0]
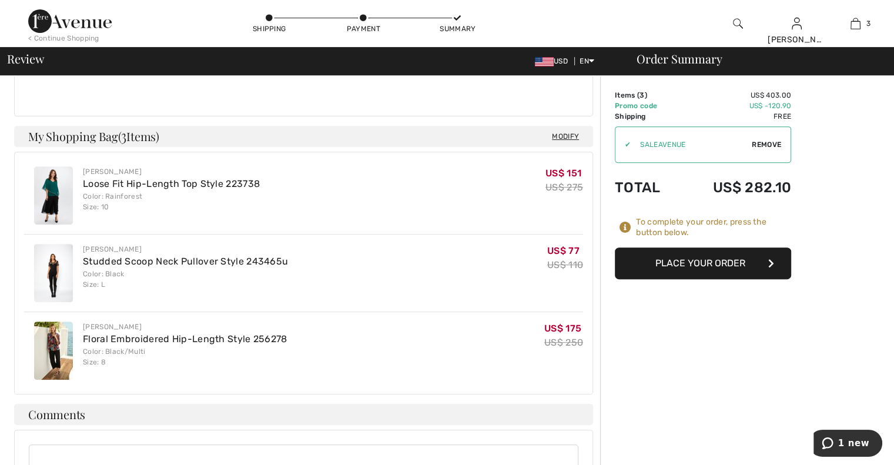
click at [701, 264] on button "Place Your Order" at bounding box center [703, 263] width 176 height 32
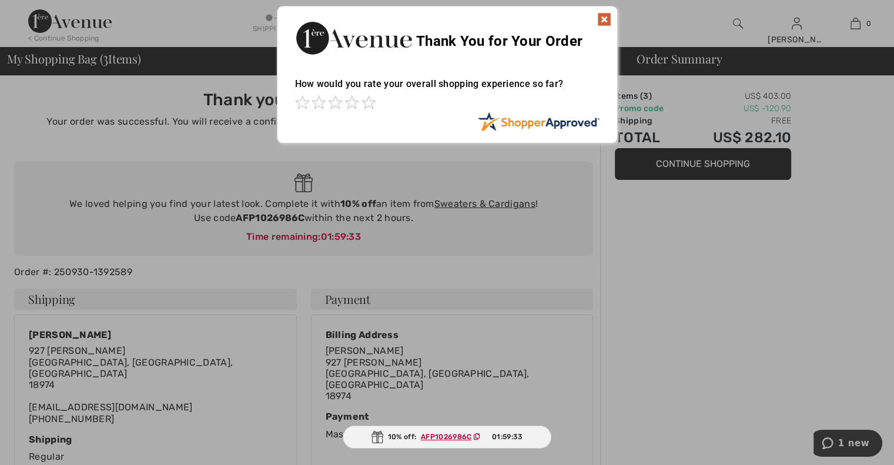
click at [602, 19] on img at bounding box center [604, 19] width 14 height 14
